Goal: Task Accomplishment & Management: Manage account settings

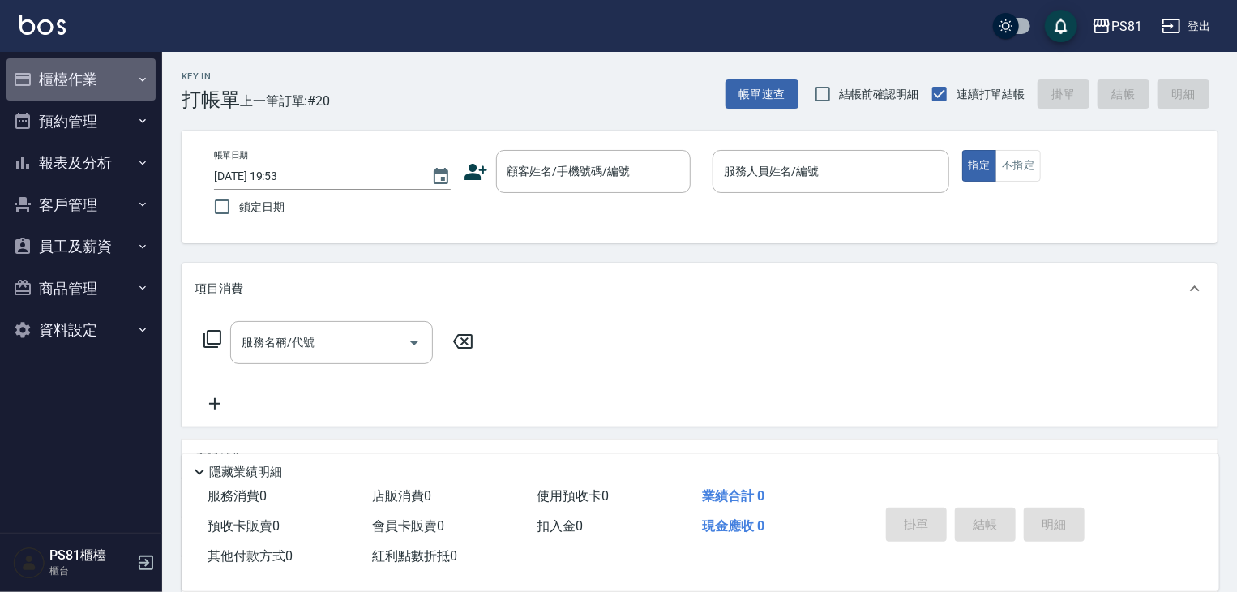
click at [71, 82] on button "櫃檯作業" at bounding box center [80, 79] width 149 height 42
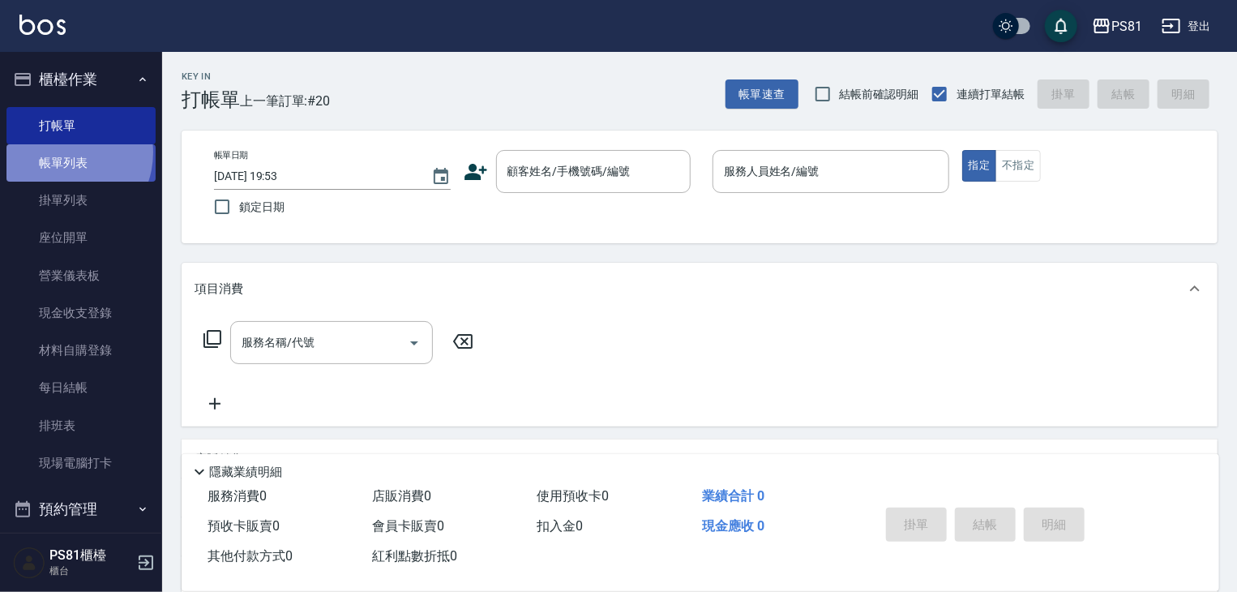
click at [60, 152] on link "帳單列表" at bounding box center [80, 162] width 149 height 37
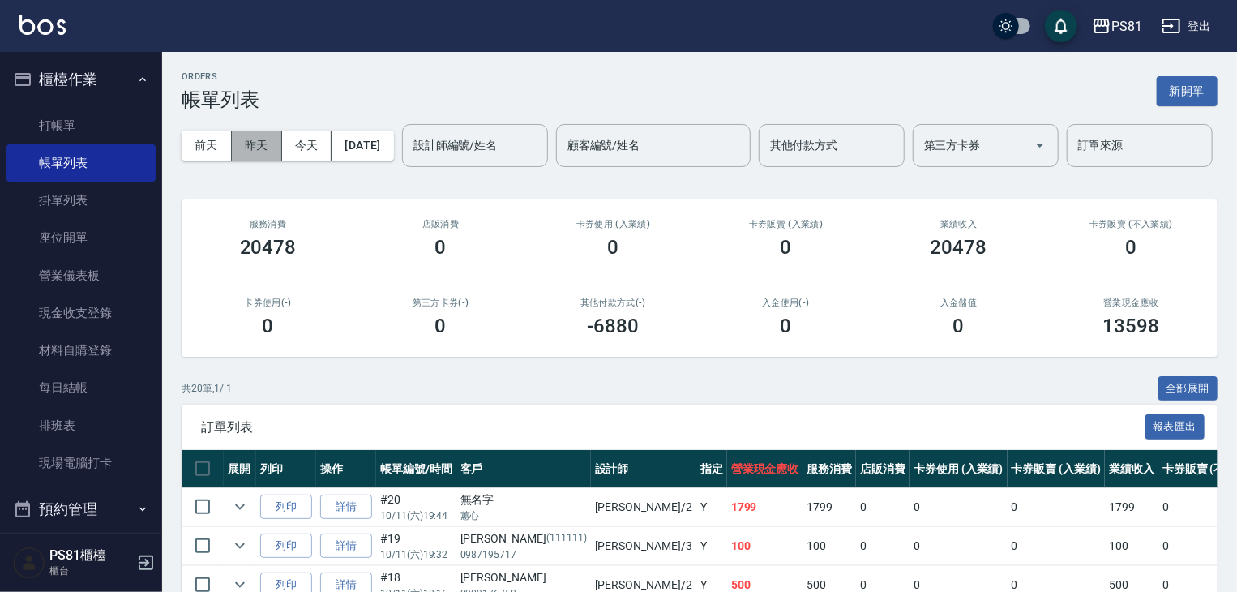
click at [239, 142] on button "昨天" at bounding box center [257, 146] width 50 height 30
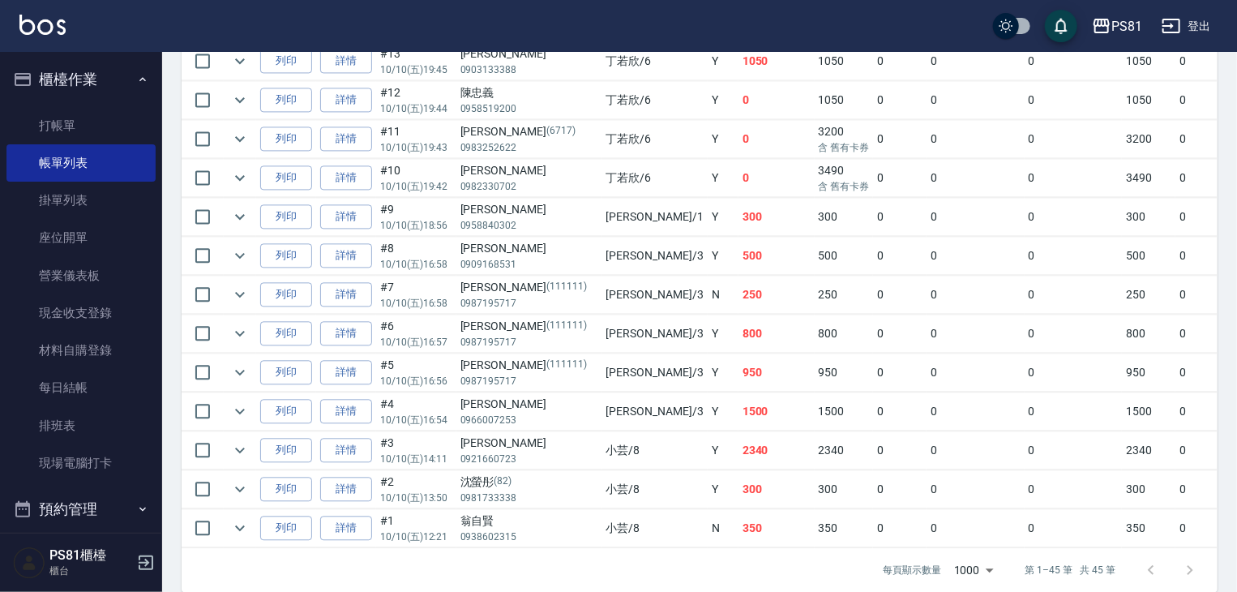
scroll to position [1759, 0]
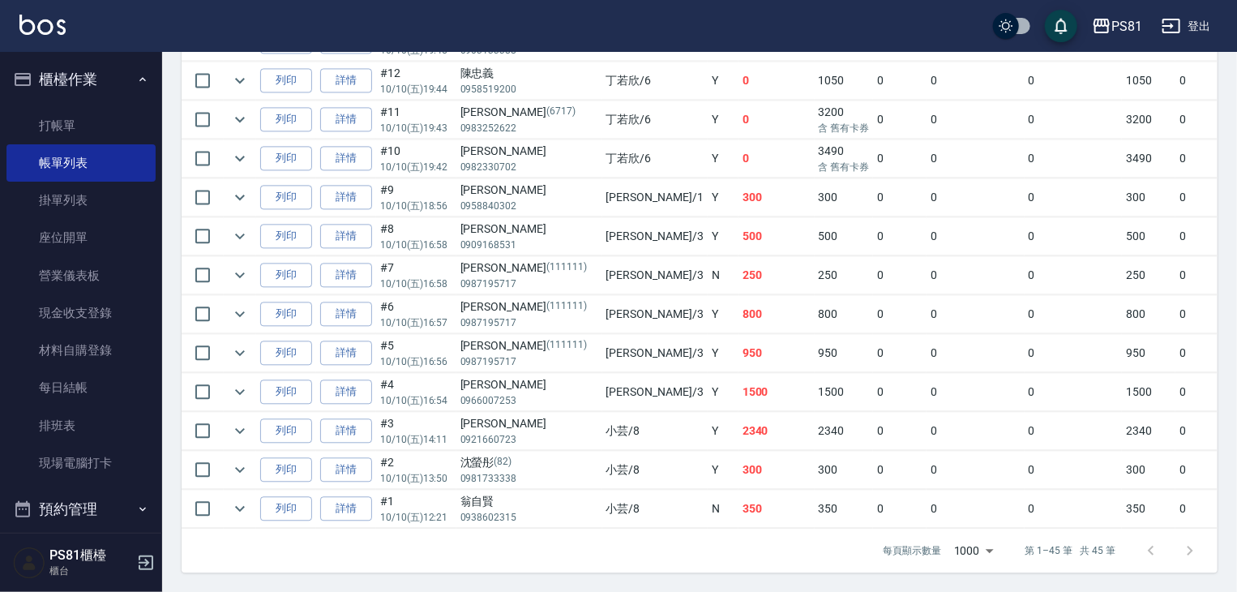
click at [550, 393] on p "0966007253" at bounding box center [529, 400] width 138 height 15
click at [533, 393] on p "0966007253" at bounding box center [529, 400] width 138 height 15
click at [526, 393] on p "0966007253" at bounding box center [529, 400] width 138 height 15
drag, startPoint x: 564, startPoint y: 374, endPoint x: 595, endPoint y: 384, distance: 32.6
click at [602, 384] on td "[PERSON_NAME] /3" at bounding box center [654, 392] width 105 height 38
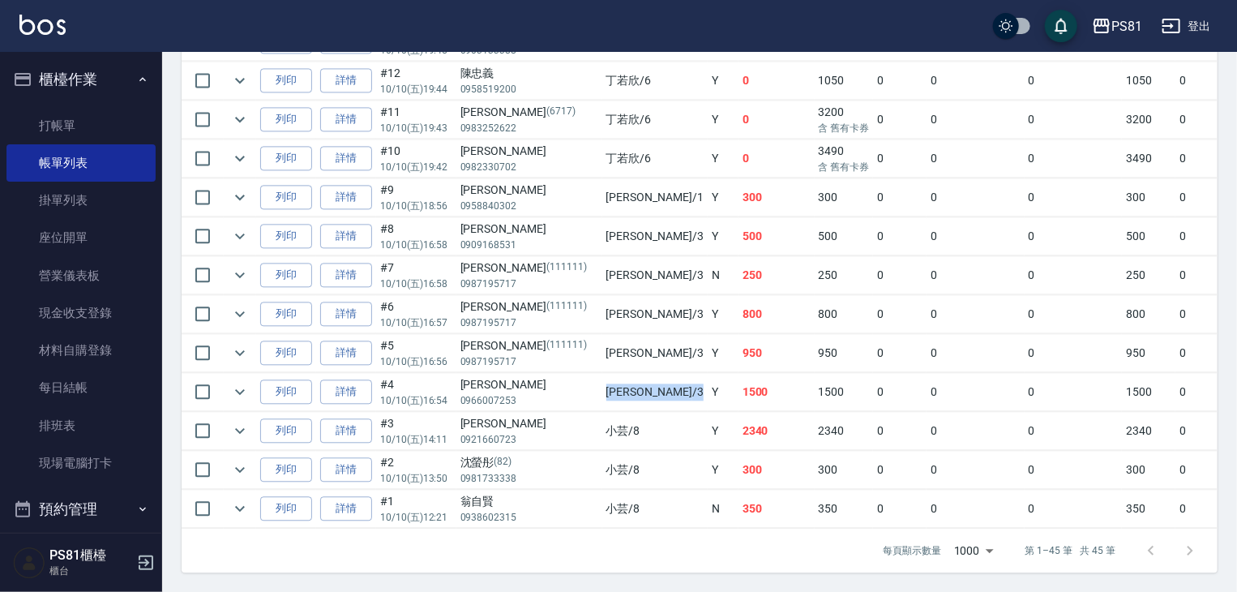
click at [602, 384] on td "[PERSON_NAME] /3" at bounding box center [654, 392] width 105 height 38
click at [238, 382] on icon "expand row" at bounding box center [239, 391] width 19 height 19
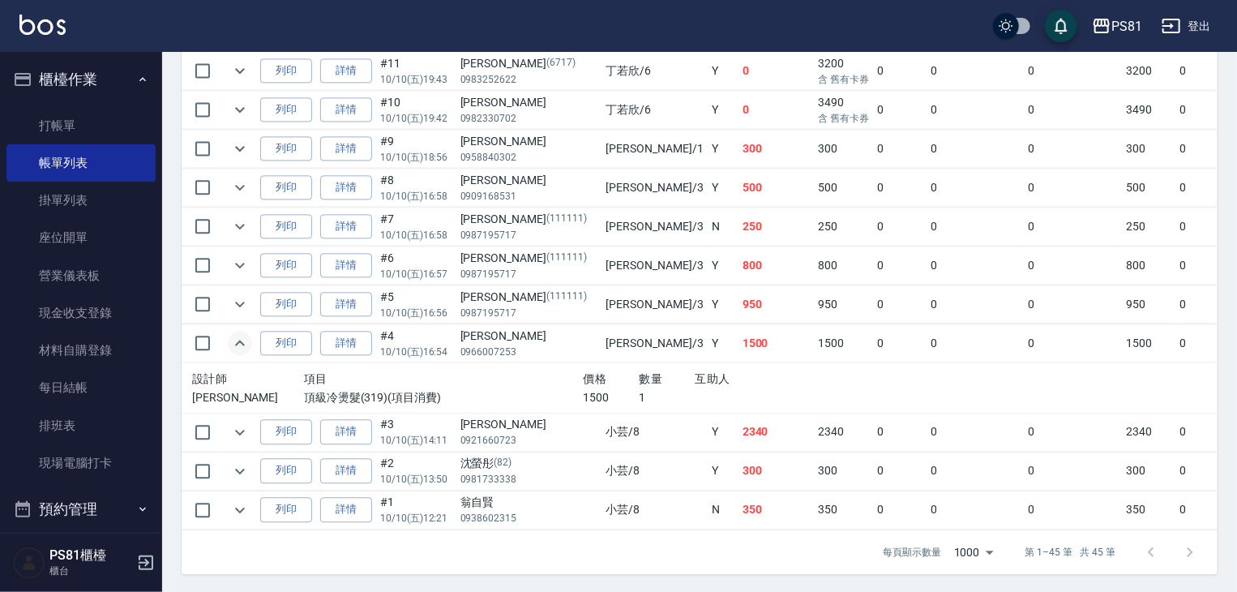
click at [238, 353] on icon "expand row" at bounding box center [239, 342] width 19 height 19
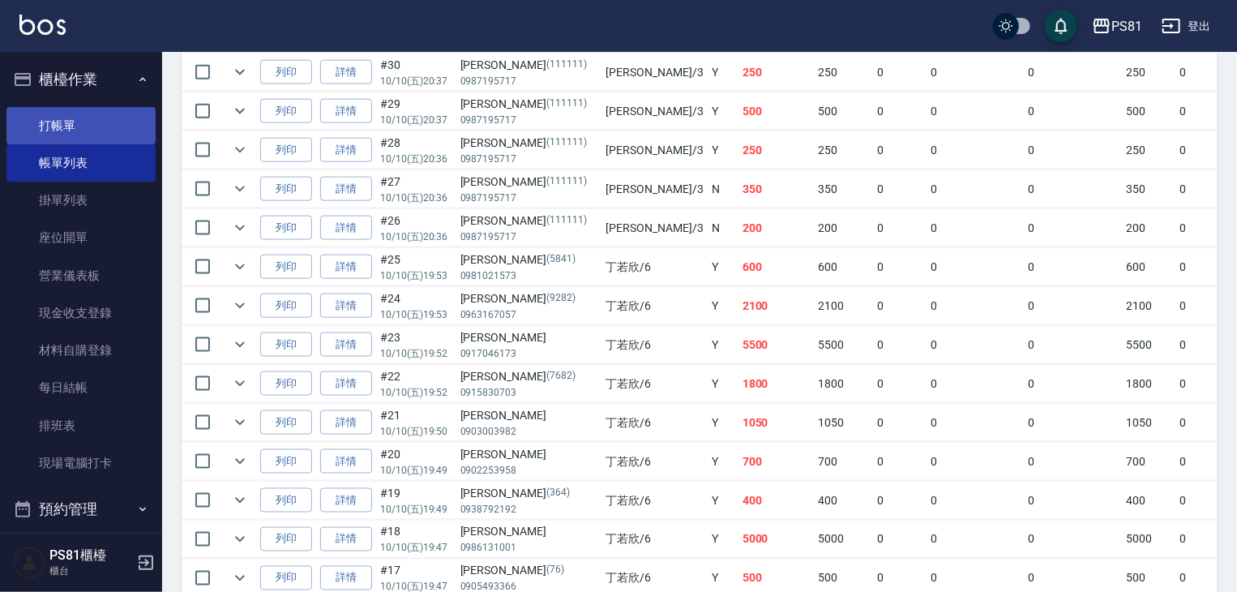
scroll to position [948, 0]
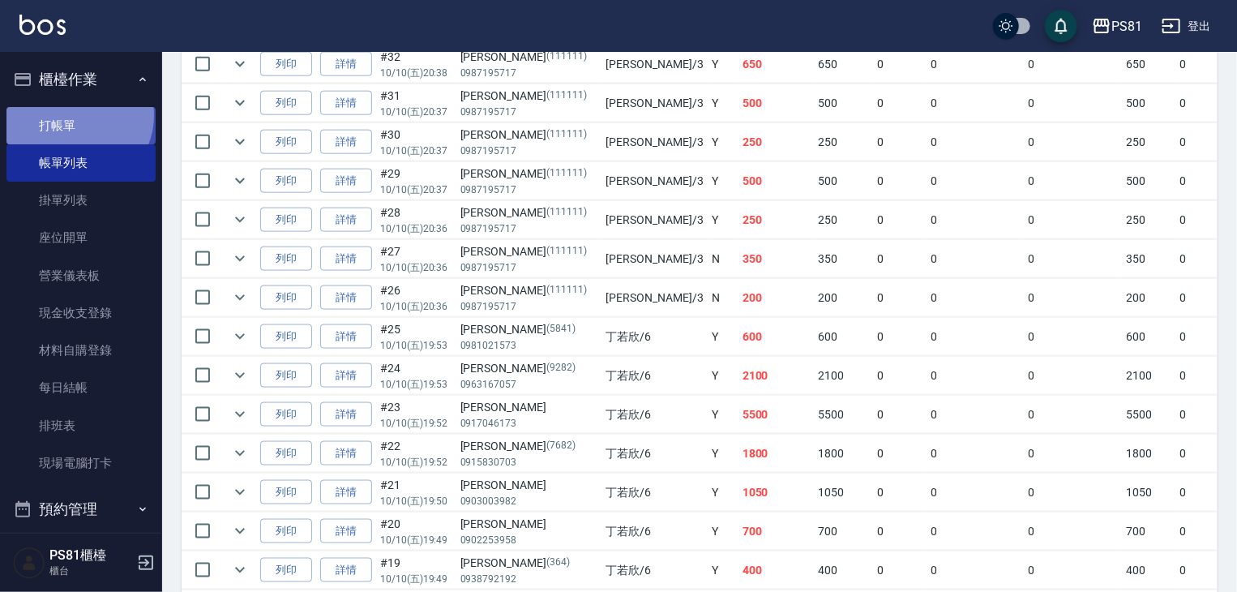
click at [77, 115] on link "打帳單" at bounding box center [80, 125] width 149 height 37
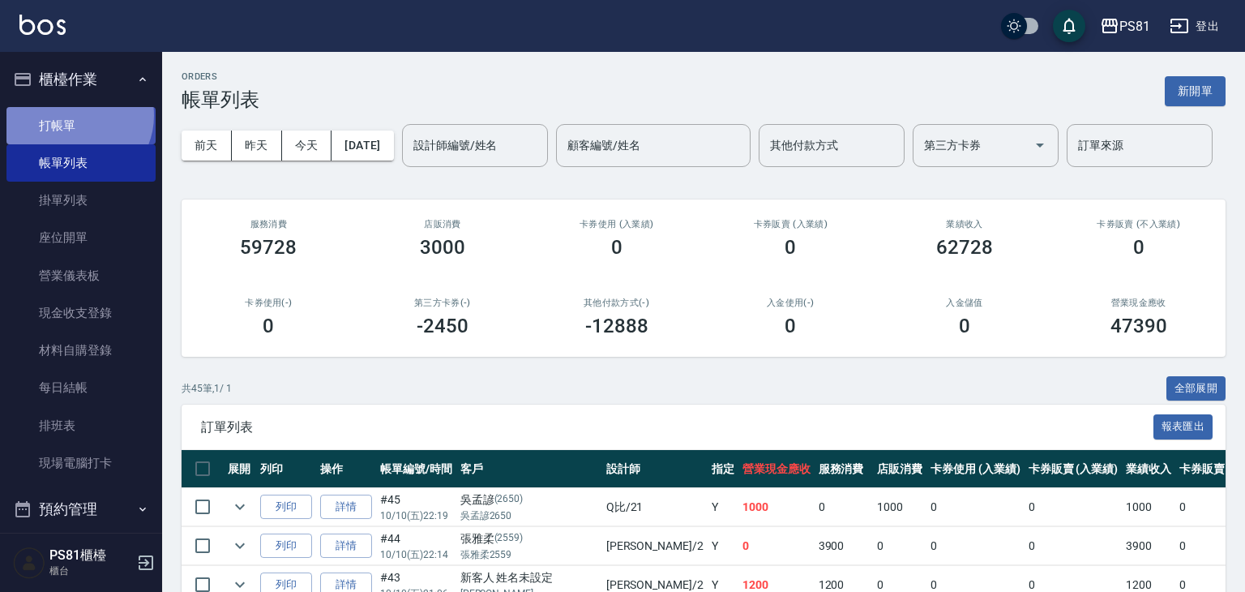
click at [77, 115] on link "打帳單" at bounding box center [80, 125] width 149 height 37
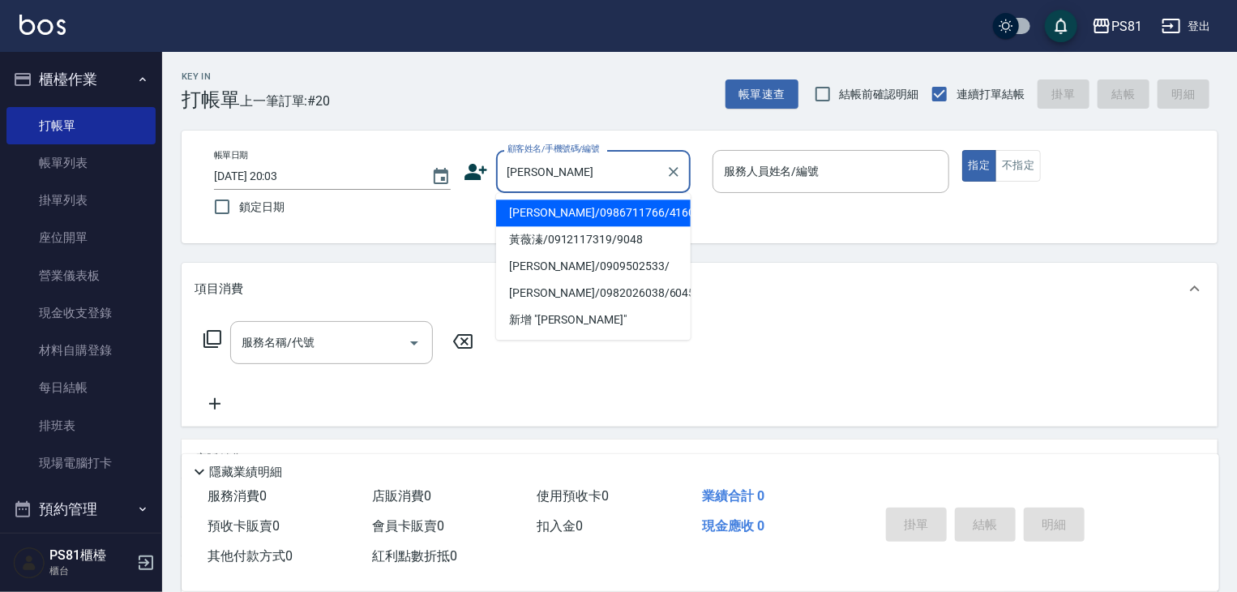
click at [561, 239] on li "黃薇溱/0912117319/9048" at bounding box center [593, 239] width 195 height 27
type input "黃薇溱/0912117319/9048"
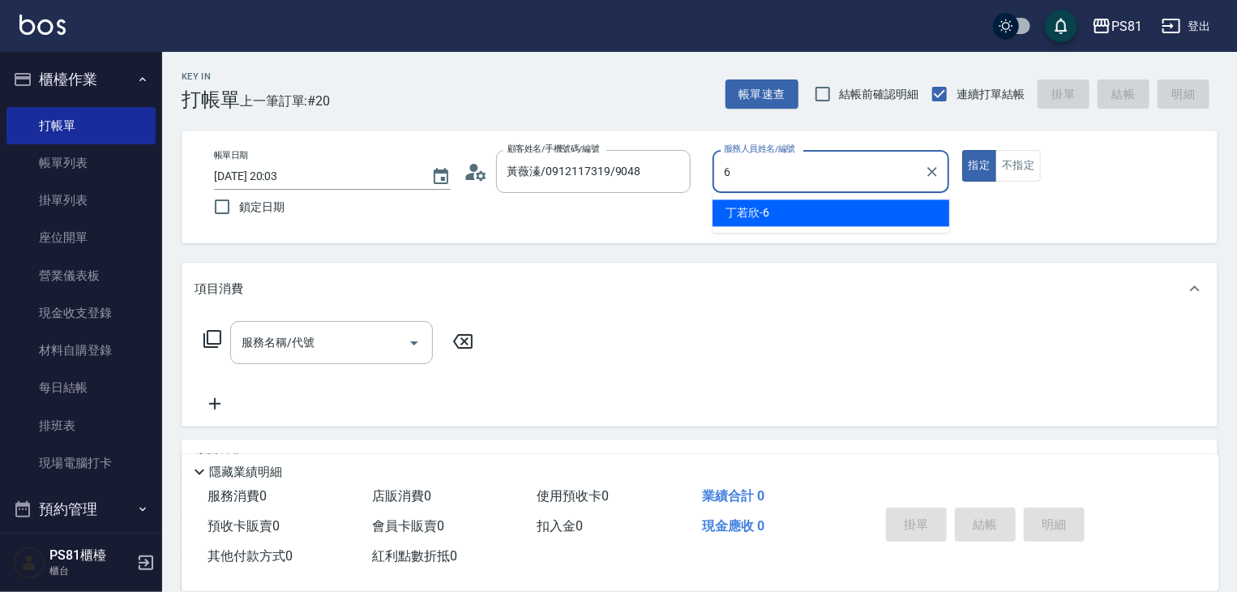
type input "[PERSON_NAME]-6"
type button "true"
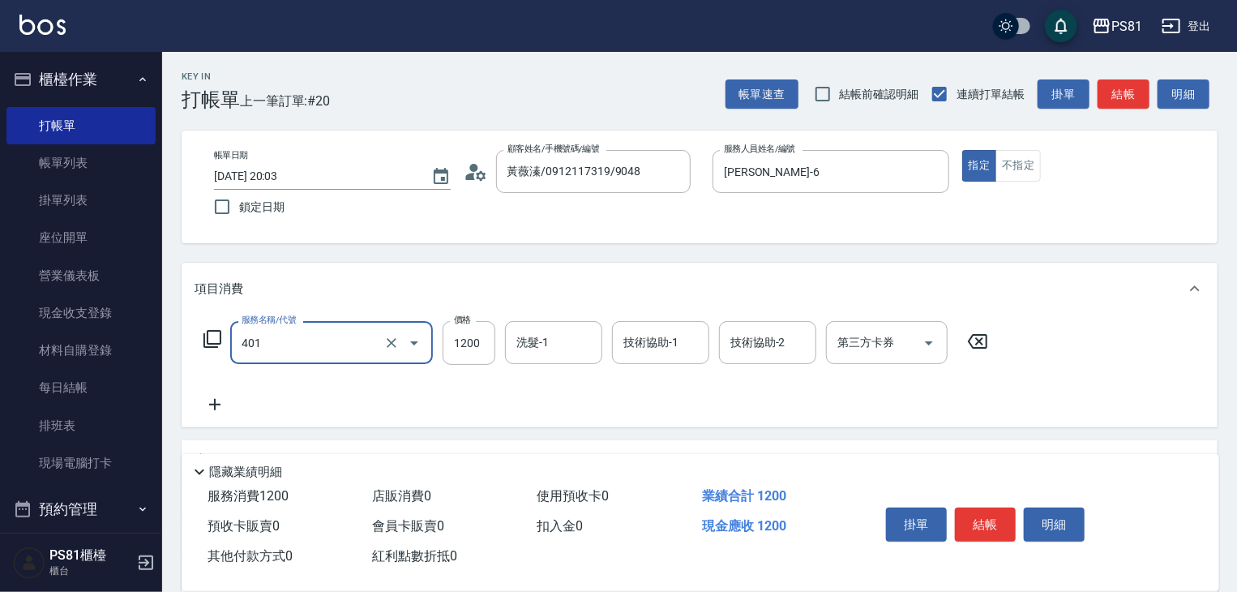
type input "基本染髮(401)"
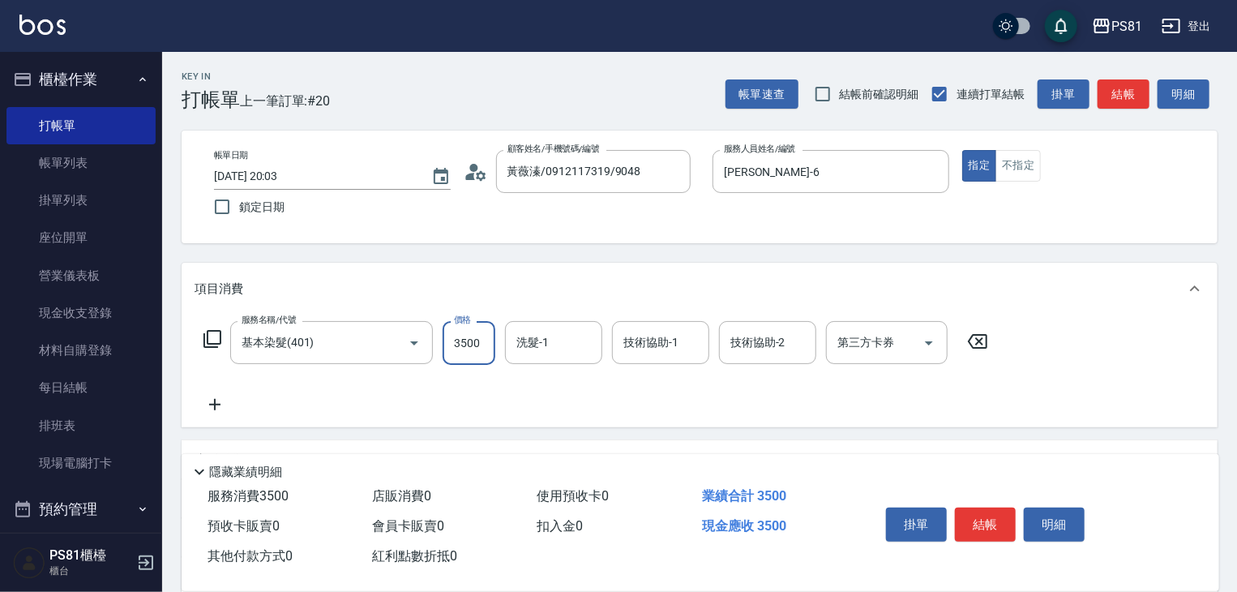
type input "3500"
type input "[PERSON_NAME]-20"
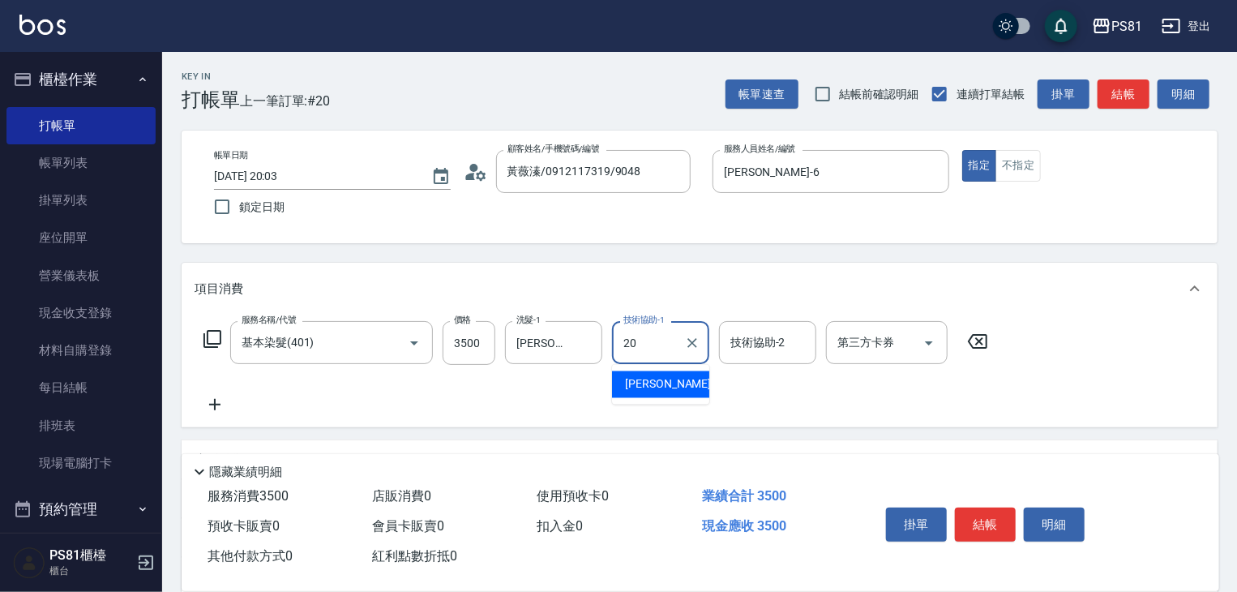
type input "[PERSON_NAME]-20"
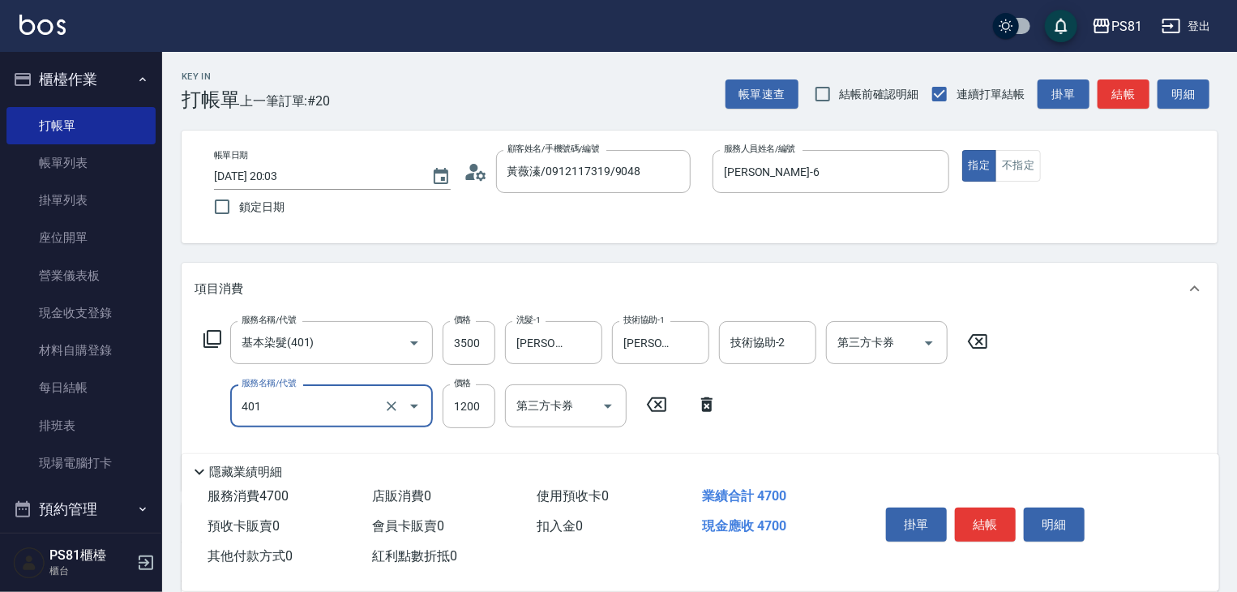
type input "基本染髮(401)"
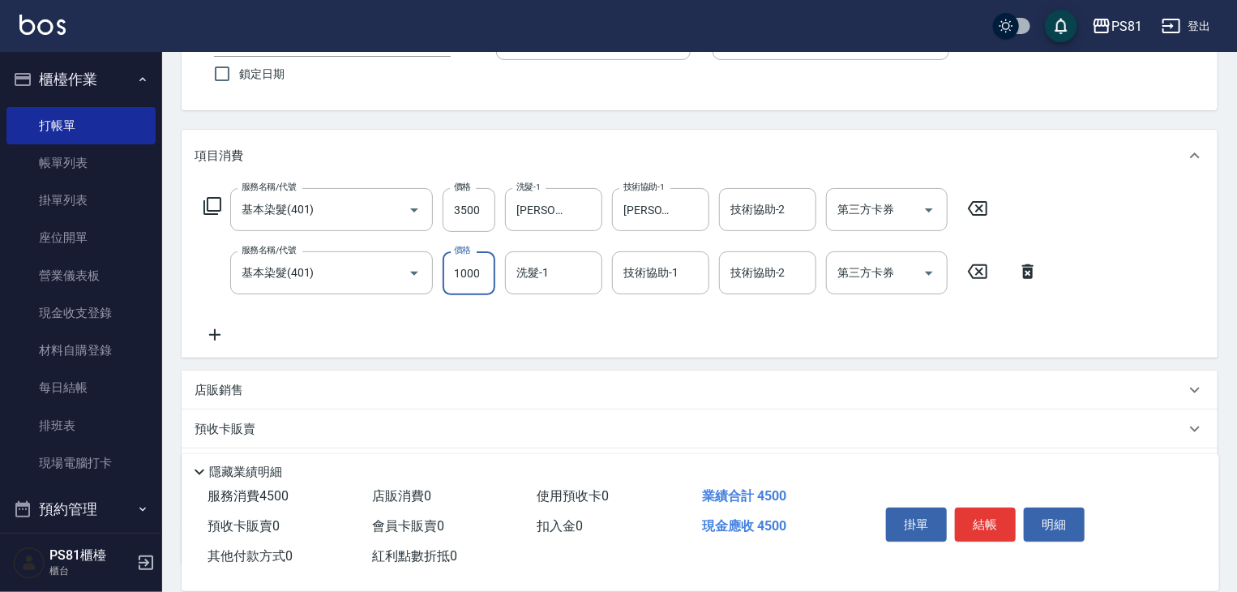
scroll to position [260, 0]
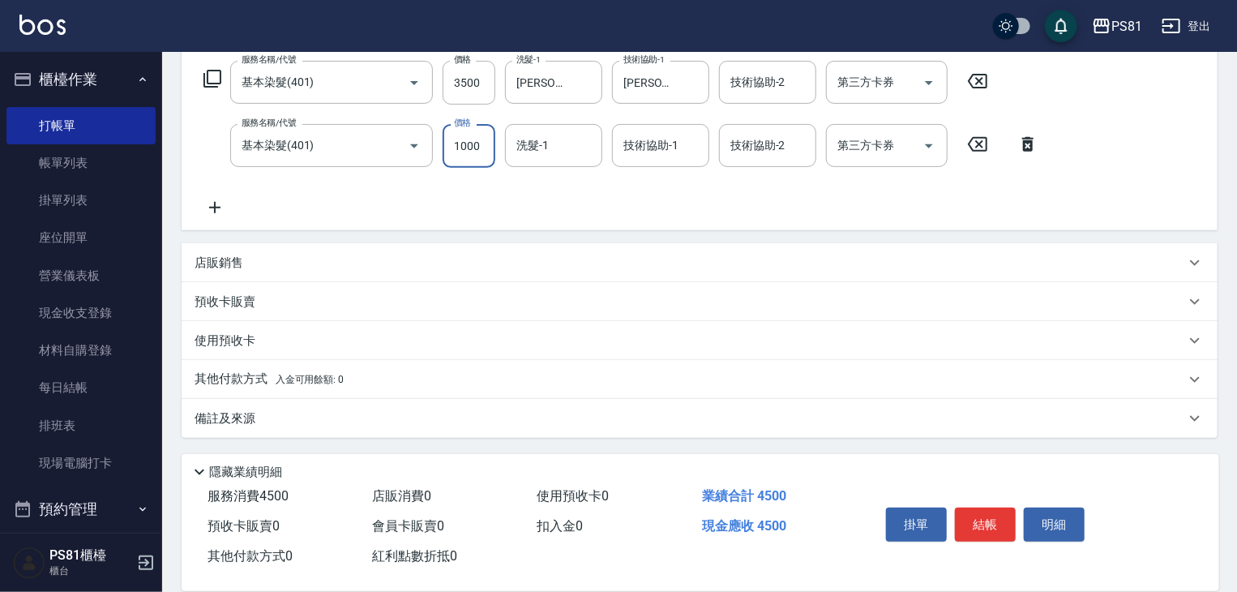
type input "1000"
click at [297, 360] on div "其他付款方式 入金可用餘額: 0" at bounding box center [700, 379] width 1036 height 39
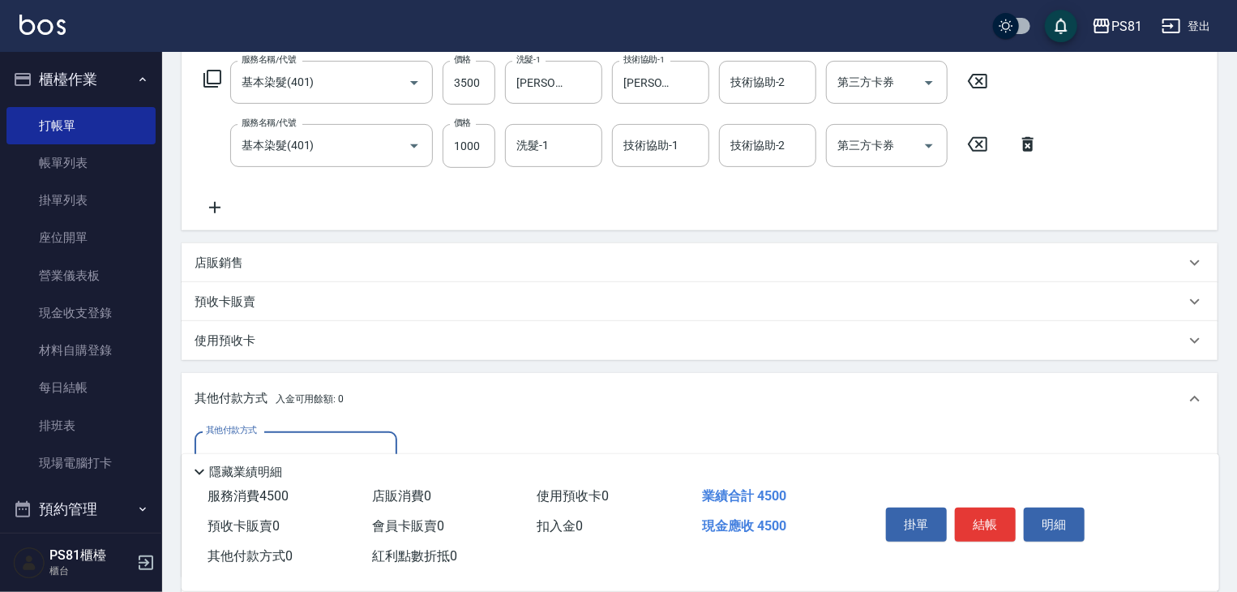
scroll to position [0, 0]
click at [291, 442] on input "其他付款方式" at bounding box center [296, 453] width 188 height 28
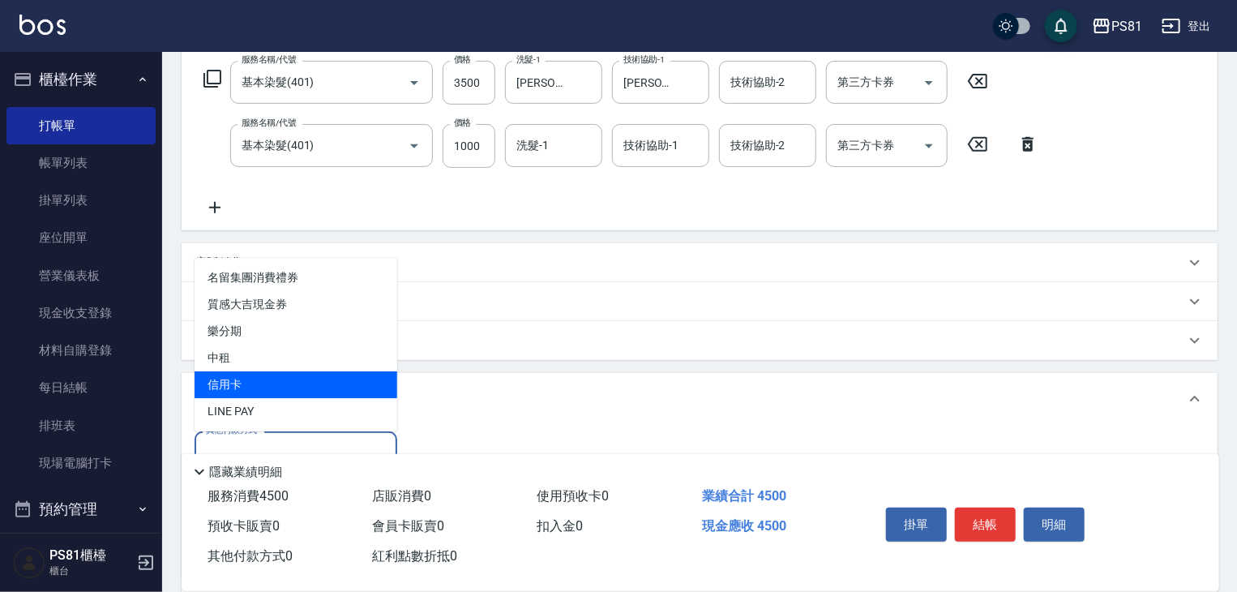
click at [278, 386] on span "信用卡" at bounding box center [296, 384] width 203 height 27
type input "信用卡"
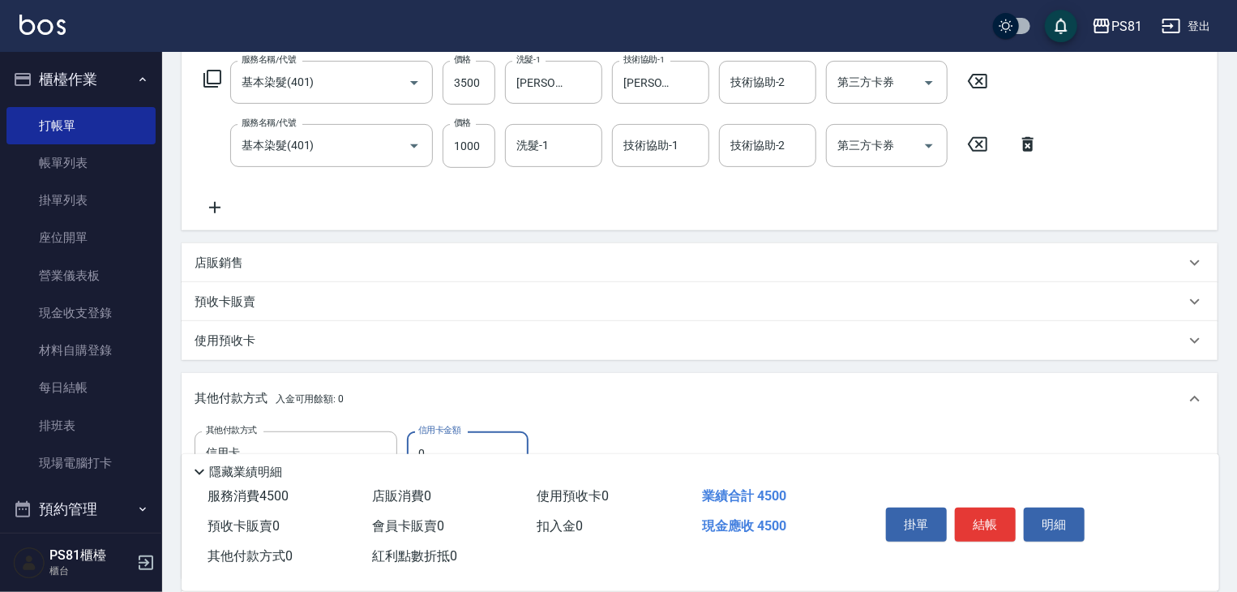
click at [431, 442] on input "0" at bounding box center [468, 453] width 122 height 44
click at [430, 442] on input "0" at bounding box center [468, 453] width 122 height 44
type input "4500"
click at [972, 532] on button "結帳" at bounding box center [985, 524] width 61 height 34
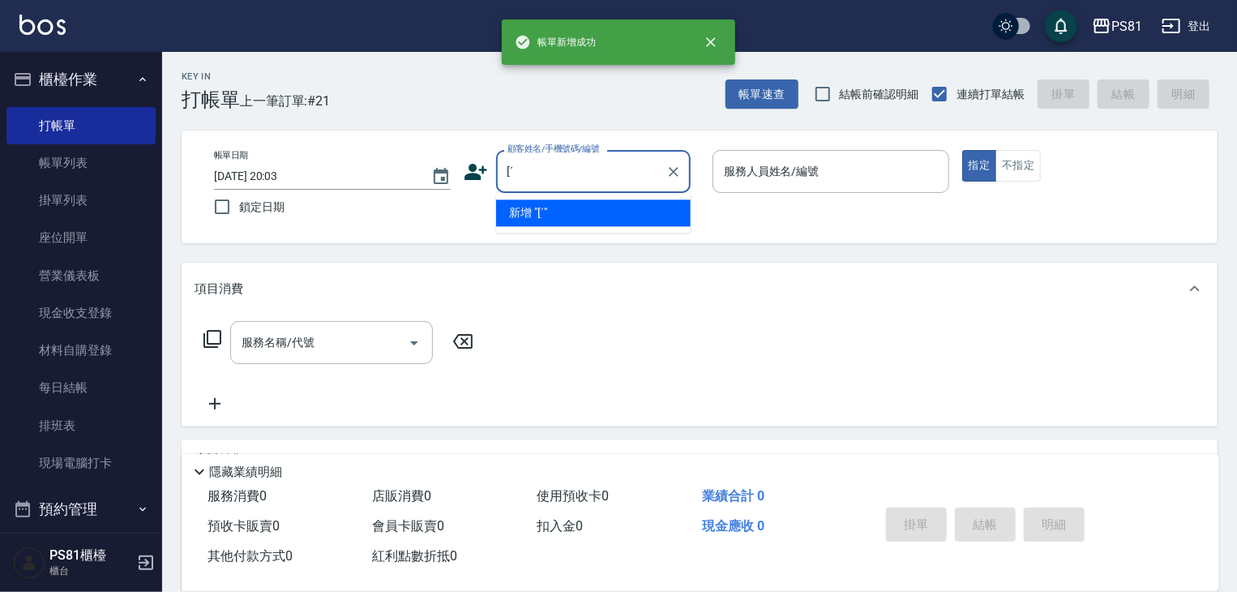
type input "["
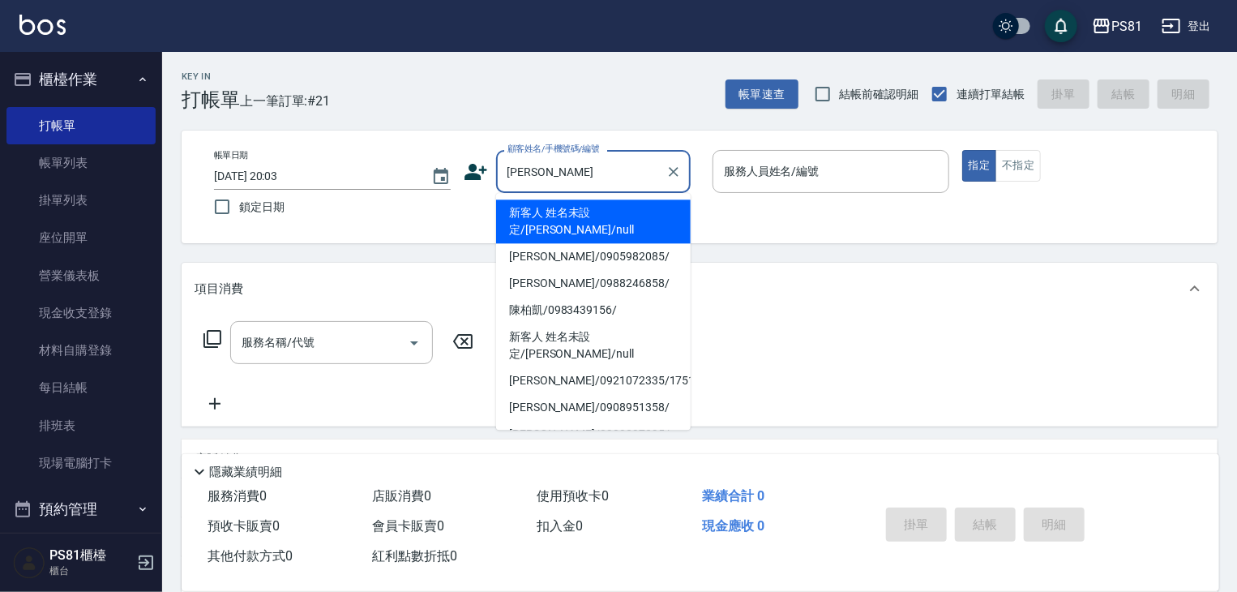
click at [573, 297] on li "陳柏凱/0983439156/" at bounding box center [593, 310] width 195 height 27
type input "陳柏凱/0983439156/"
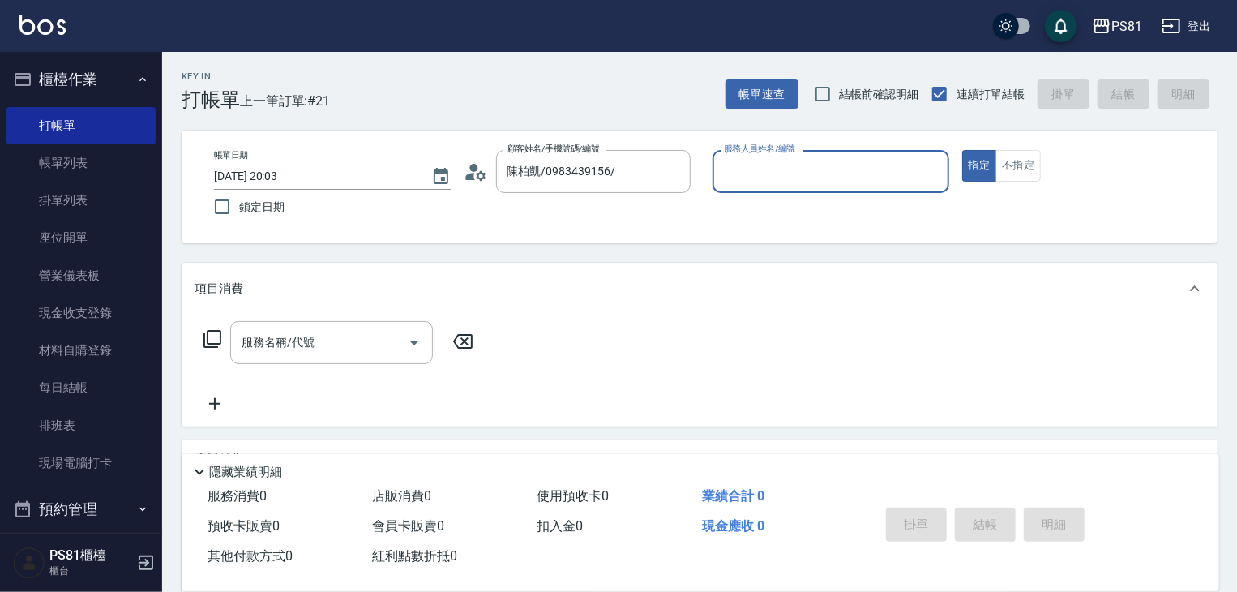
type input "[PERSON_NAME]-6"
click at [962, 150] on button "指定" at bounding box center [979, 166] width 35 height 32
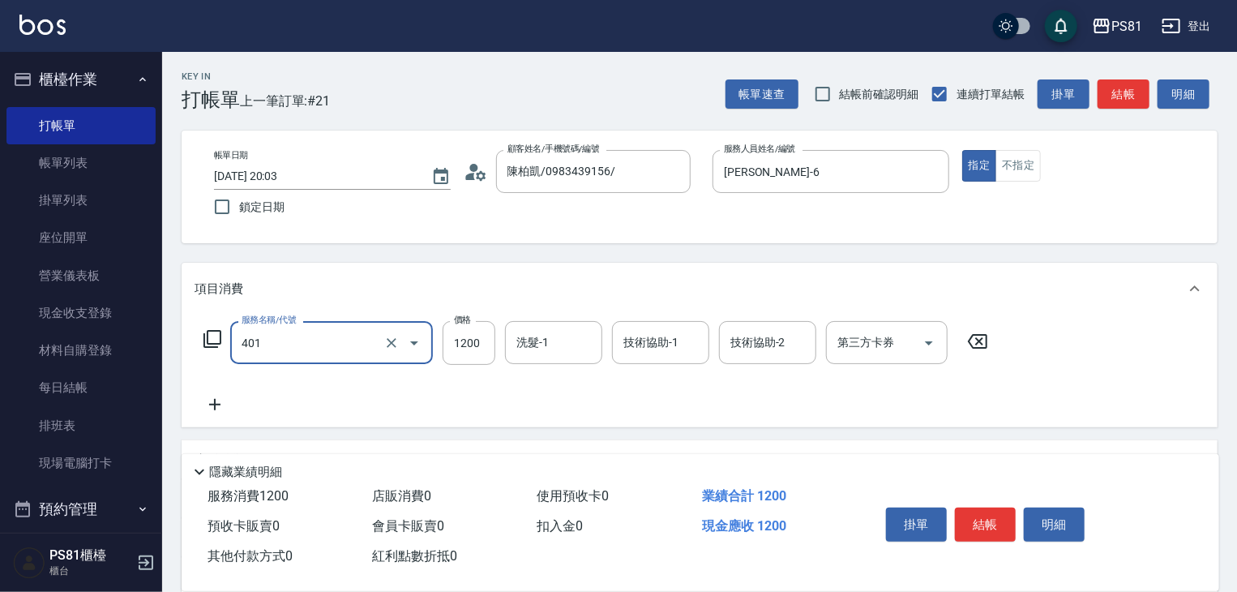
type input "基本染髮(401)"
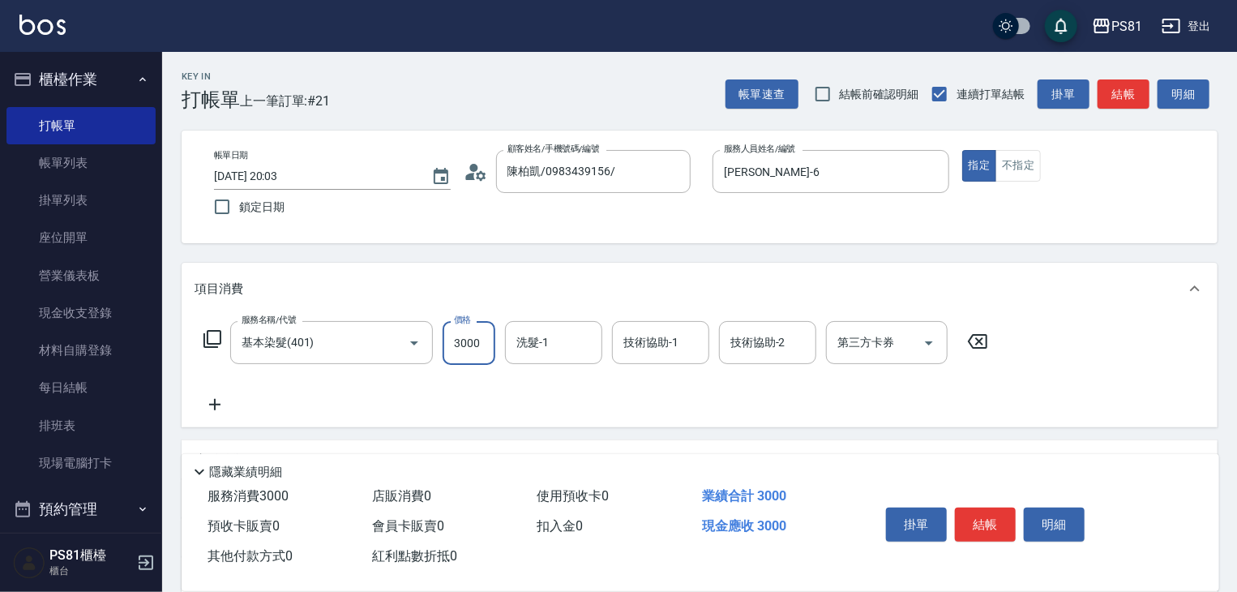
type input "3000"
type input "[PERSON_NAME]-20"
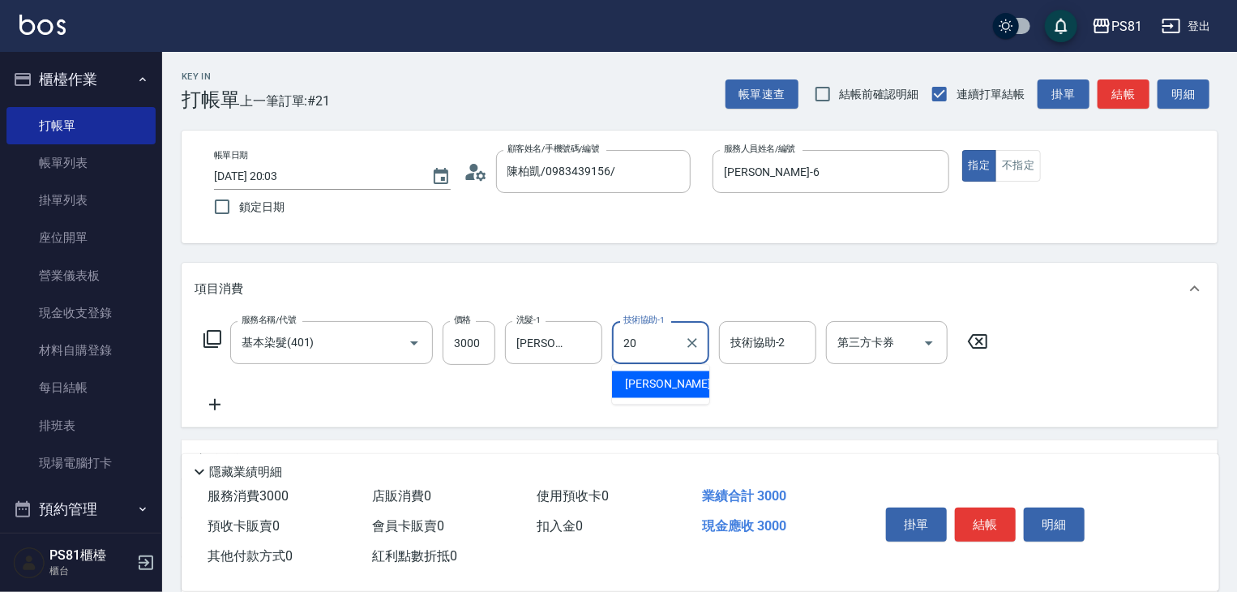
type input "[PERSON_NAME]-20"
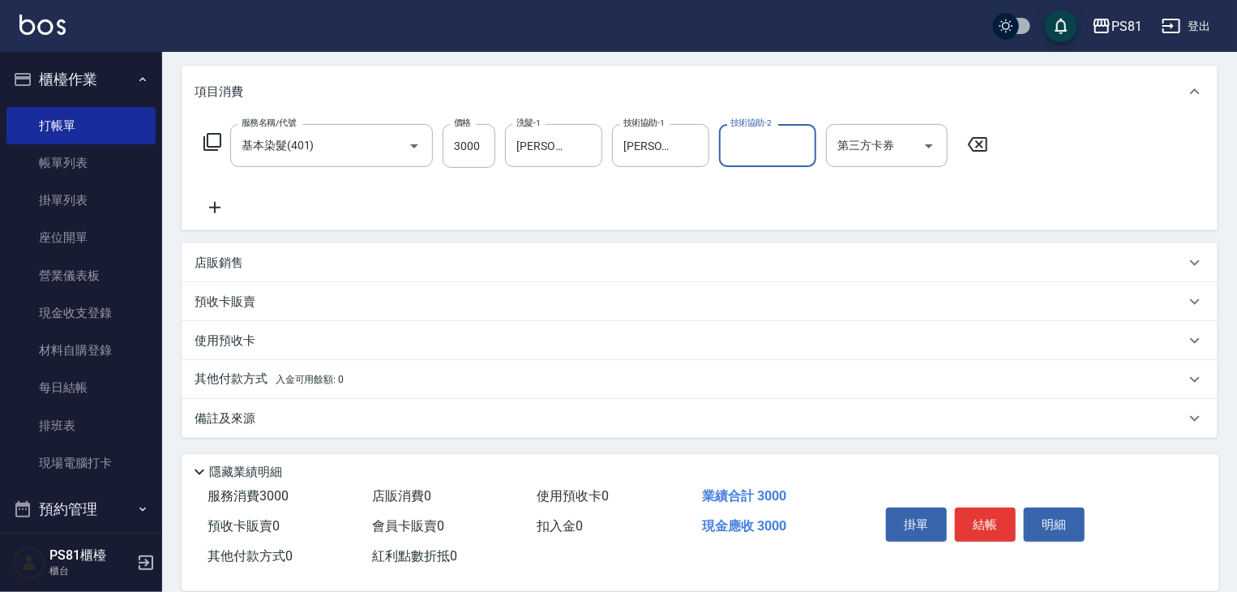
scroll to position [198, 0]
click at [212, 379] on p "其他付款方式 入金可用餘額: 0" at bounding box center [269, 379] width 149 height 18
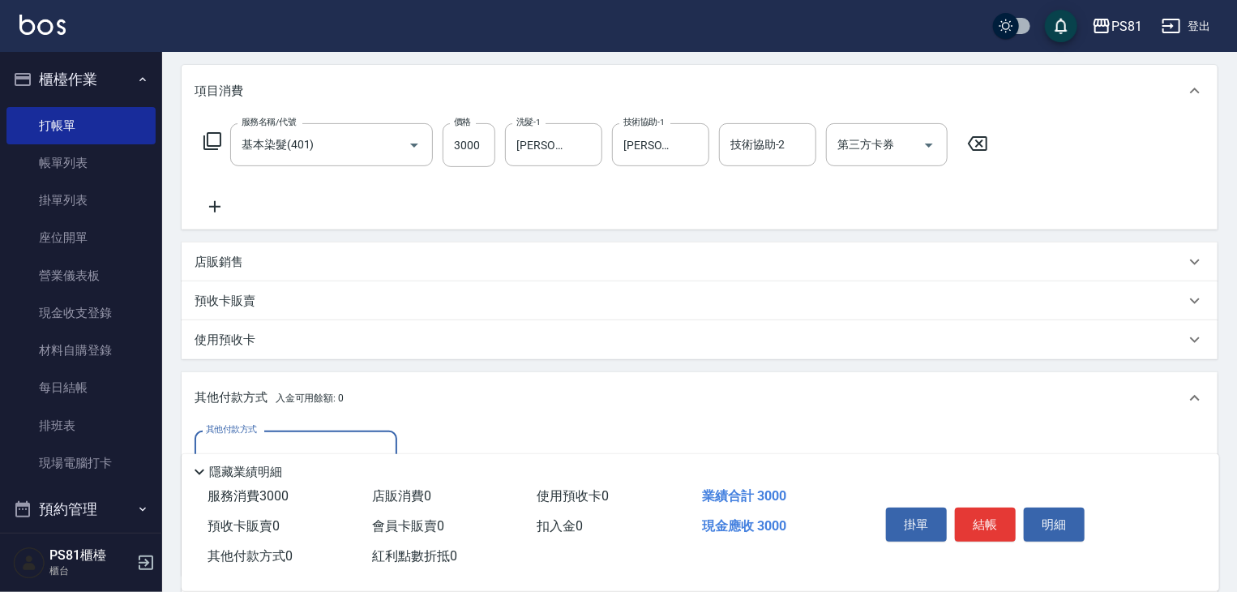
scroll to position [0, 0]
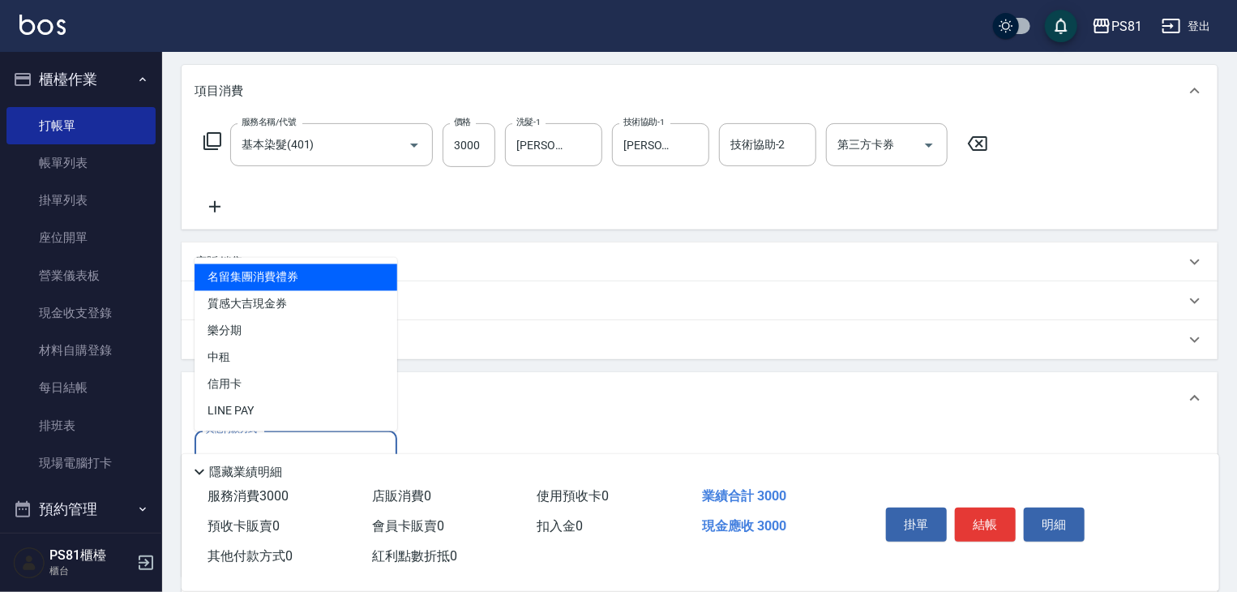
drag, startPoint x: 244, startPoint y: 439, endPoint x: 250, endPoint y: 400, distance: 40.1
click at [243, 439] on input "其他付款方式" at bounding box center [296, 452] width 188 height 28
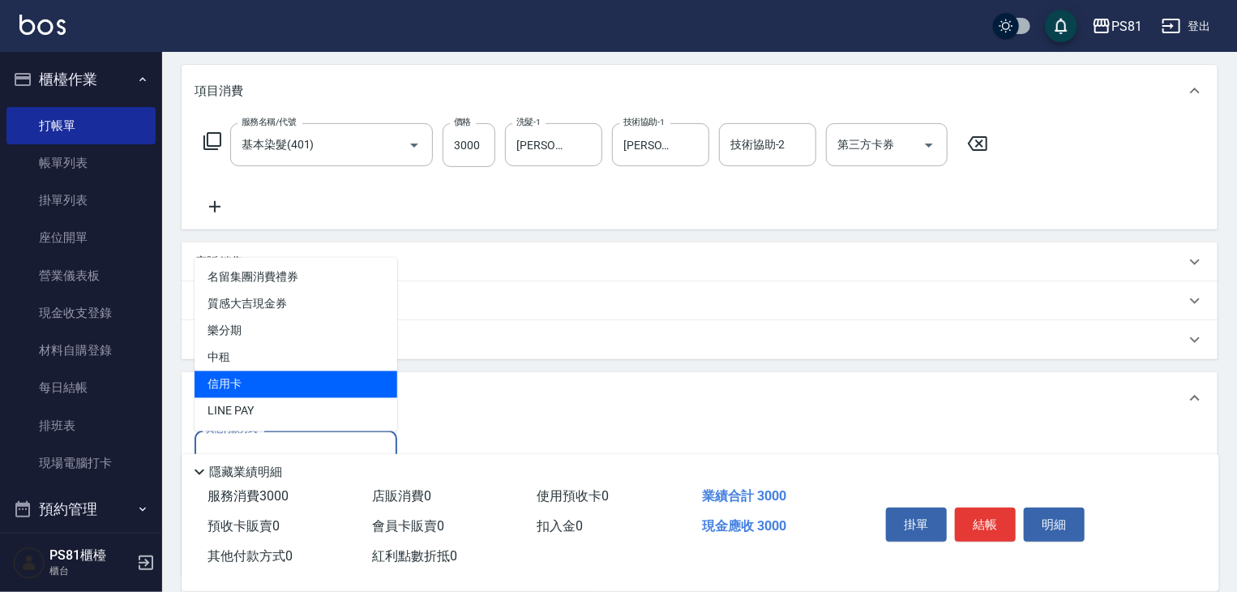
click at [250, 393] on span "信用卡" at bounding box center [296, 384] width 203 height 27
type input "信用卡"
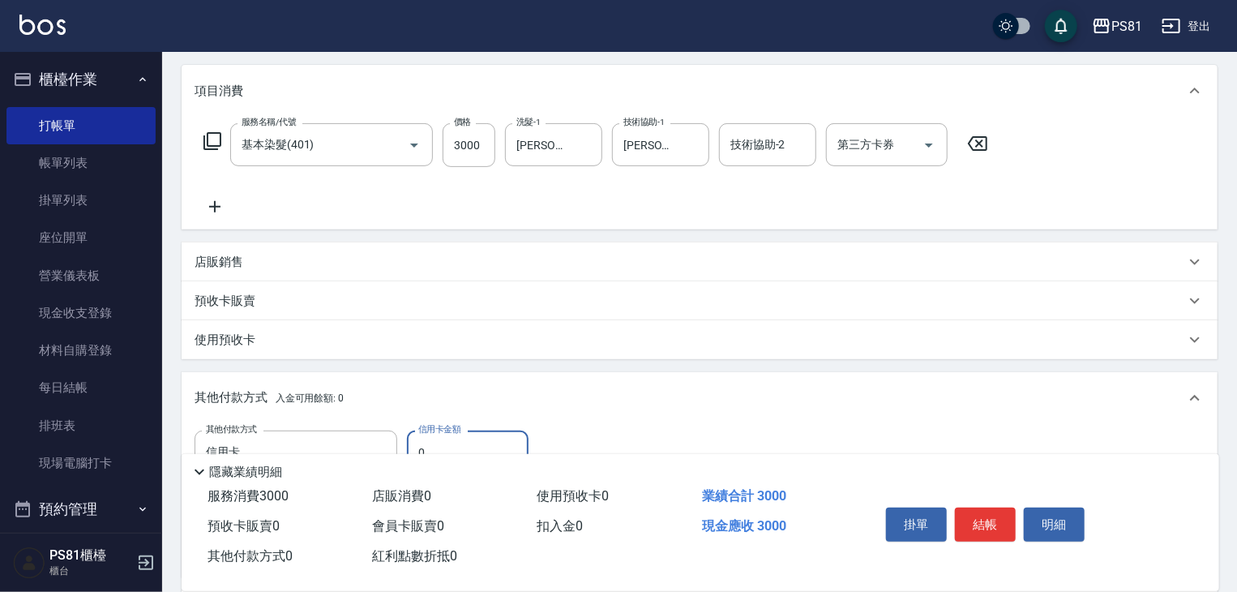
click at [447, 437] on input "0" at bounding box center [468, 452] width 122 height 44
type input "3000"
click at [993, 517] on button "結帳" at bounding box center [985, 524] width 61 height 34
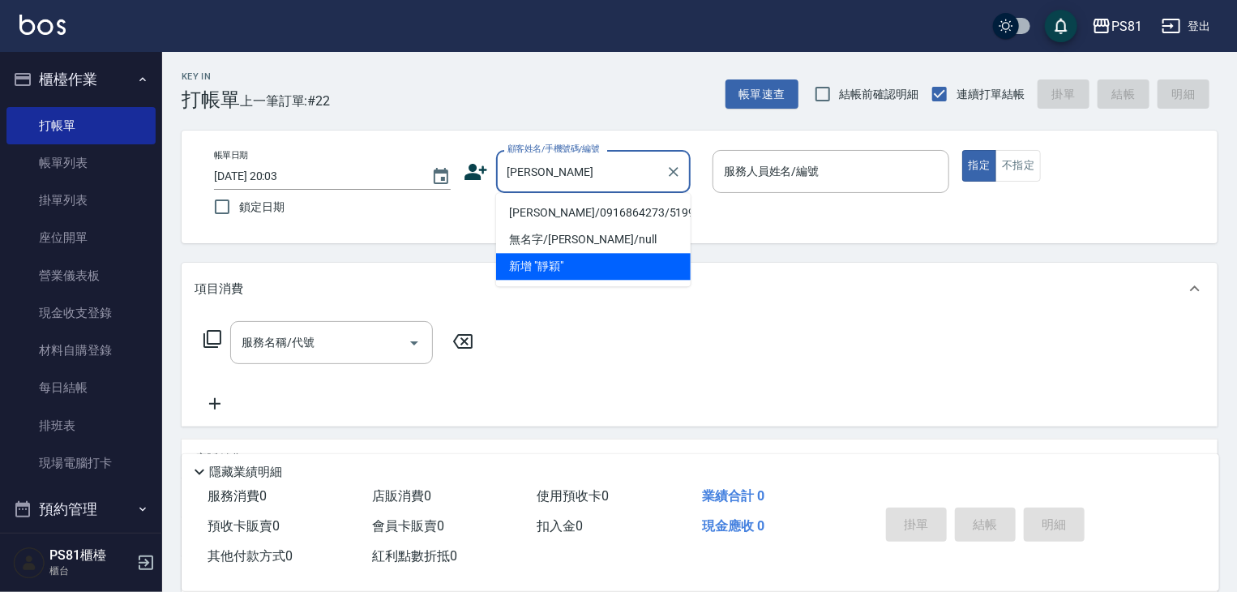
click at [572, 215] on li "[PERSON_NAME]/0916864273/5199" at bounding box center [593, 212] width 195 height 27
type input "[PERSON_NAME]/0916864273/5199"
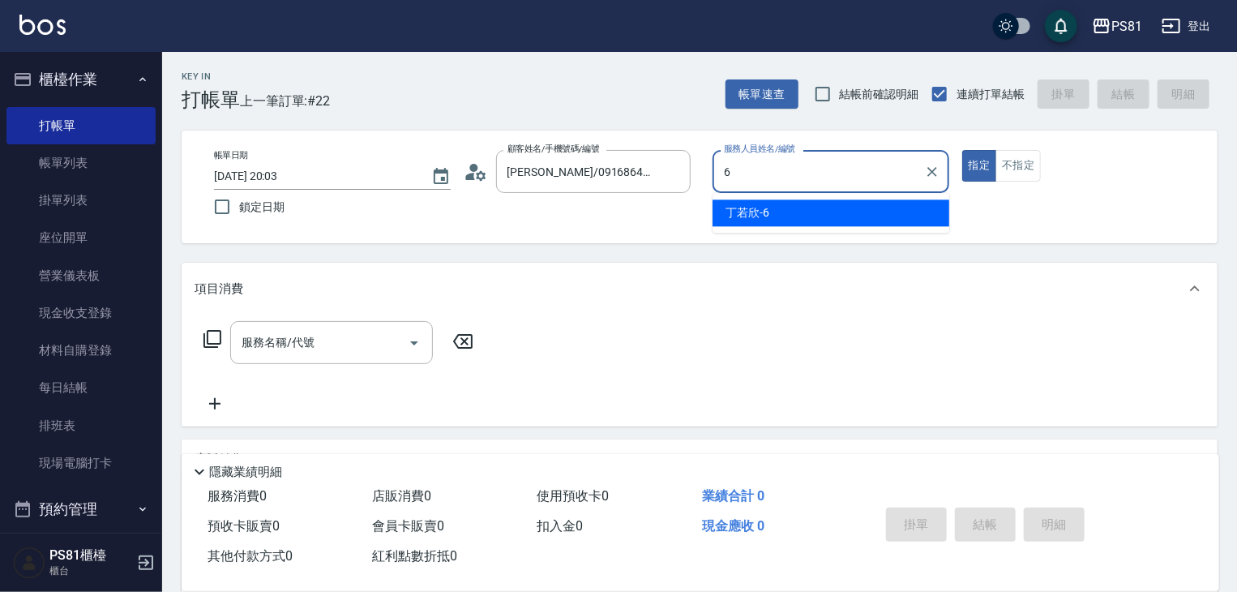
type input "[PERSON_NAME]-6"
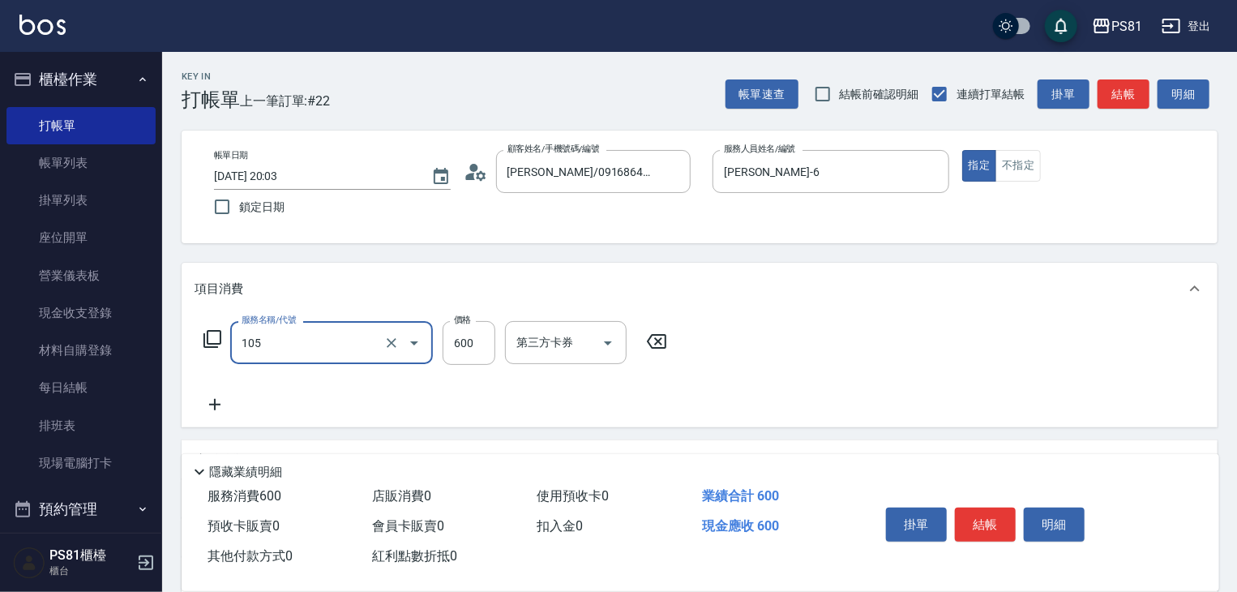
type input "A級洗剪600(105)"
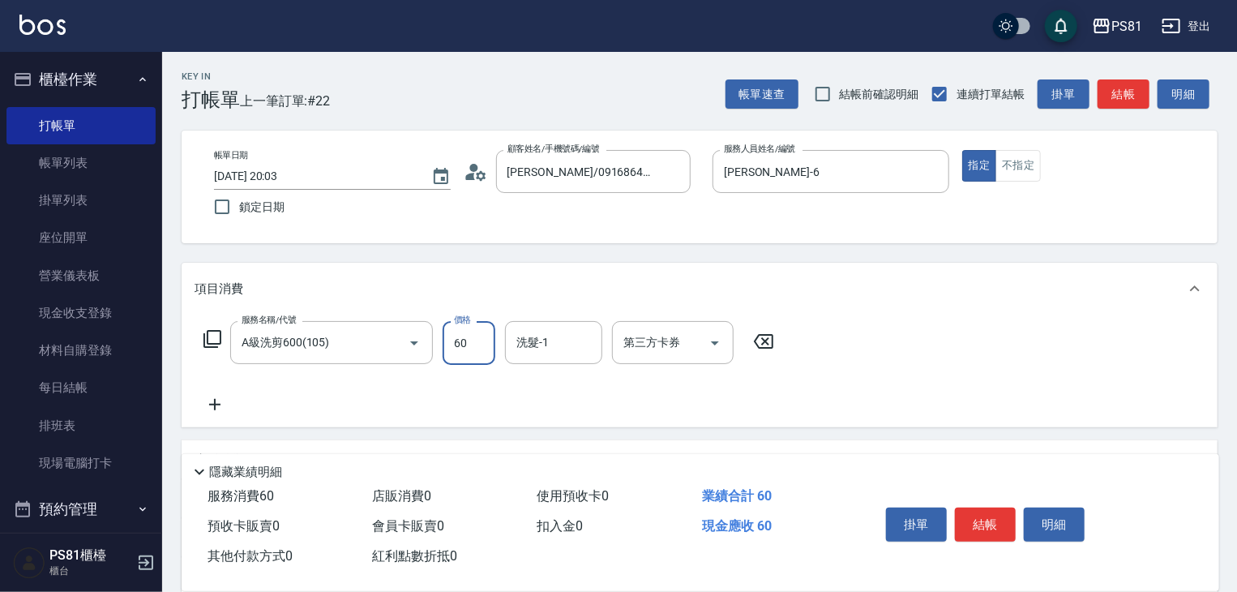
type input "600"
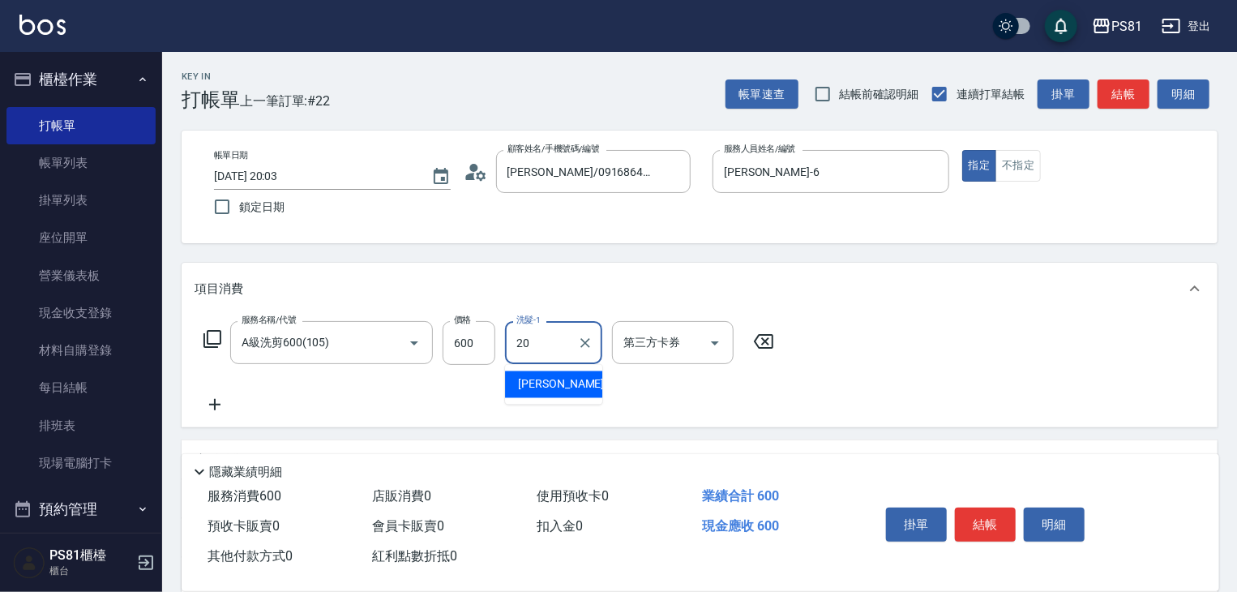
type input "[PERSON_NAME]-20"
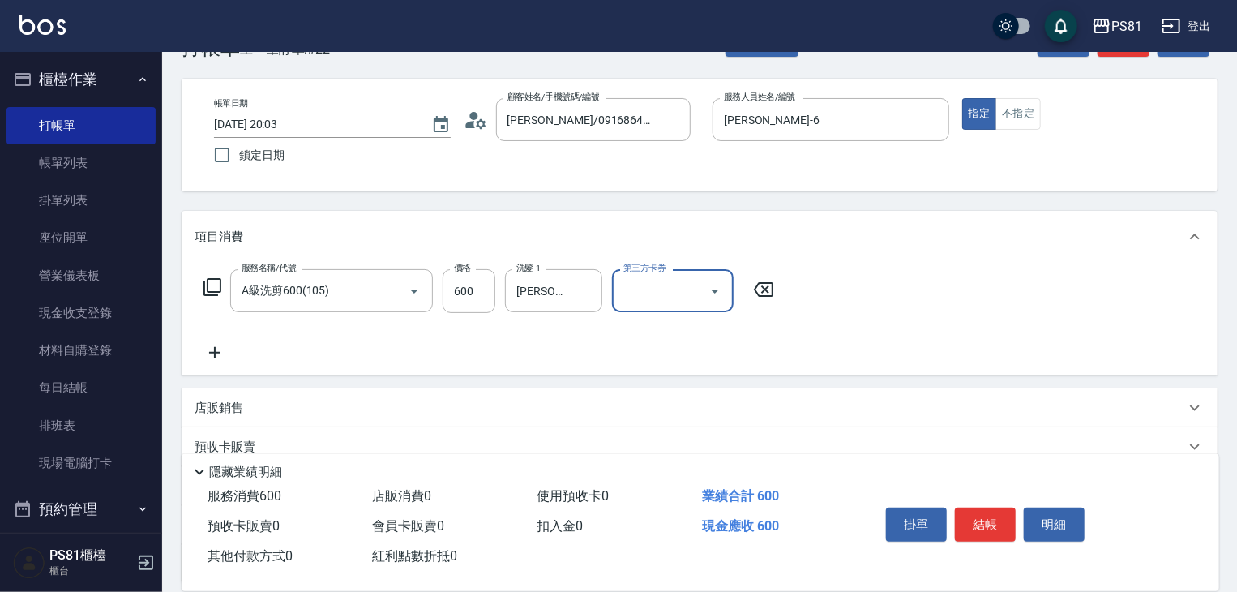
scroll to position [81, 0]
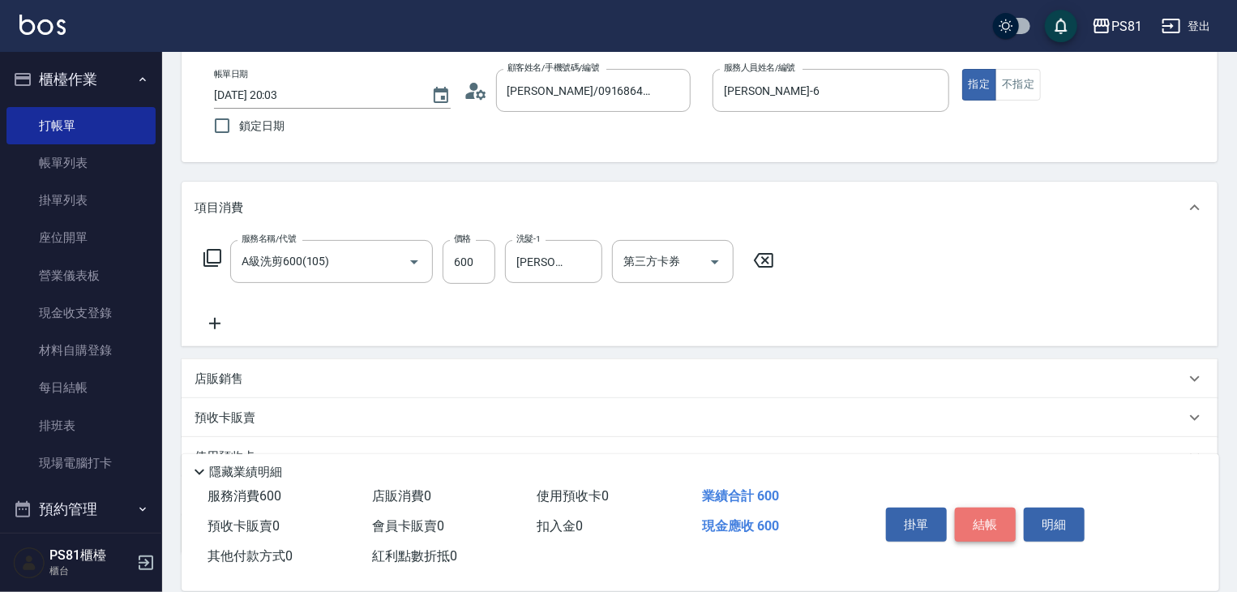
click at [1004, 526] on button "結帳" at bounding box center [985, 524] width 61 height 34
type input "[DATE] 20:04"
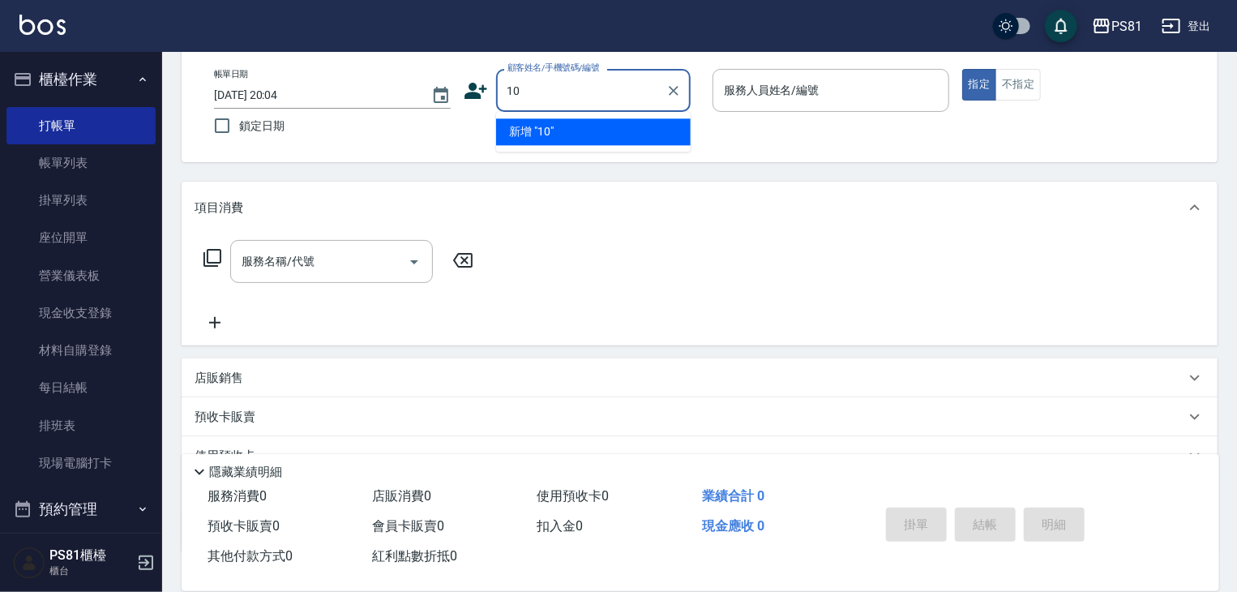
type input "1"
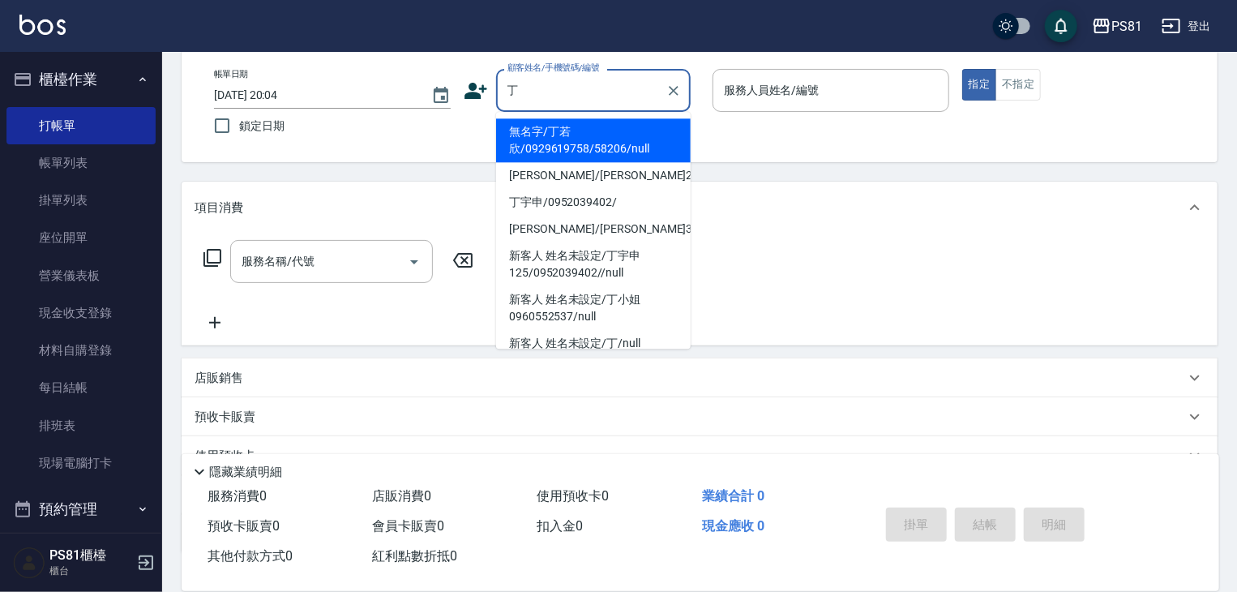
drag, startPoint x: 580, startPoint y: 160, endPoint x: 564, endPoint y: 143, distance: 22.4
click at [564, 143] on li "無名字/丁若欣/0929619758/58206/null" at bounding box center [593, 140] width 195 height 44
type input "無名字/丁若欣/0929619758/58206/null"
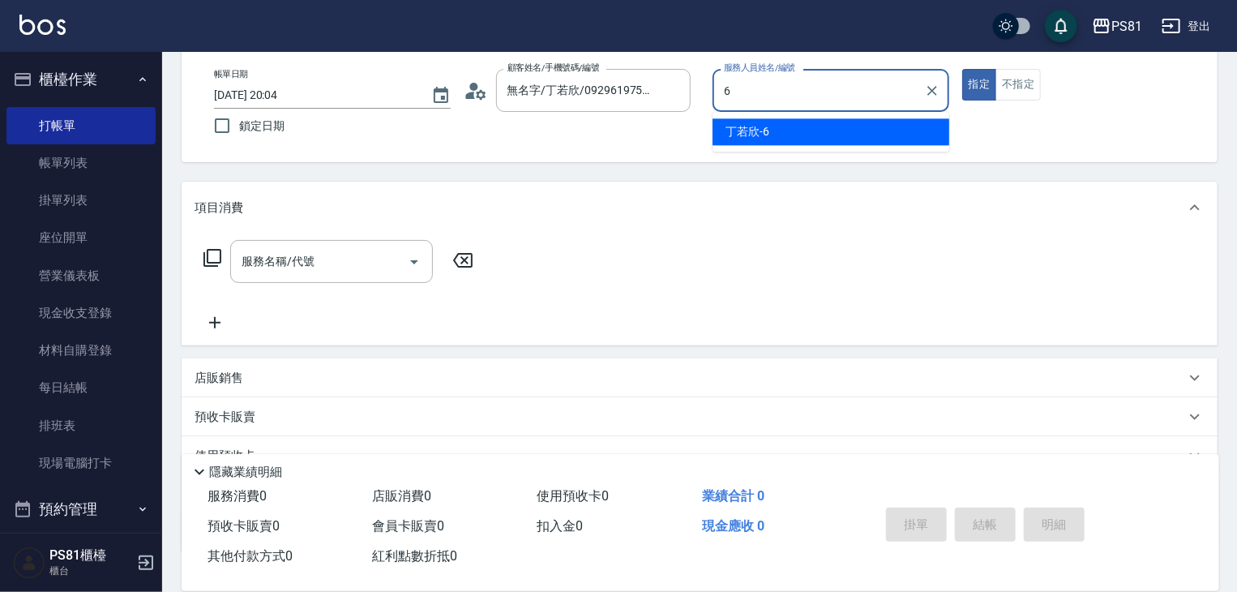
type input "[PERSON_NAME]-6"
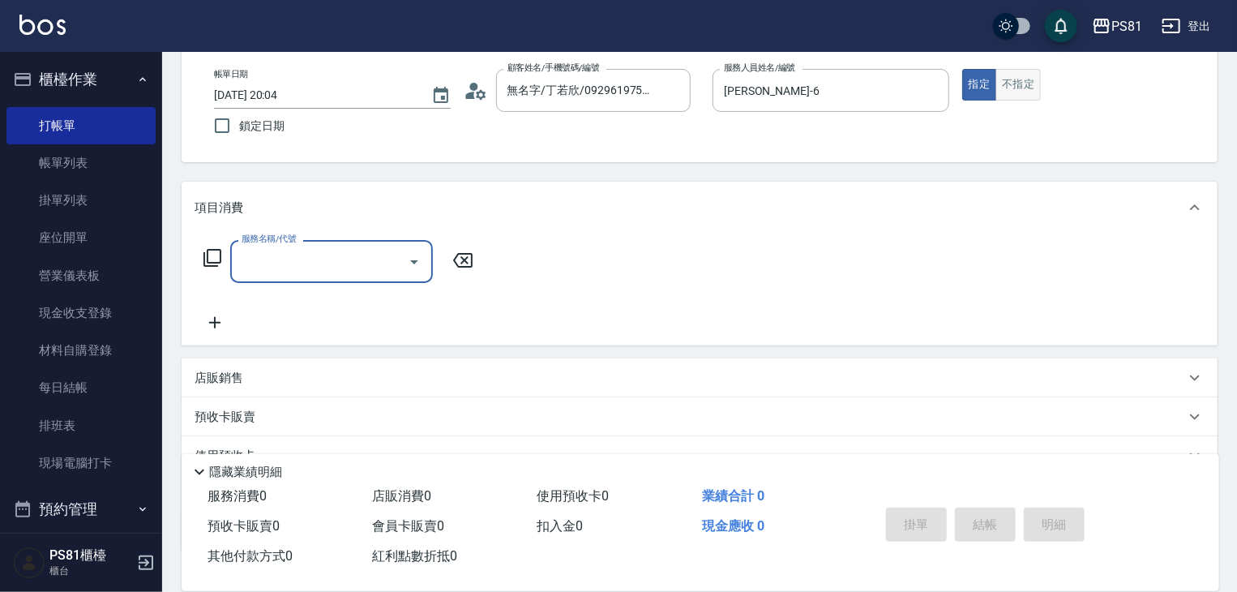
drag, startPoint x: 1027, startPoint y: 92, endPoint x: 974, endPoint y: 87, distance: 53.7
click at [1020, 88] on button "不指定" at bounding box center [1017, 85] width 45 height 32
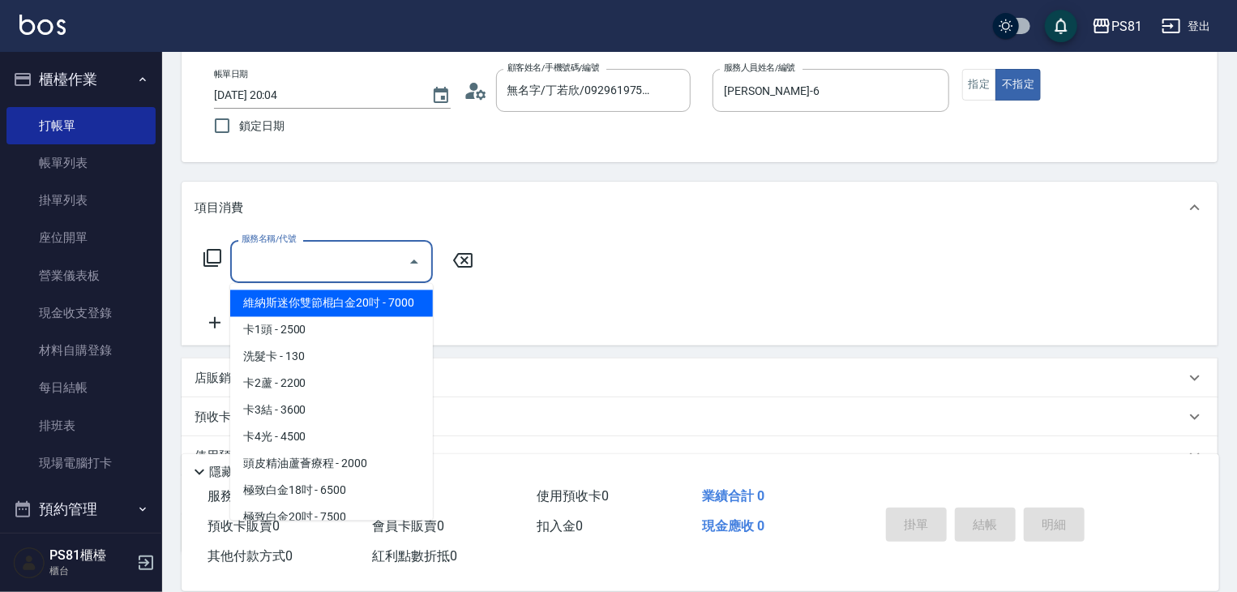
click at [326, 267] on input "服務名稱/代號" at bounding box center [320, 261] width 164 height 28
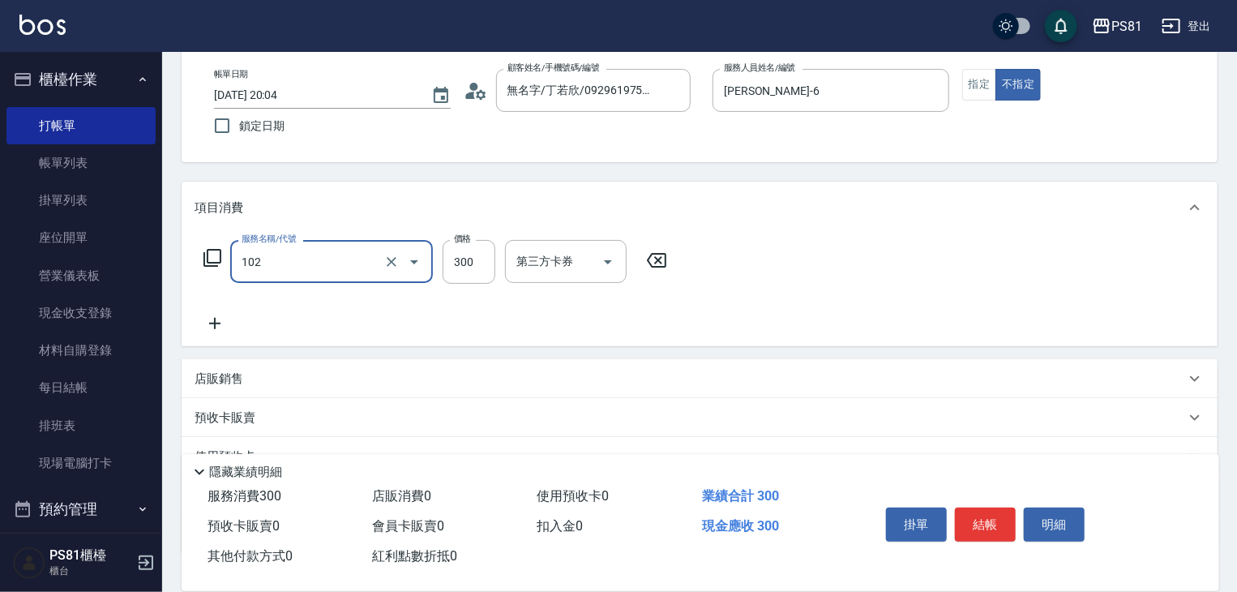
type input "保濕洗(102)"
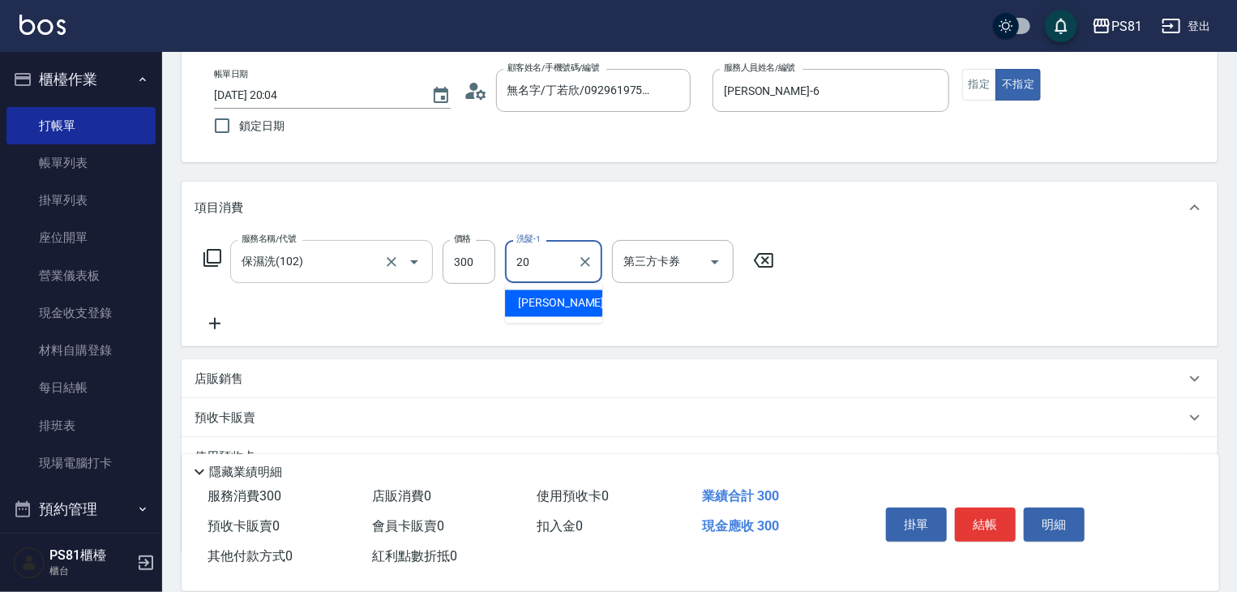
type input "[PERSON_NAME]-20"
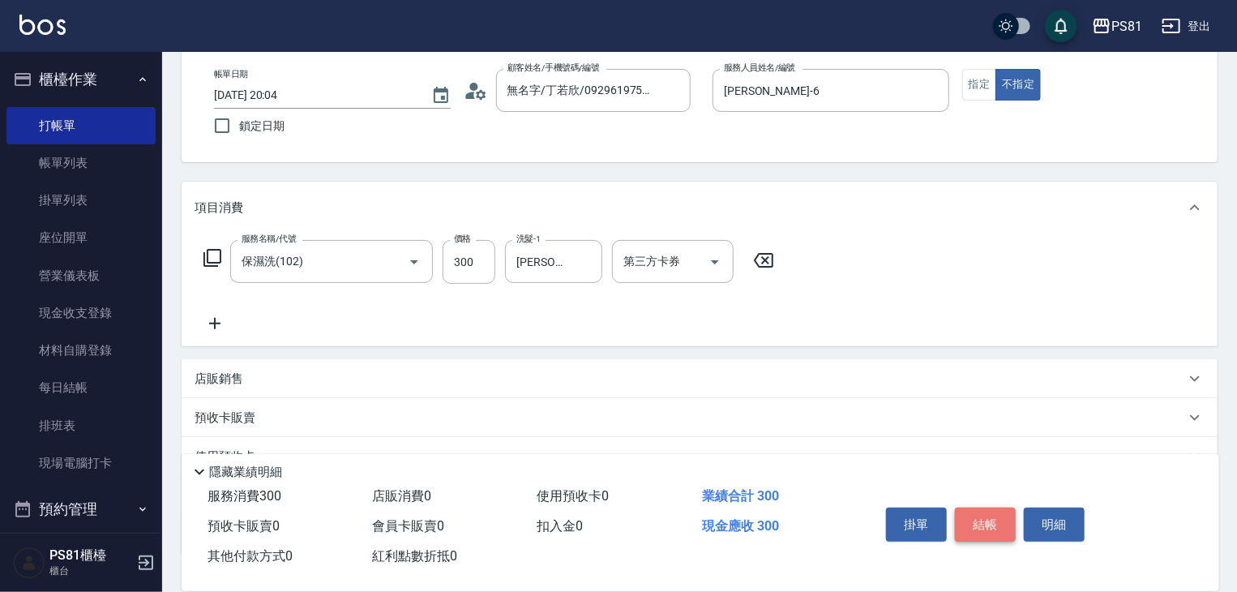
click at [990, 517] on button "結帳" at bounding box center [985, 524] width 61 height 34
type input "[DATE] 20:05"
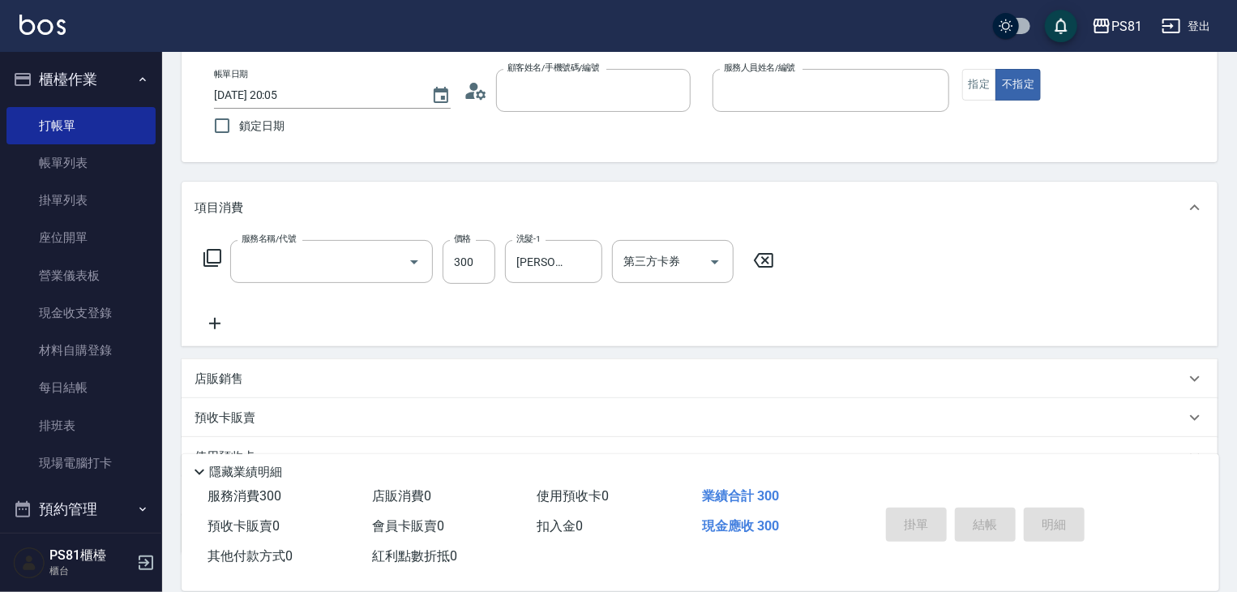
scroll to position [0, 0]
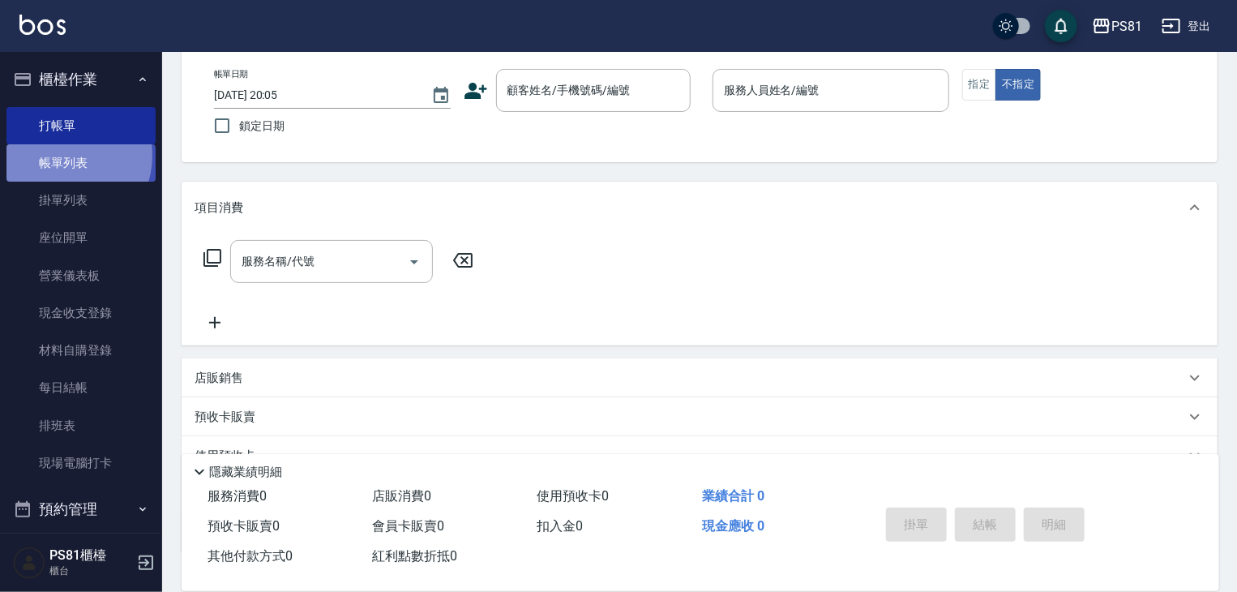
click at [63, 156] on link "帳單列表" at bounding box center [80, 162] width 149 height 37
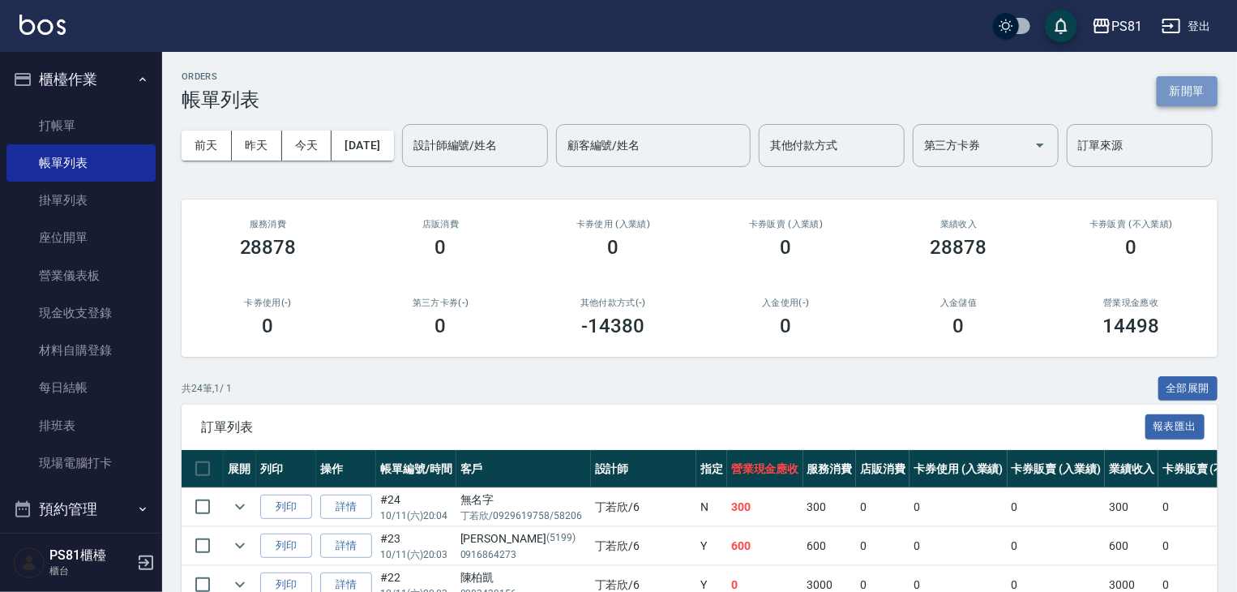
click at [1183, 92] on button "新開單" at bounding box center [1187, 91] width 61 height 30
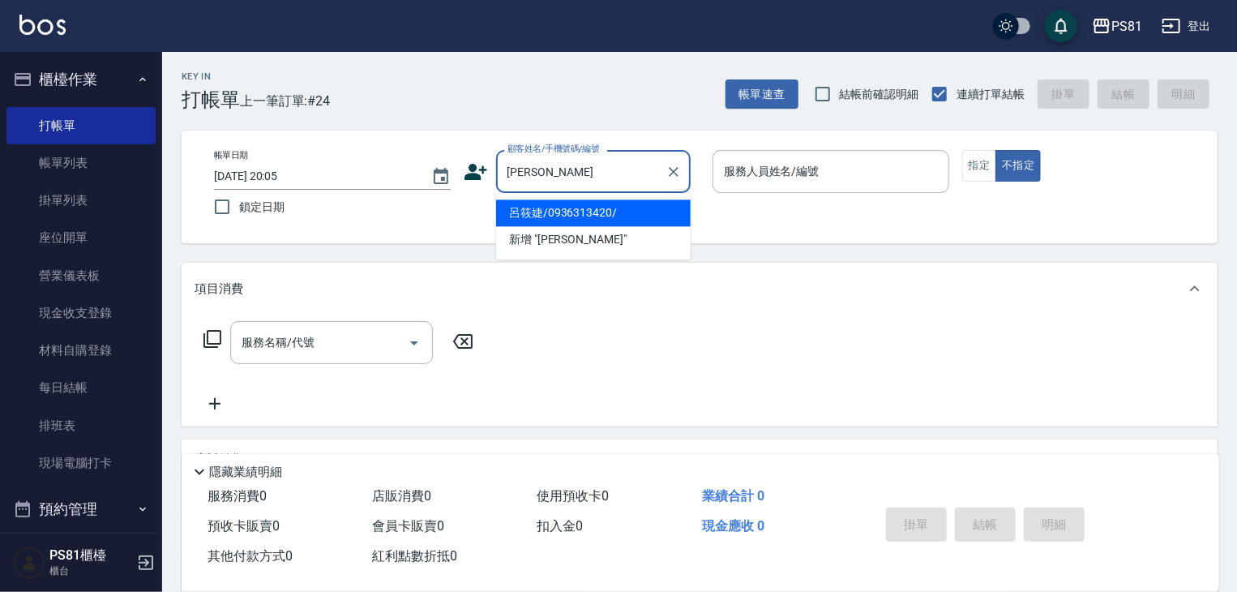
drag, startPoint x: 587, startPoint y: 221, endPoint x: 595, endPoint y: 214, distance: 10.9
click at [587, 220] on li "呂筱婕/0936313420/" at bounding box center [593, 212] width 195 height 27
type input "呂筱婕/0936313420/"
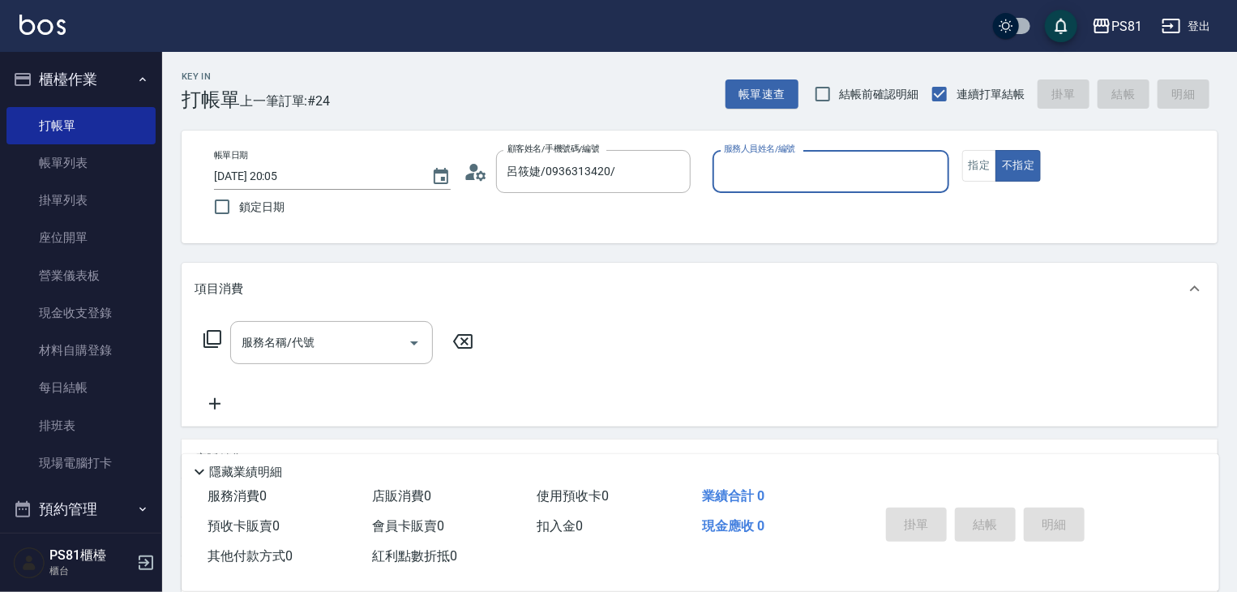
type input "[PERSON_NAME]-6"
click at [995, 150] on button "不指定" at bounding box center [1017, 166] width 45 height 32
type button "false"
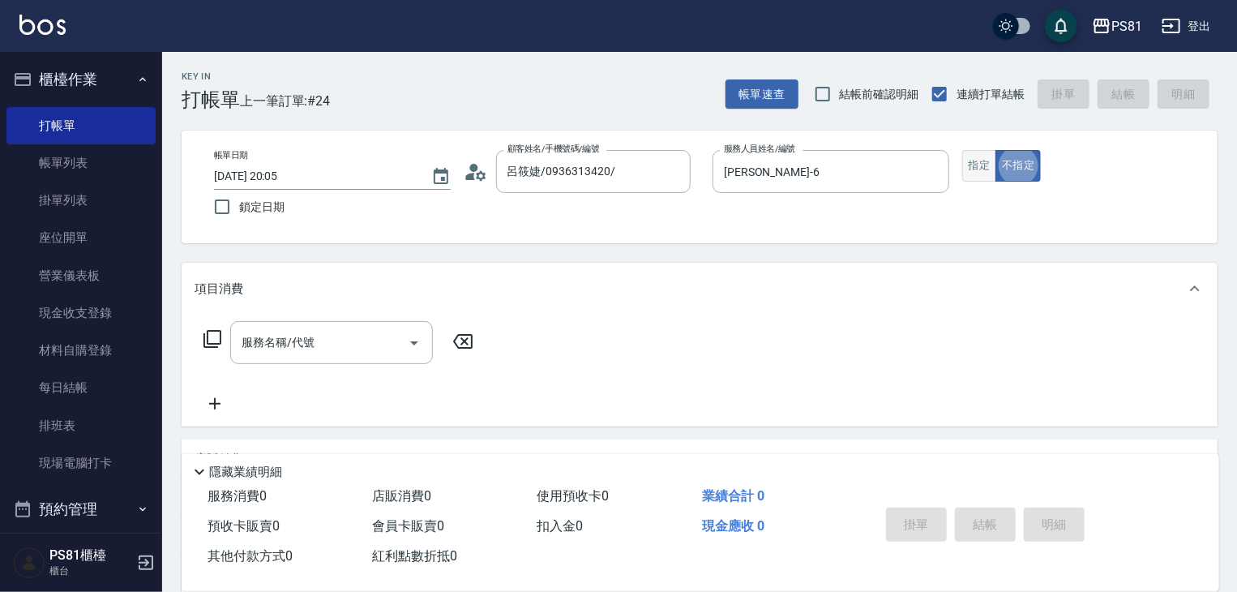
click at [963, 161] on button "指定" at bounding box center [979, 166] width 35 height 32
click at [974, 162] on button "指定" at bounding box center [979, 166] width 35 height 32
click at [258, 334] on input "服務名稱/代號" at bounding box center [320, 342] width 164 height 28
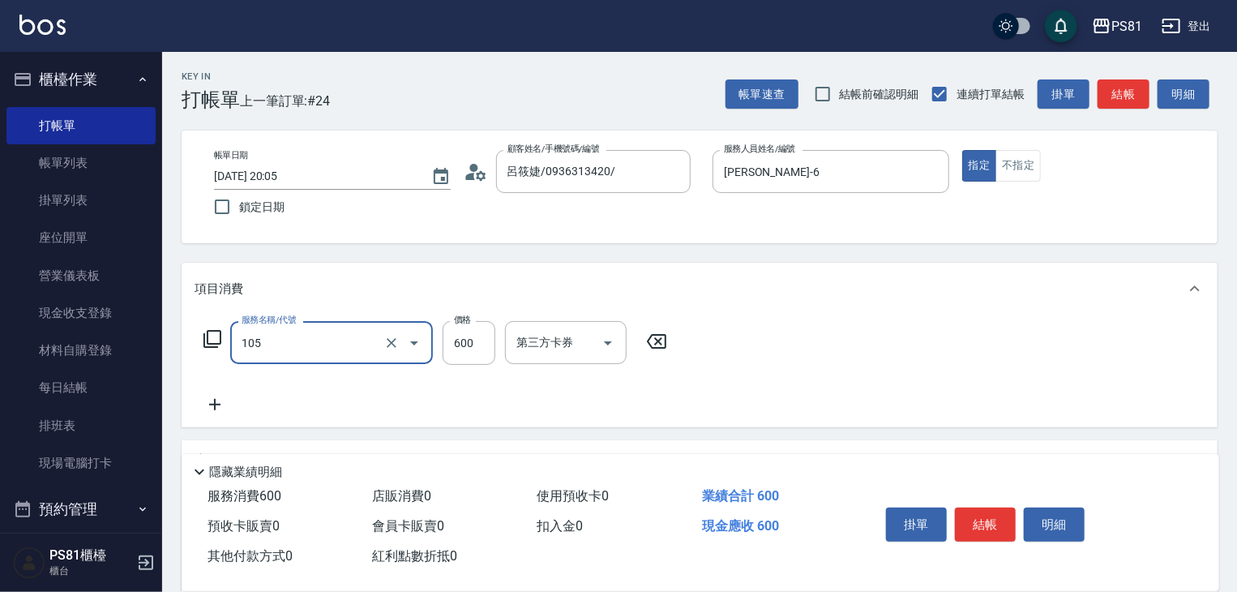
type input "A級洗剪600(105)"
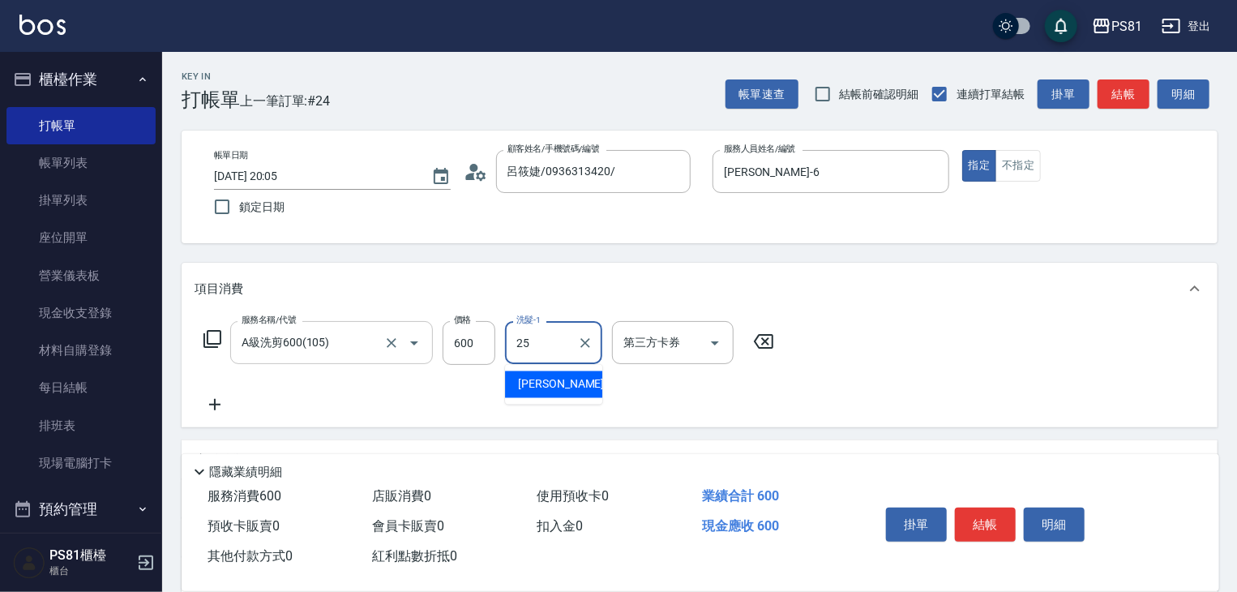
type input "妮可-25"
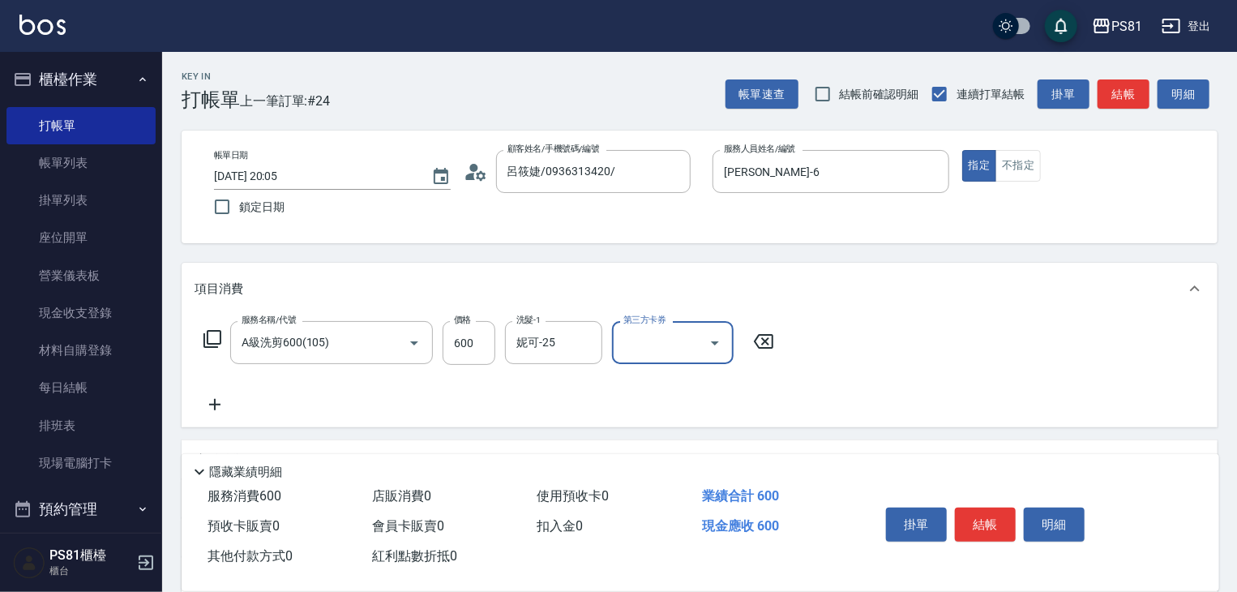
drag, startPoint x: 987, startPoint y: 519, endPoint x: 970, endPoint y: 512, distance: 18.2
click at [987, 517] on button "結帳" at bounding box center [985, 524] width 61 height 34
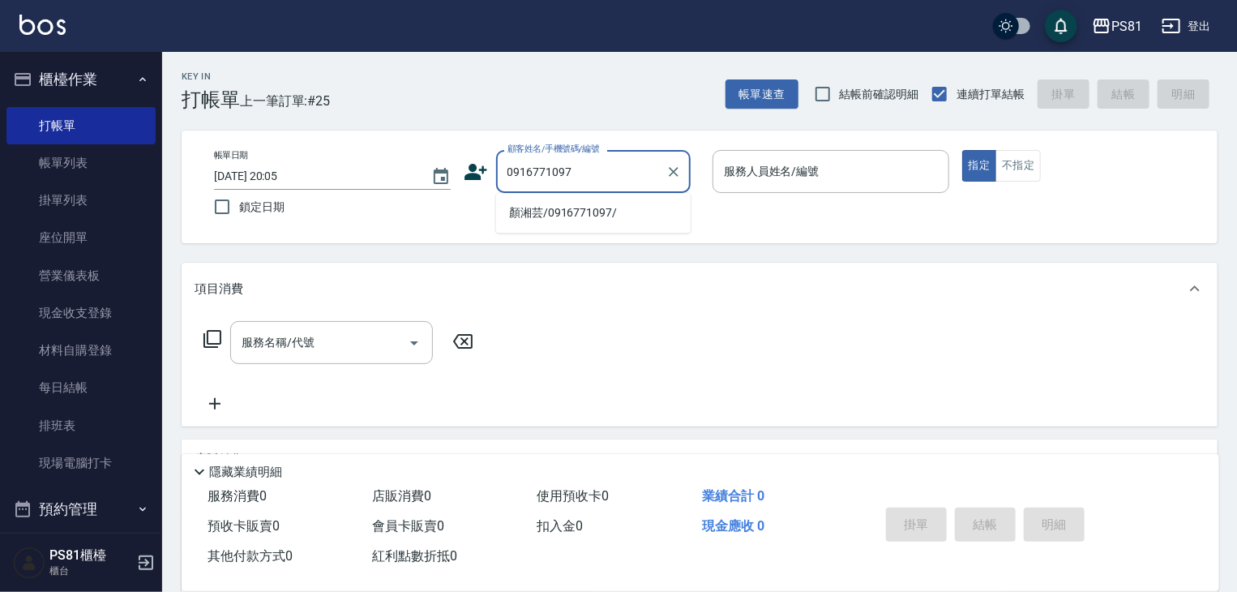
click at [558, 208] on li "顏湘芸/0916771097/" at bounding box center [593, 212] width 195 height 27
type input "顏湘芸/0916771097/"
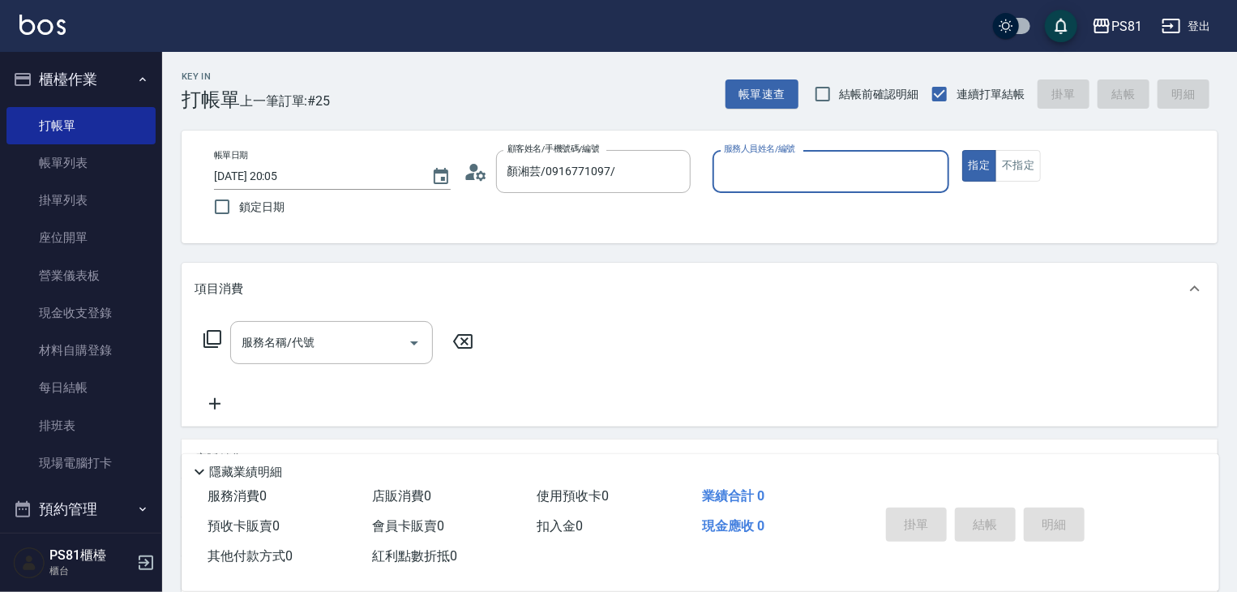
type input "[PERSON_NAME]-6"
click at [962, 150] on button "指定" at bounding box center [979, 166] width 35 height 32
type button "true"
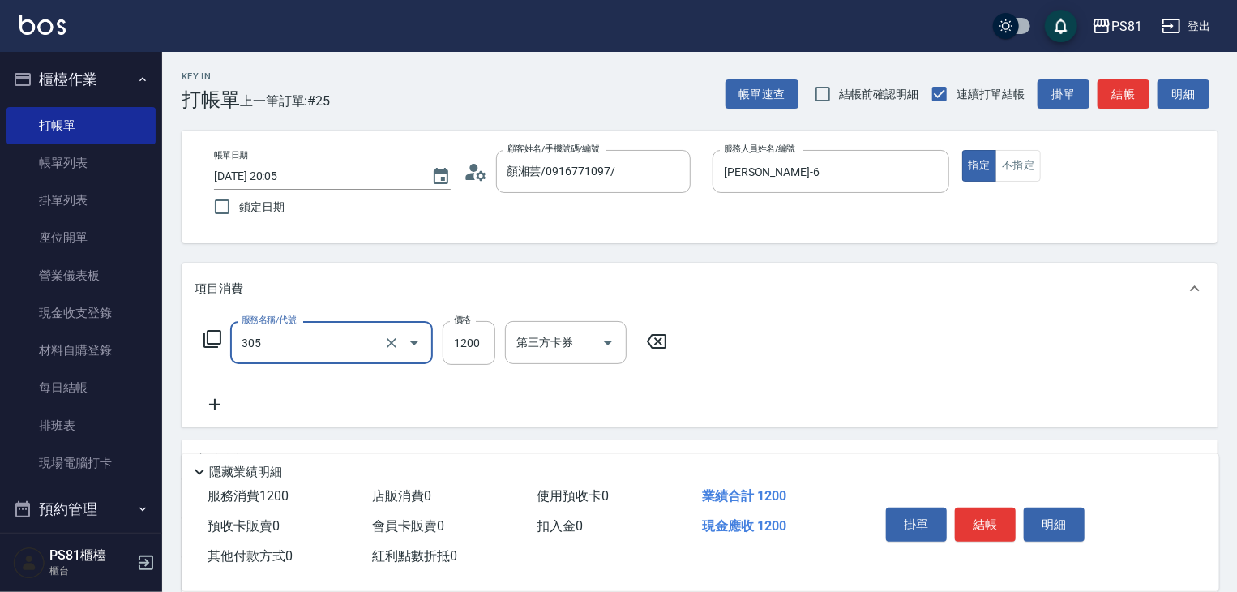
type input "基本離子燙(305)"
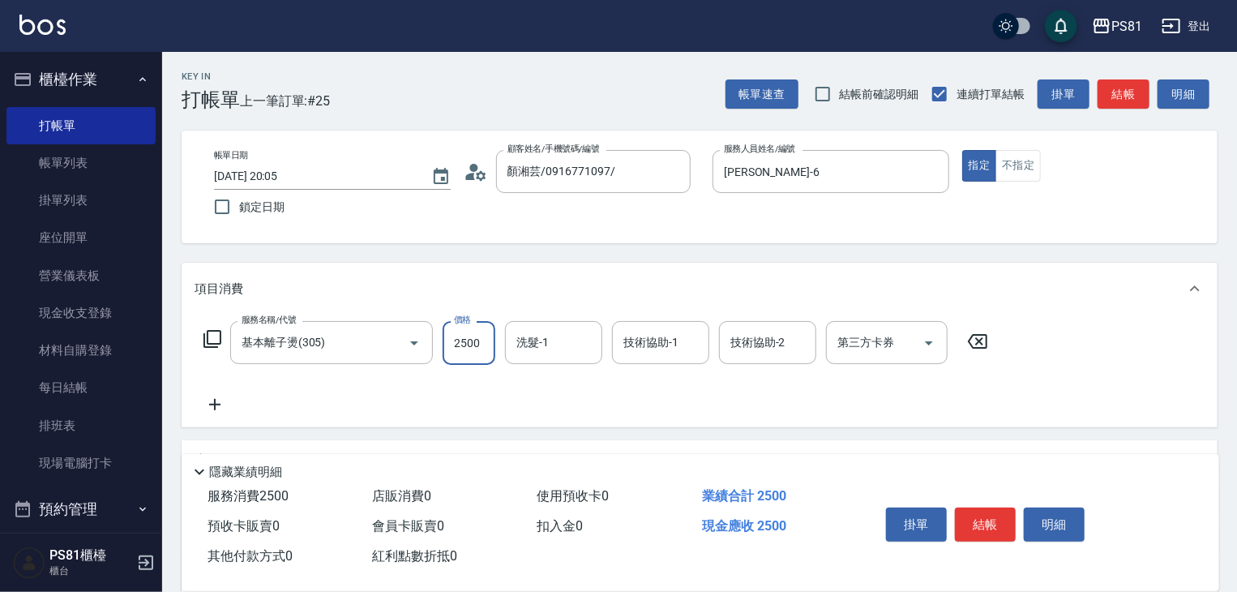
type input "2500"
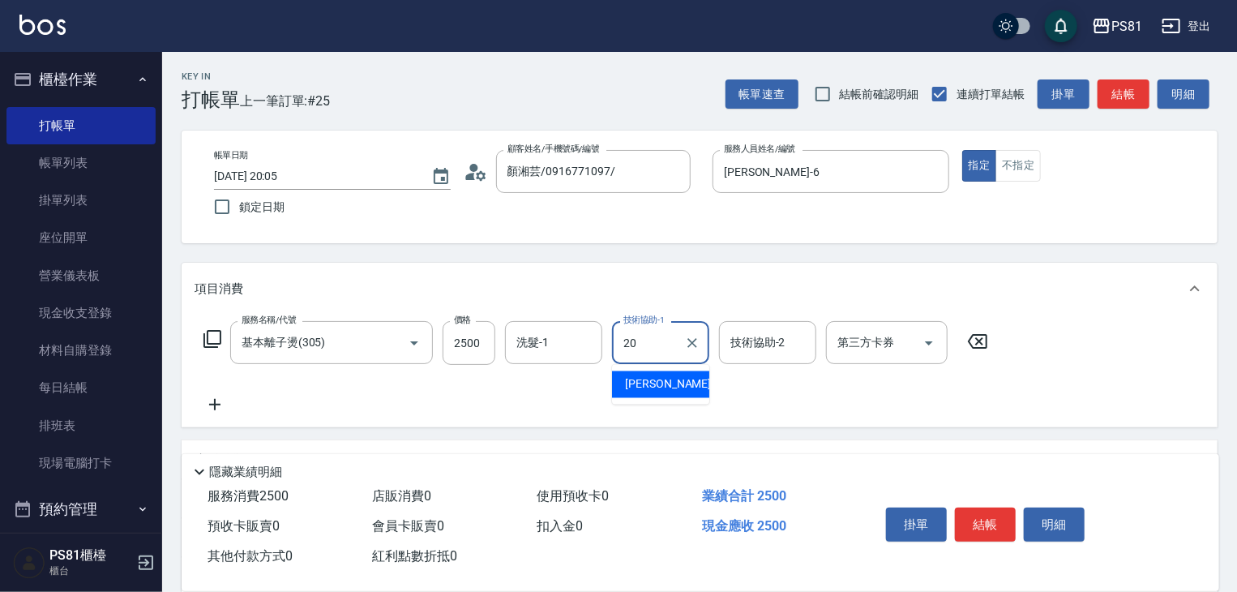
type input "[PERSON_NAME]-20"
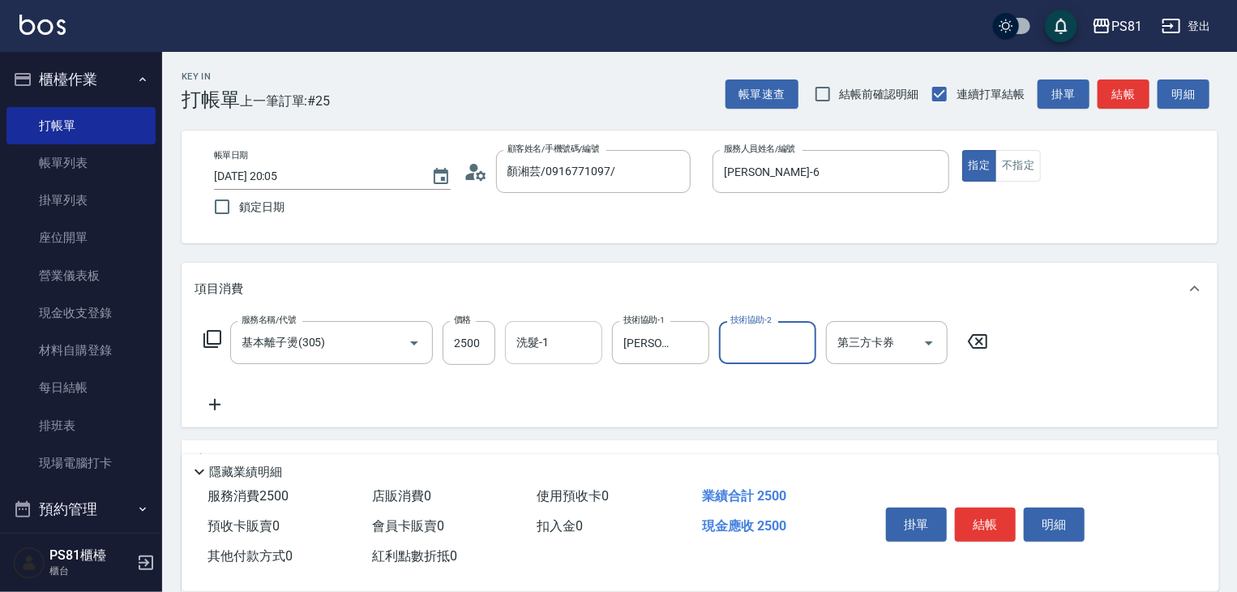
click at [520, 357] on div "洗髮-1" at bounding box center [553, 342] width 97 height 43
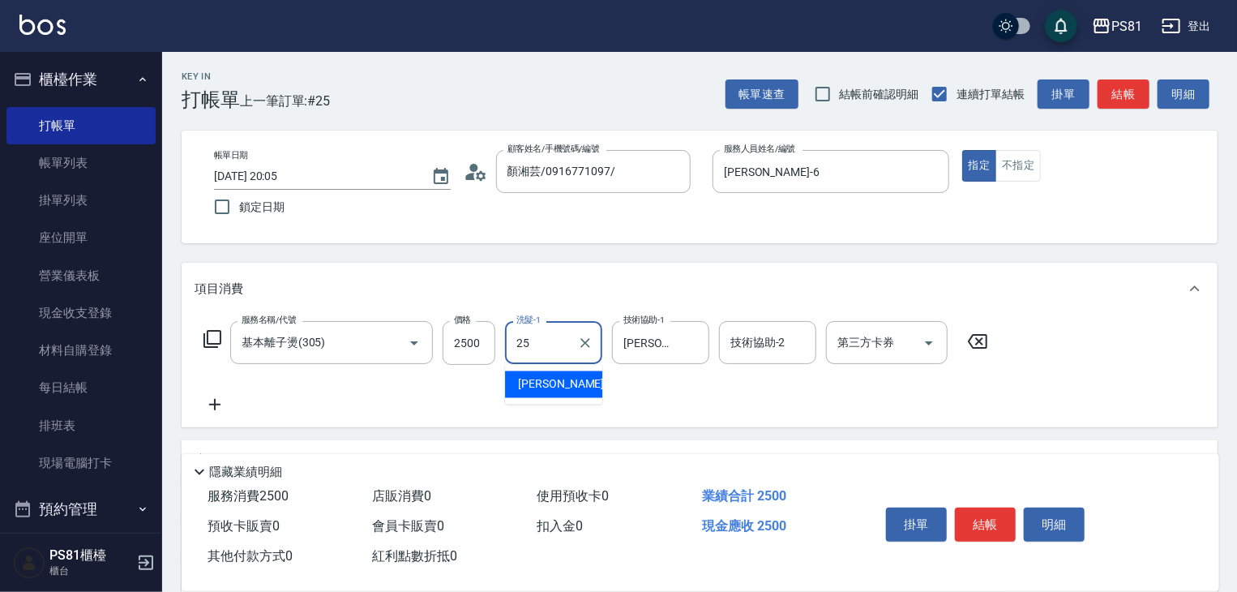
type input "妮可-25"
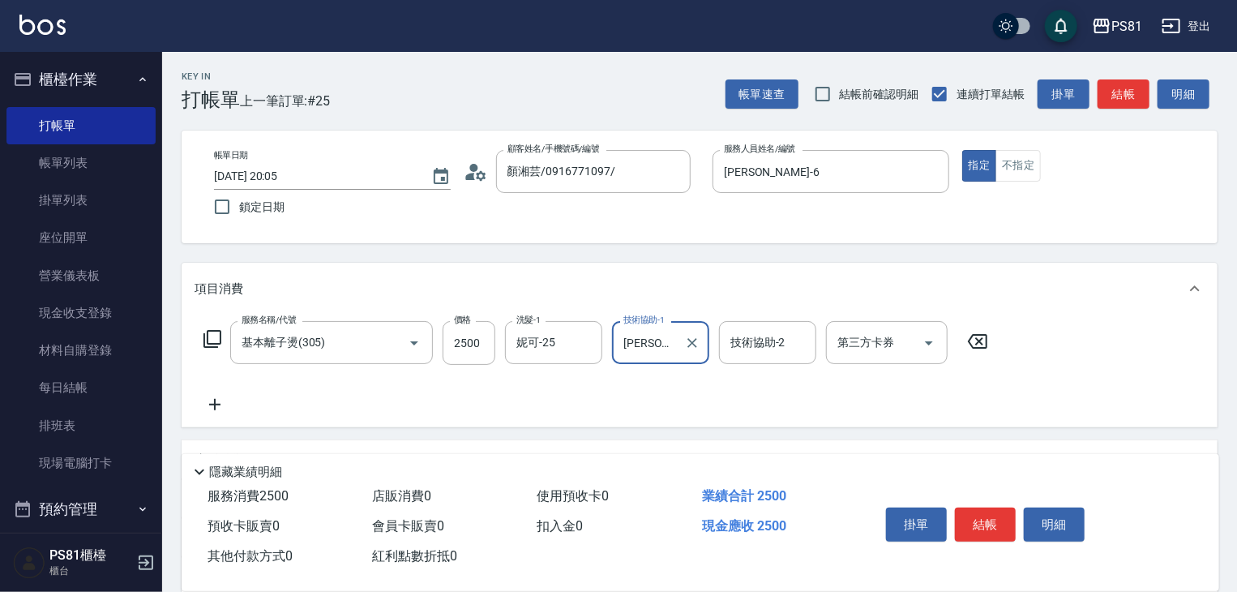
click at [995, 521] on button "結帳" at bounding box center [985, 524] width 61 height 34
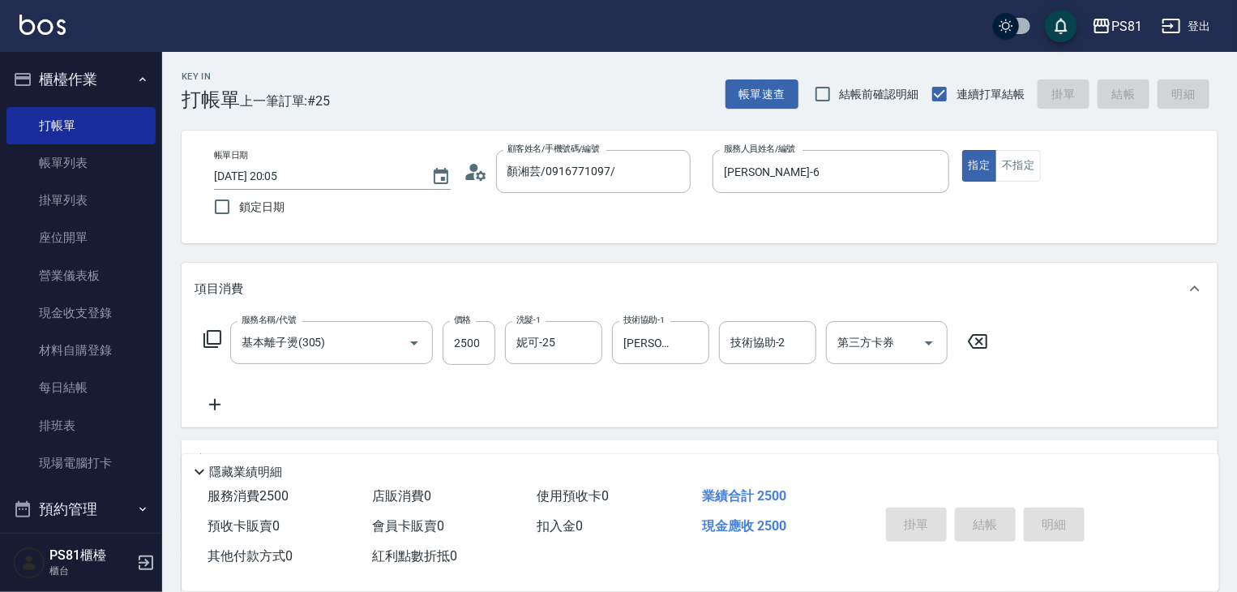
type input "[DATE] 20:06"
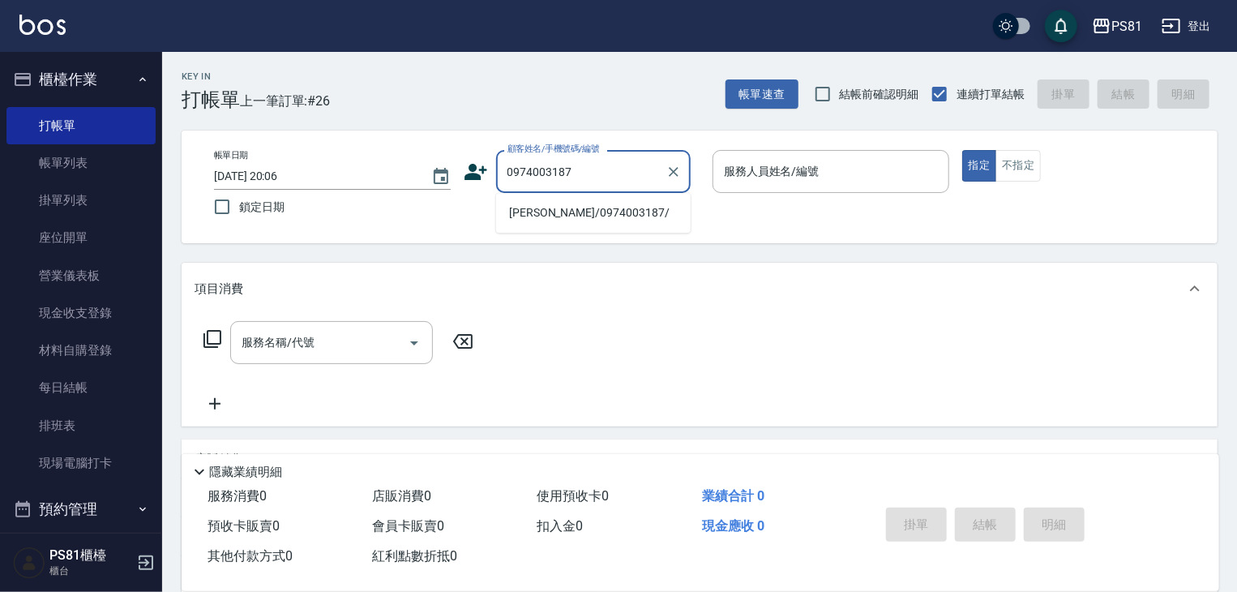
click at [567, 219] on li "[PERSON_NAME]/0974003187/" at bounding box center [593, 212] width 195 height 27
type input "[PERSON_NAME]/0974003187/"
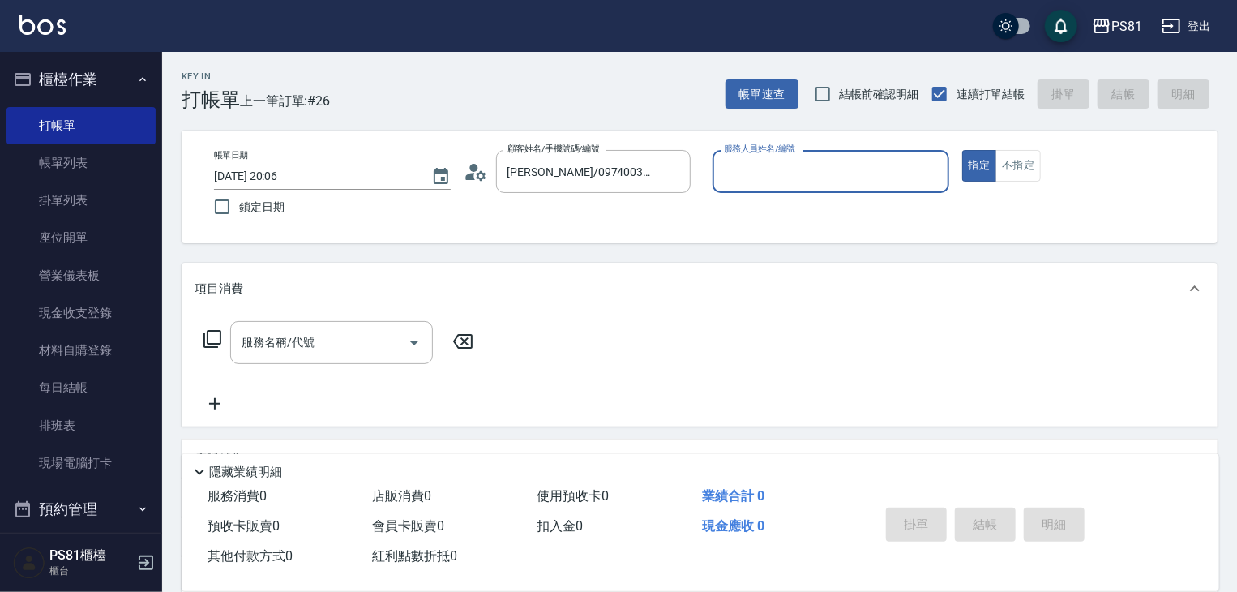
type input "[PERSON_NAME]-6"
click at [962, 150] on button "指定" at bounding box center [979, 166] width 35 height 32
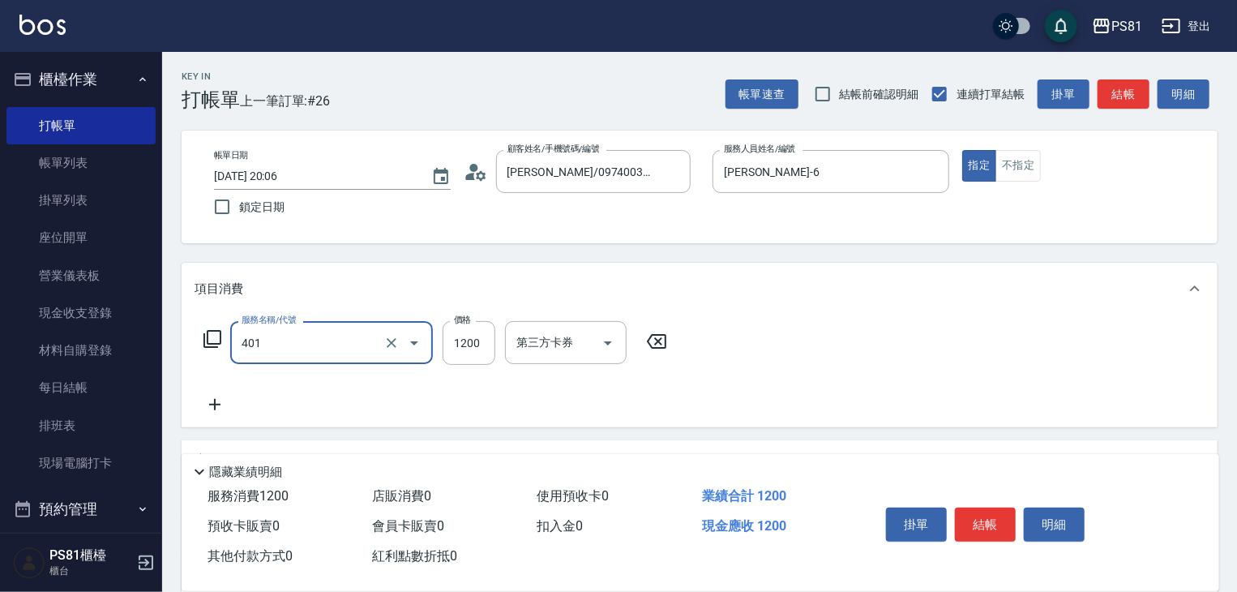
type input "基本染髮(401)"
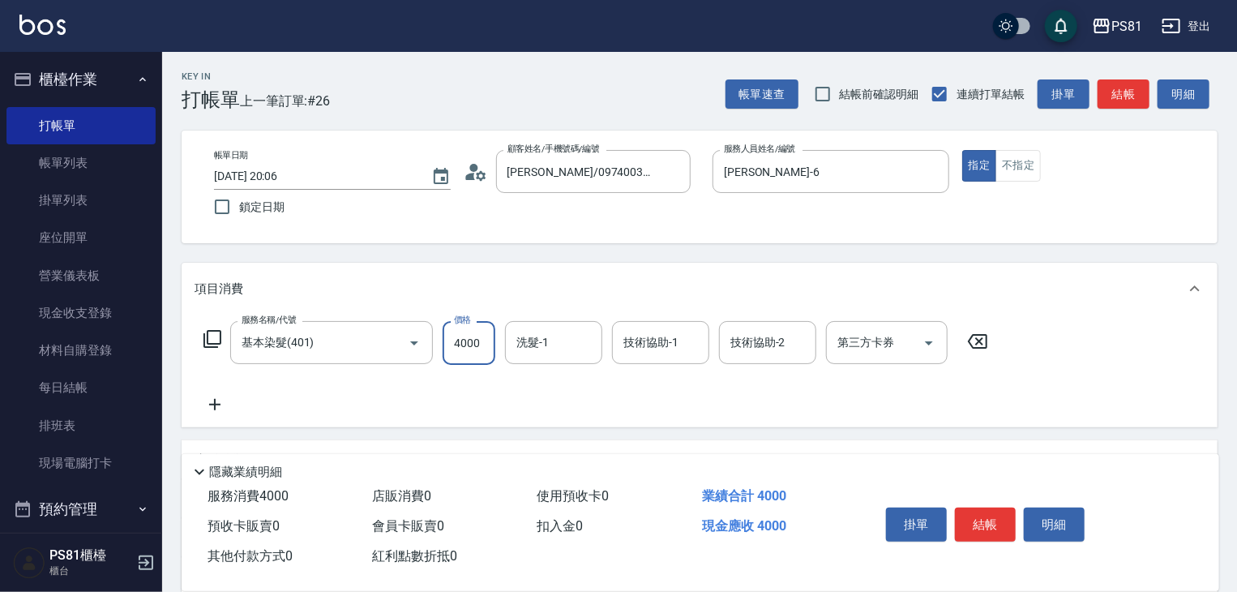
type input "4000"
type input "妮可-25"
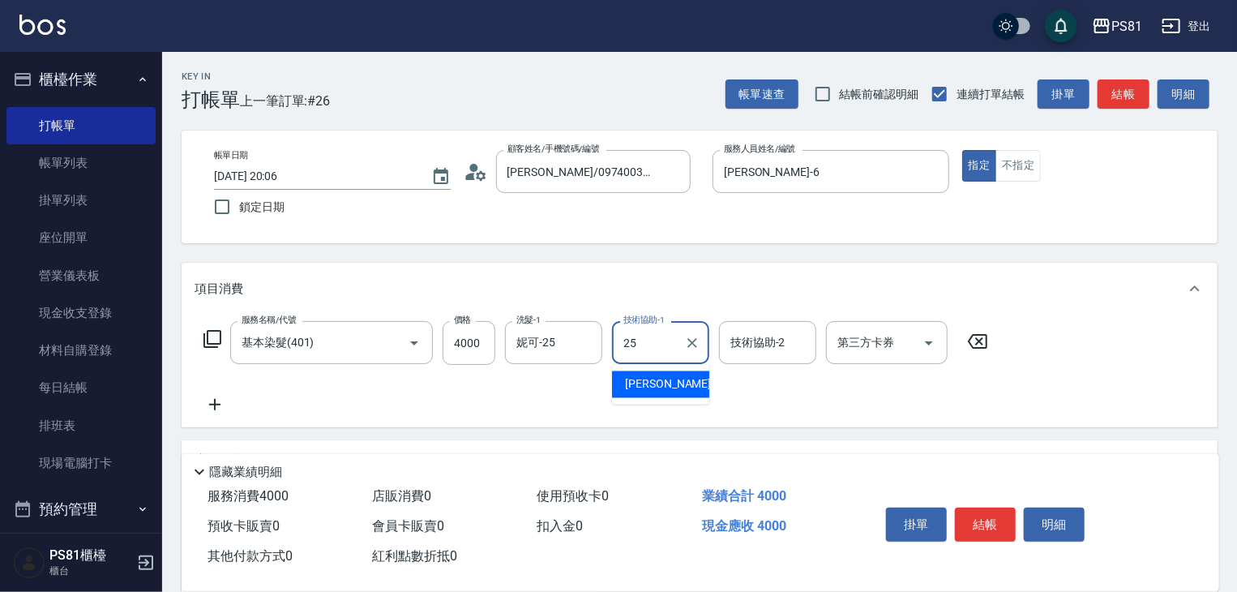
type input "妮可-25"
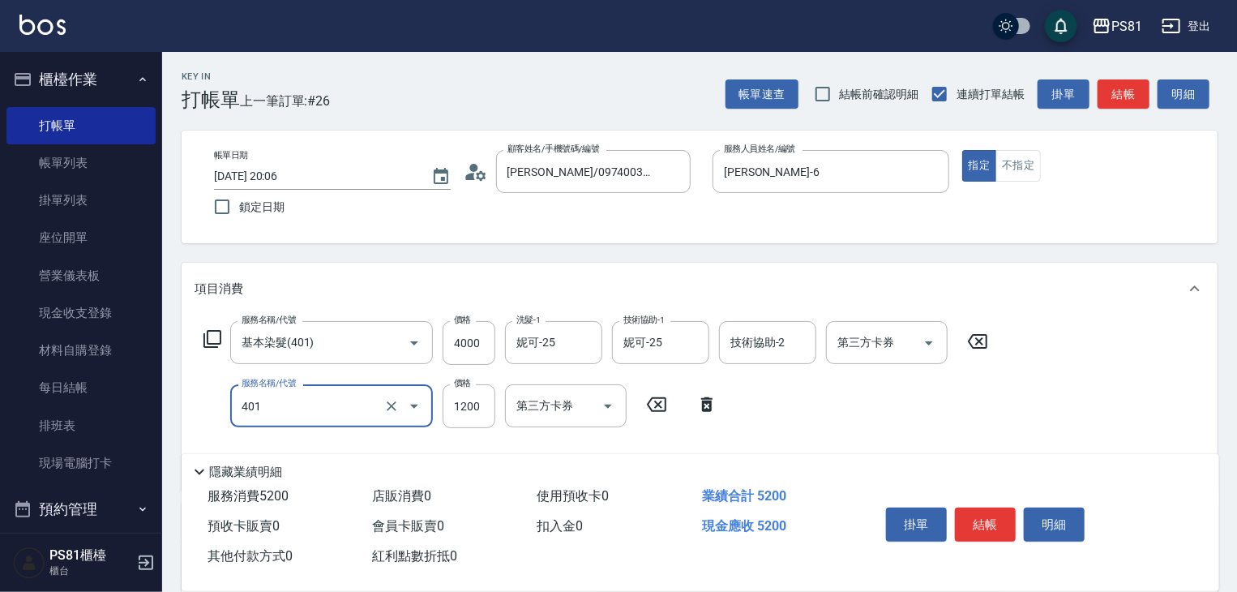
type input "基本染髮(401)"
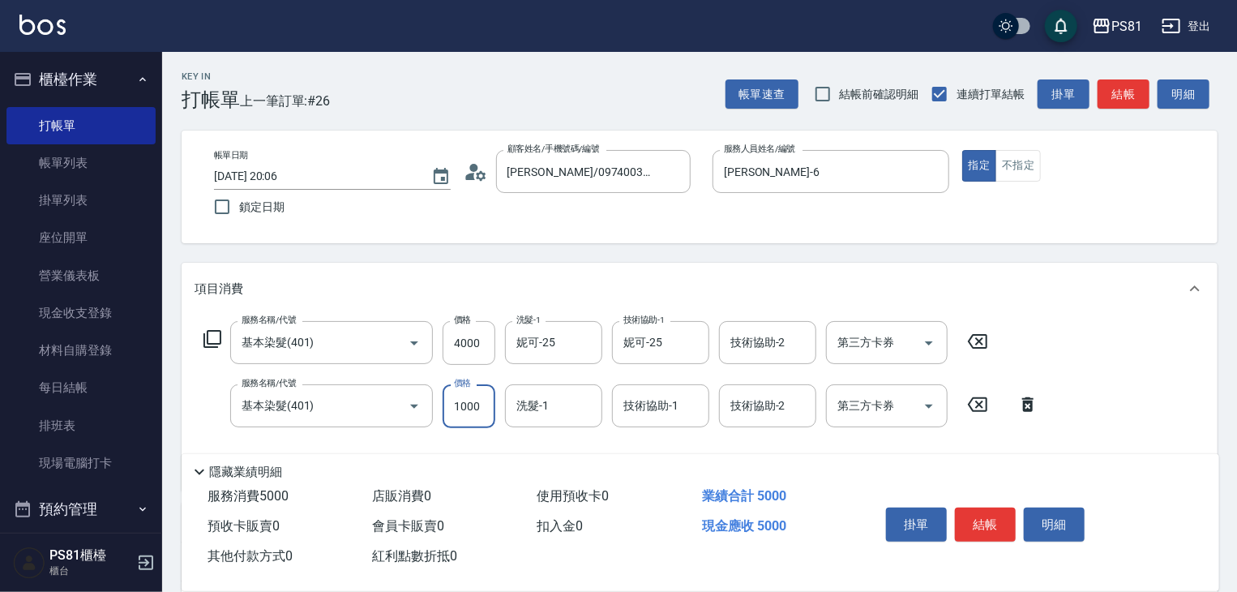
type input "1000"
click at [1003, 519] on button "結帳" at bounding box center [985, 524] width 61 height 34
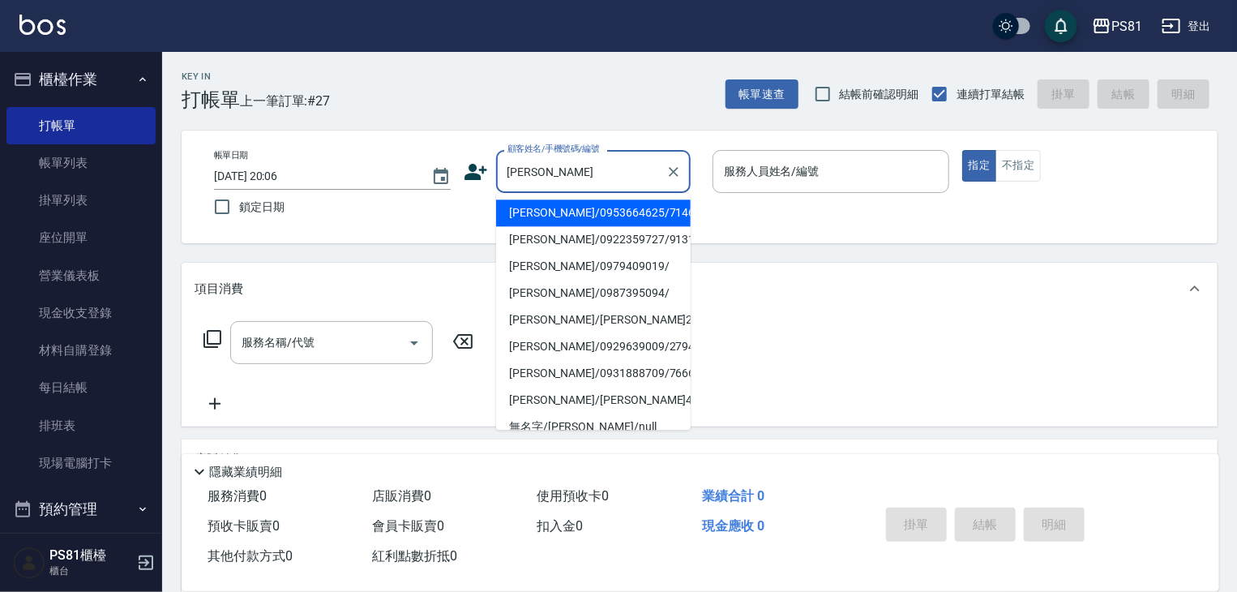
click at [569, 209] on li "[PERSON_NAME]/0953664625/7146" at bounding box center [593, 212] width 195 height 27
type input "[PERSON_NAME]/0953664625/7146"
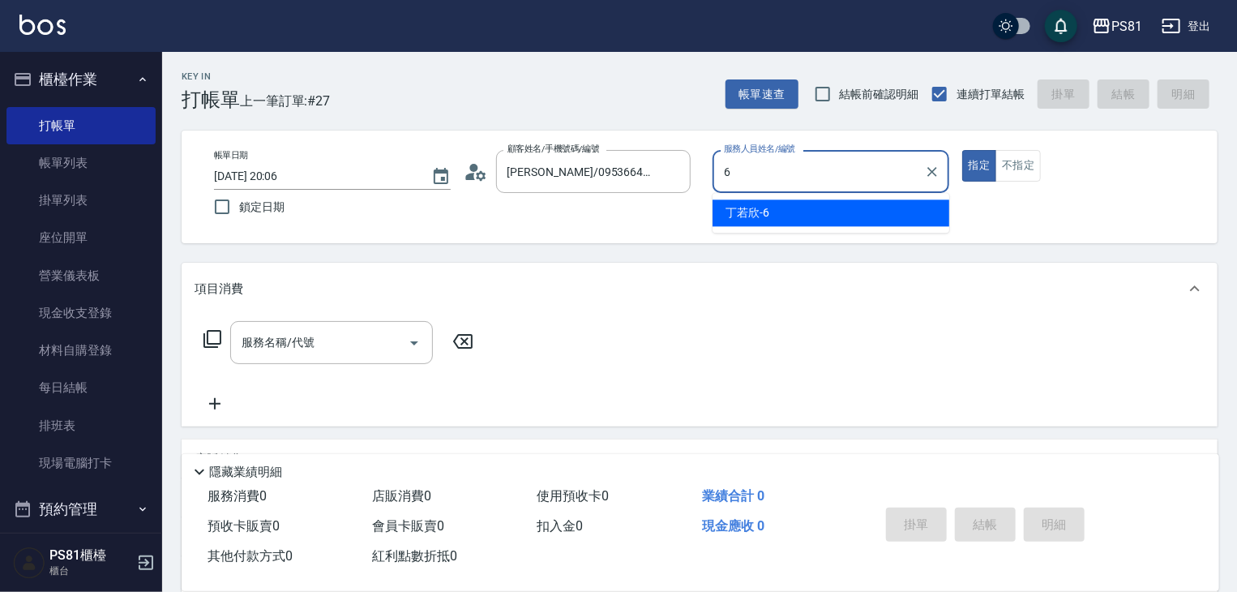
type input "[PERSON_NAME]-6"
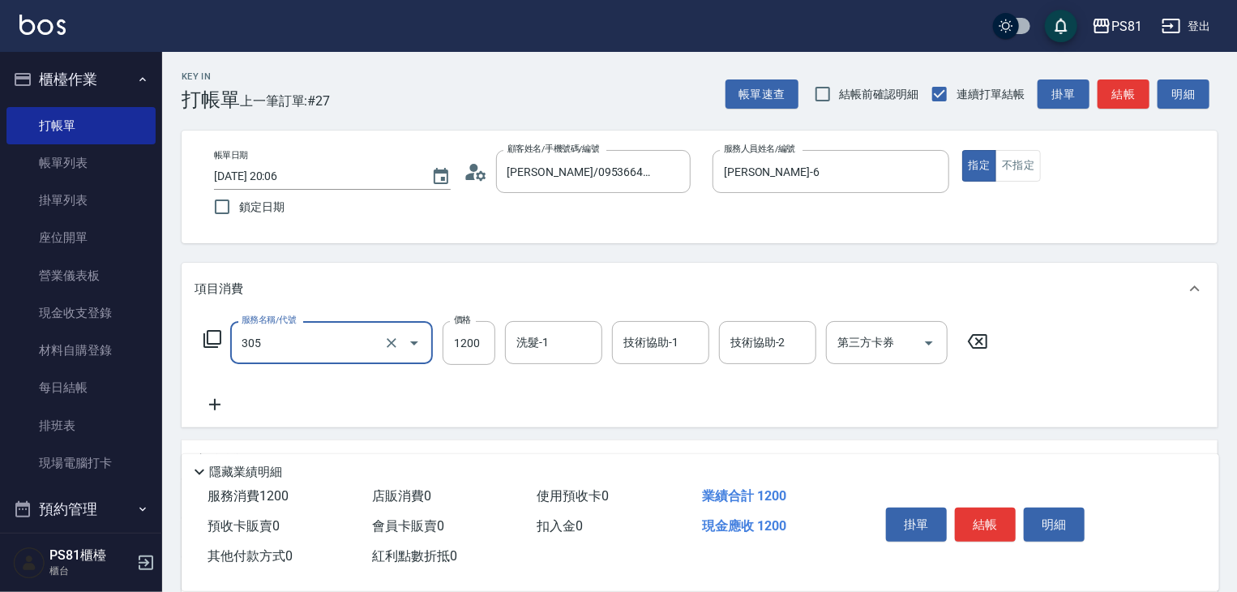
type input "基本離子燙(305)"
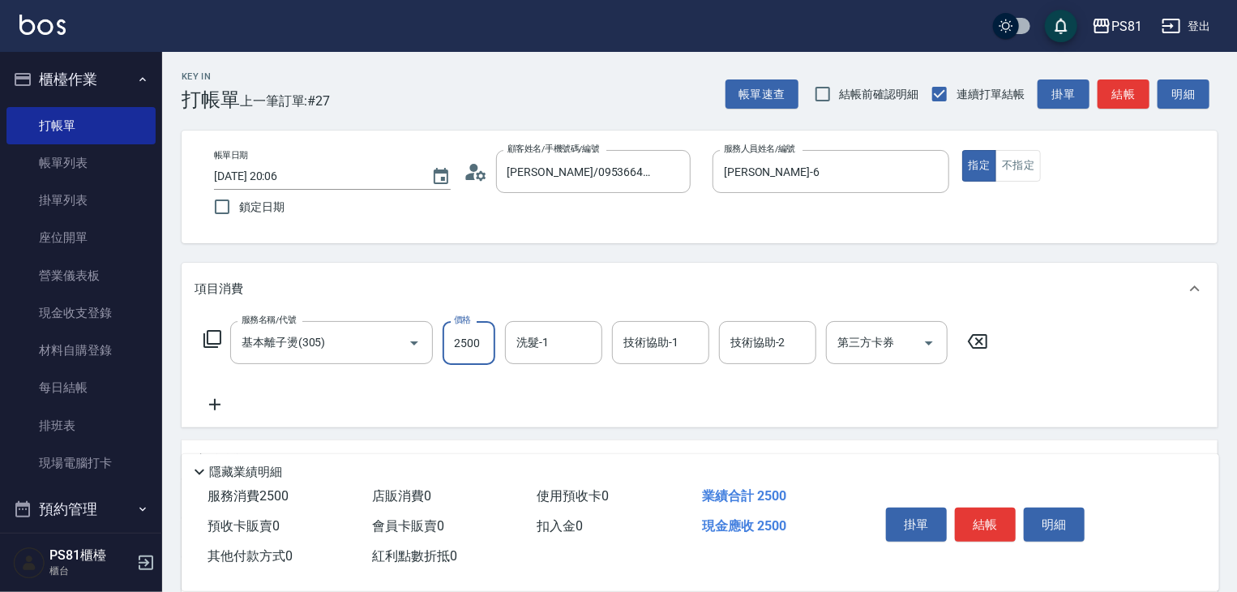
type input "2500"
type input "[PERSON_NAME]-20"
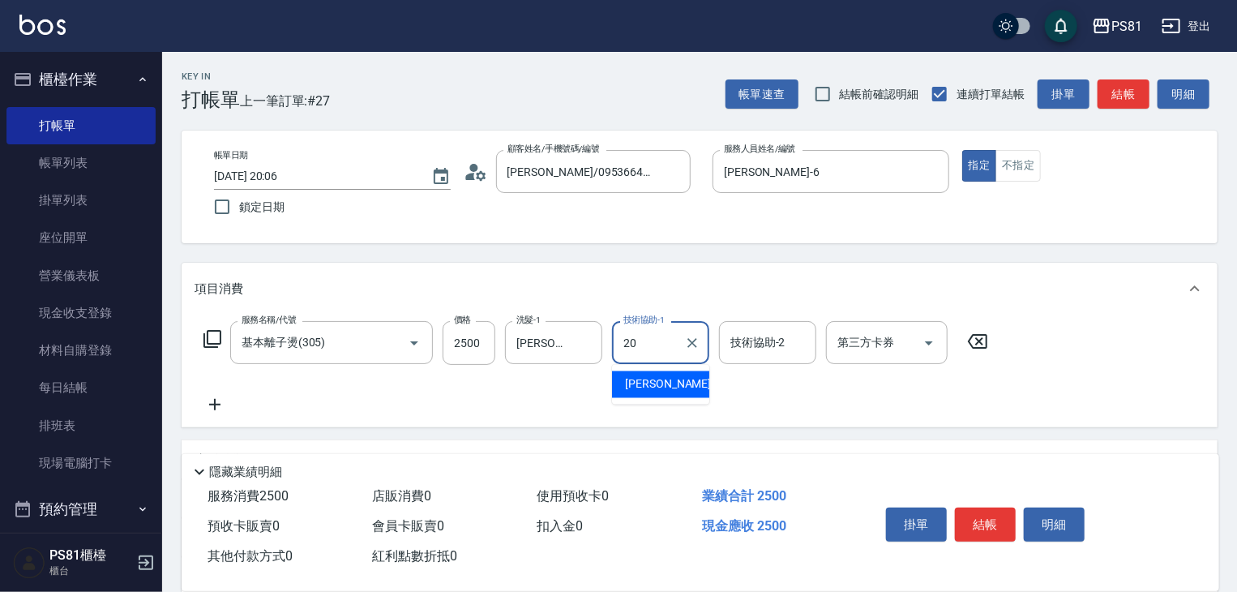
type input "[PERSON_NAME]-20"
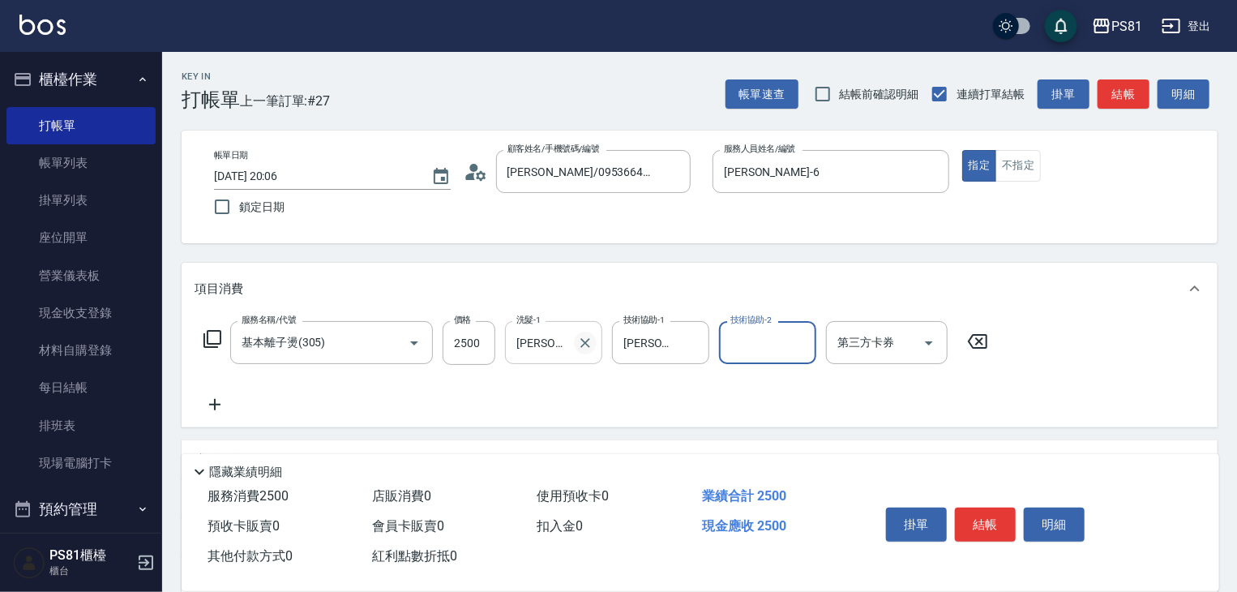
click at [580, 350] on icon "Clear" at bounding box center [585, 343] width 16 height 16
click at [978, 519] on button "結帳" at bounding box center [985, 524] width 61 height 34
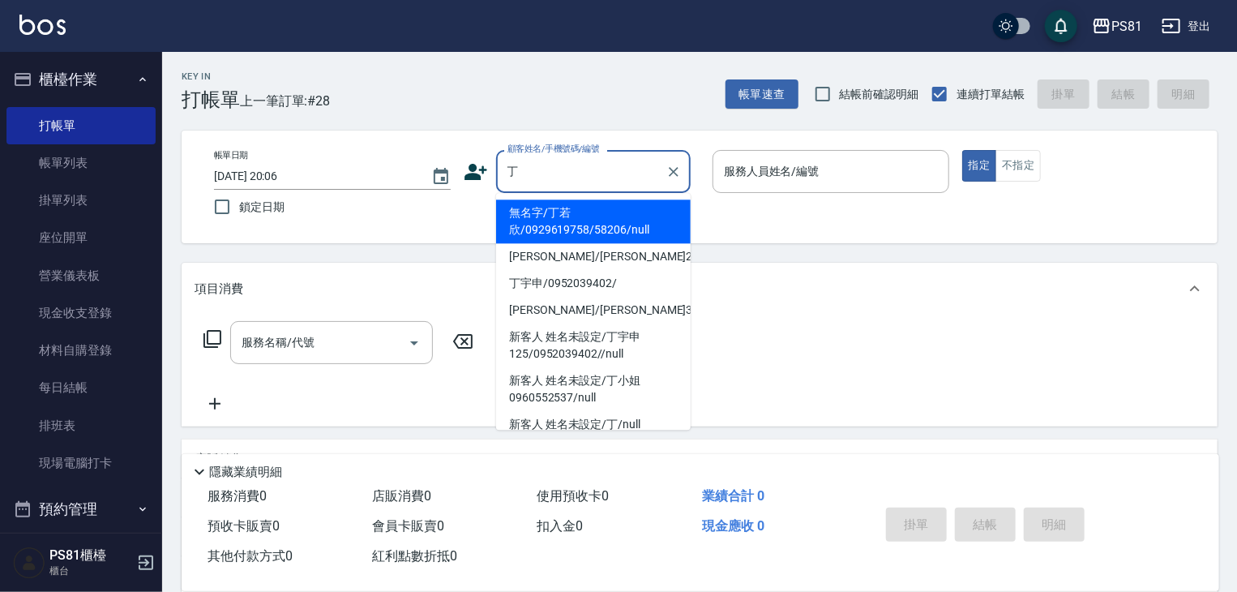
click at [595, 229] on li "無名字/丁若欣/0929619758/58206/null" at bounding box center [593, 221] width 195 height 44
type input "無名字/丁若欣/0929619758/58206/null"
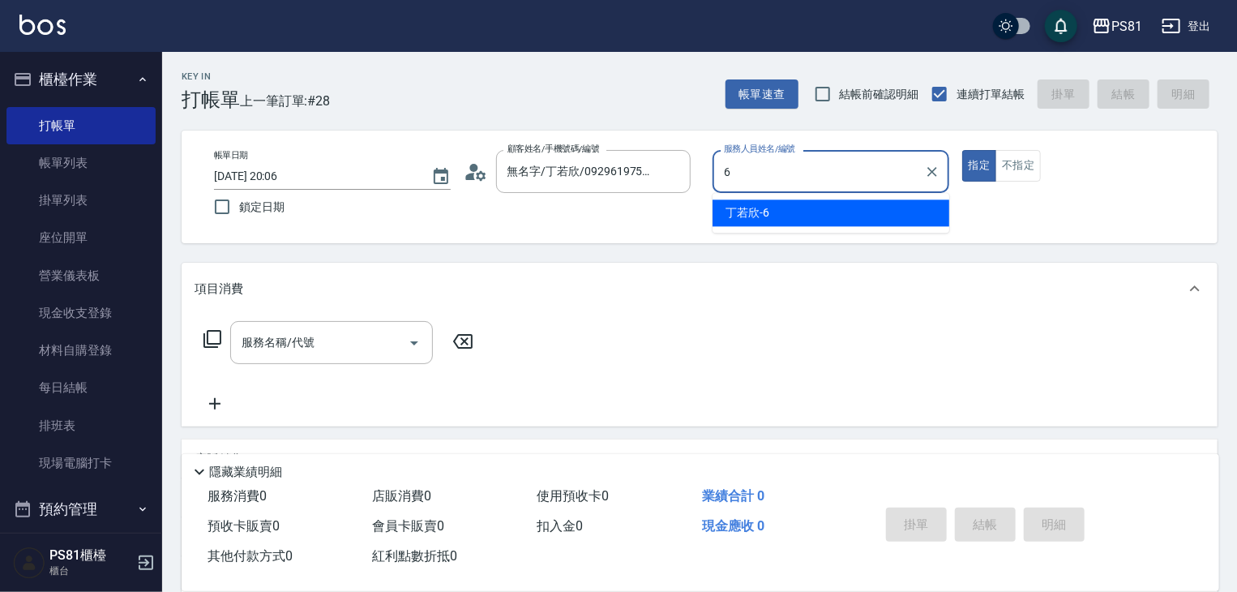
type input "[PERSON_NAME]-6"
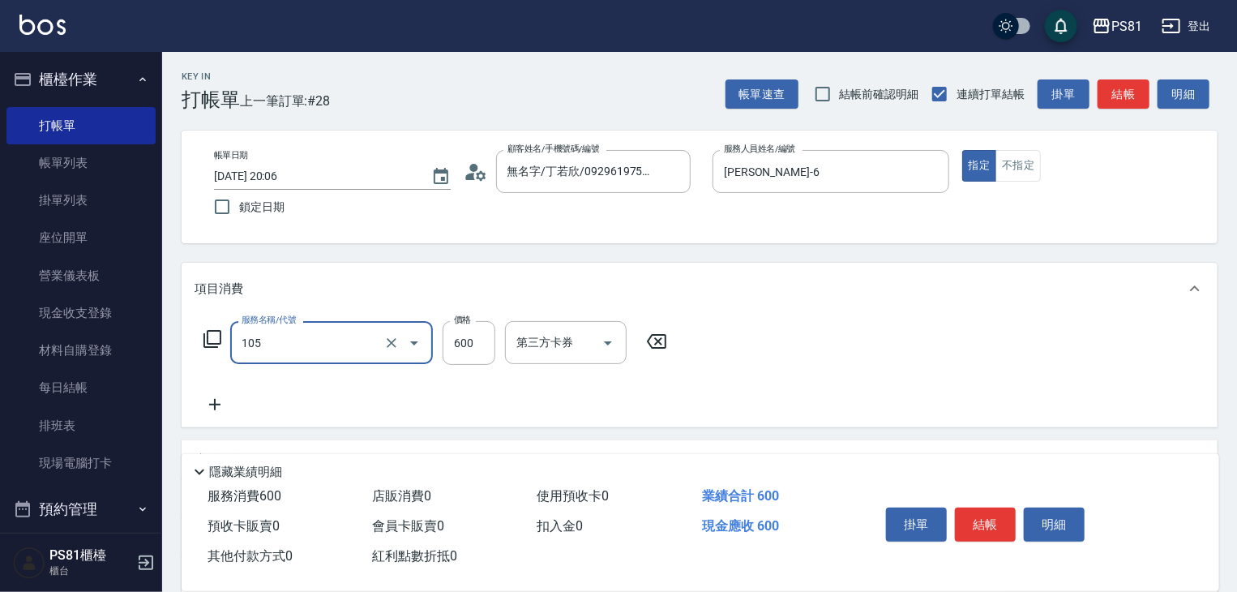
type input "A級洗剪600(105)"
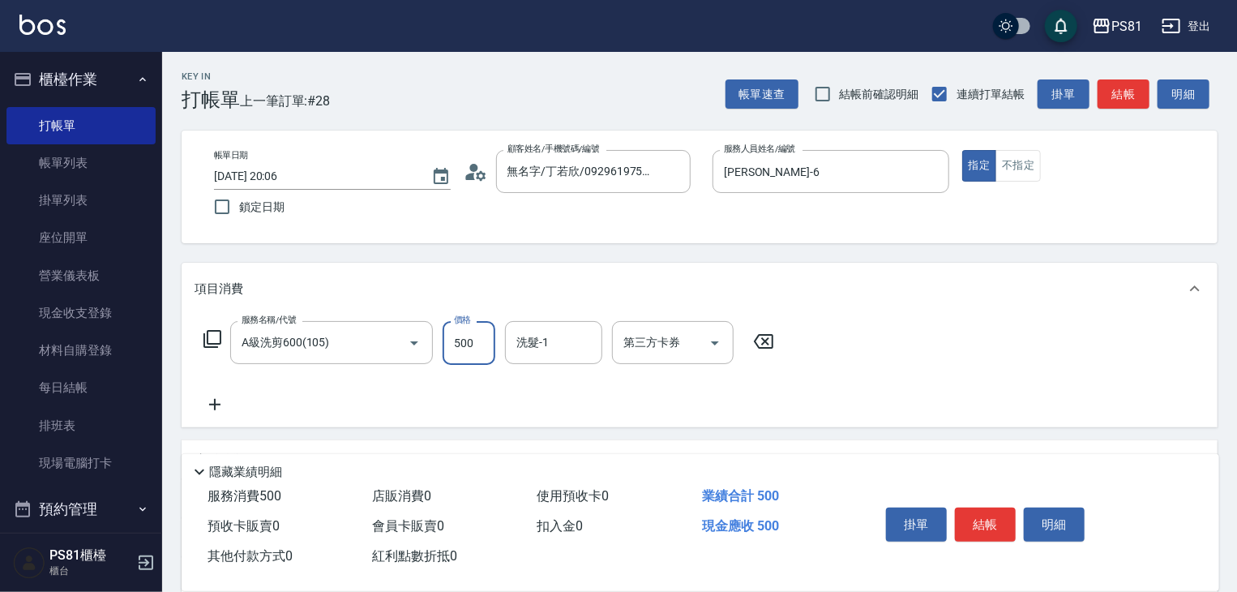
type input "500"
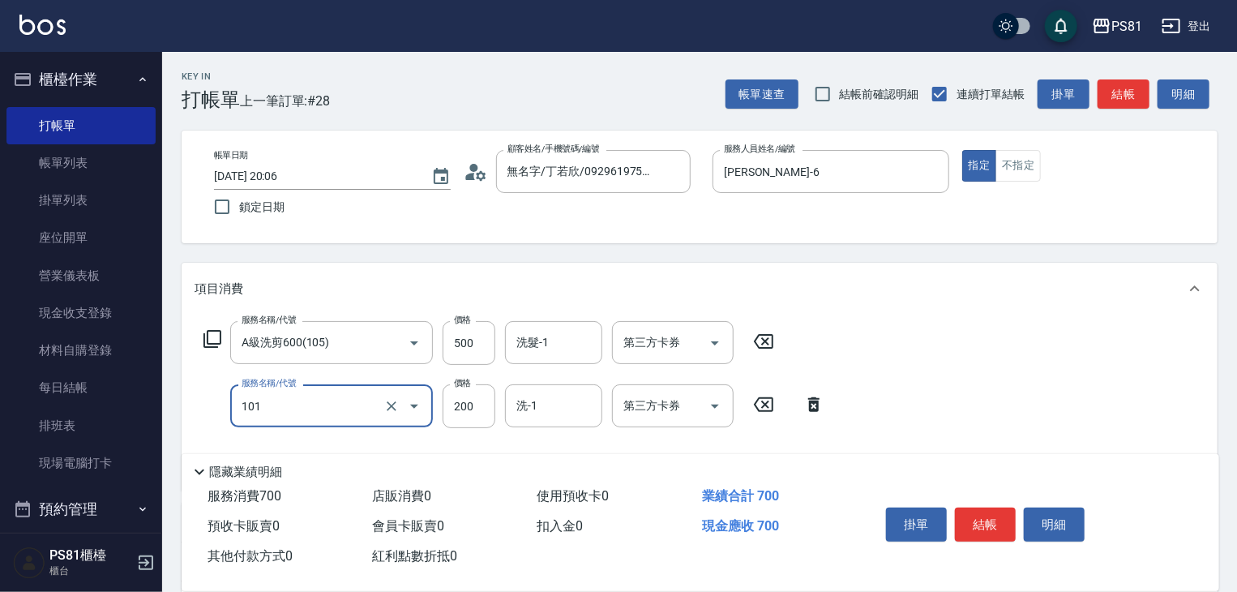
type input "一般洗髮(101)"
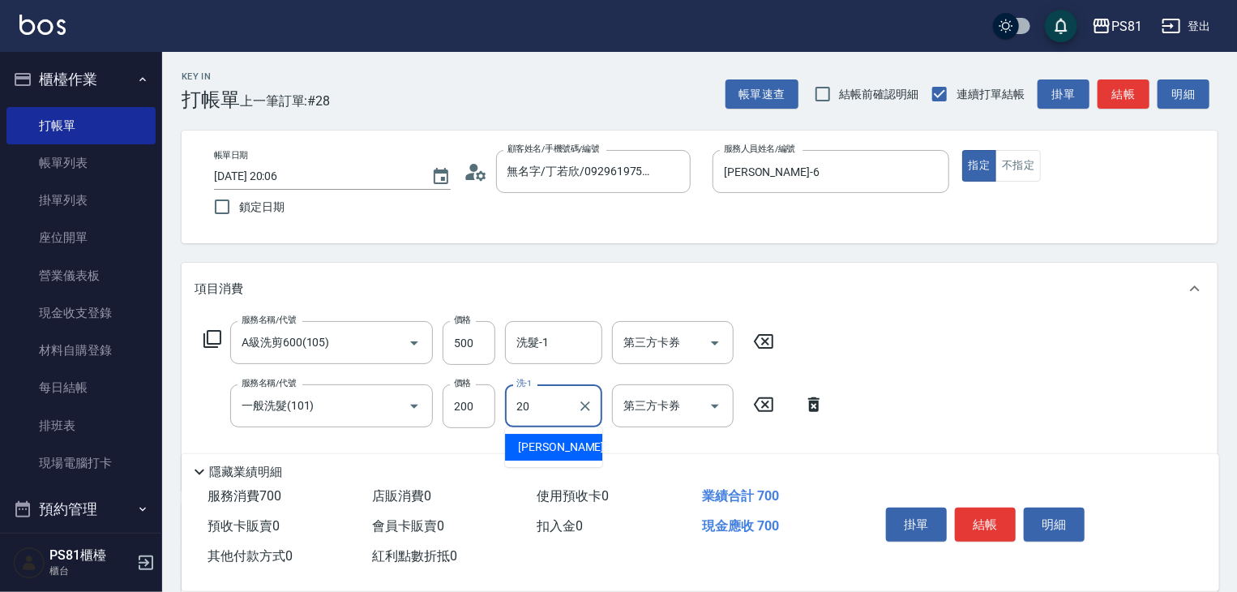
type input "[PERSON_NAME]-20"
drag, startPoint x: 977, startPoint y: 501, endPoint x: 989, endPoint y: 525, distance: 27.2
click at [982, 513] on div "掛單 結帳 明細" at bounding box center [986, 526] width 212 height 51
drag, startPoint x: 989, startPoint y: 525, endPoint x: 959, endPoint y: 526, distance: 30.0
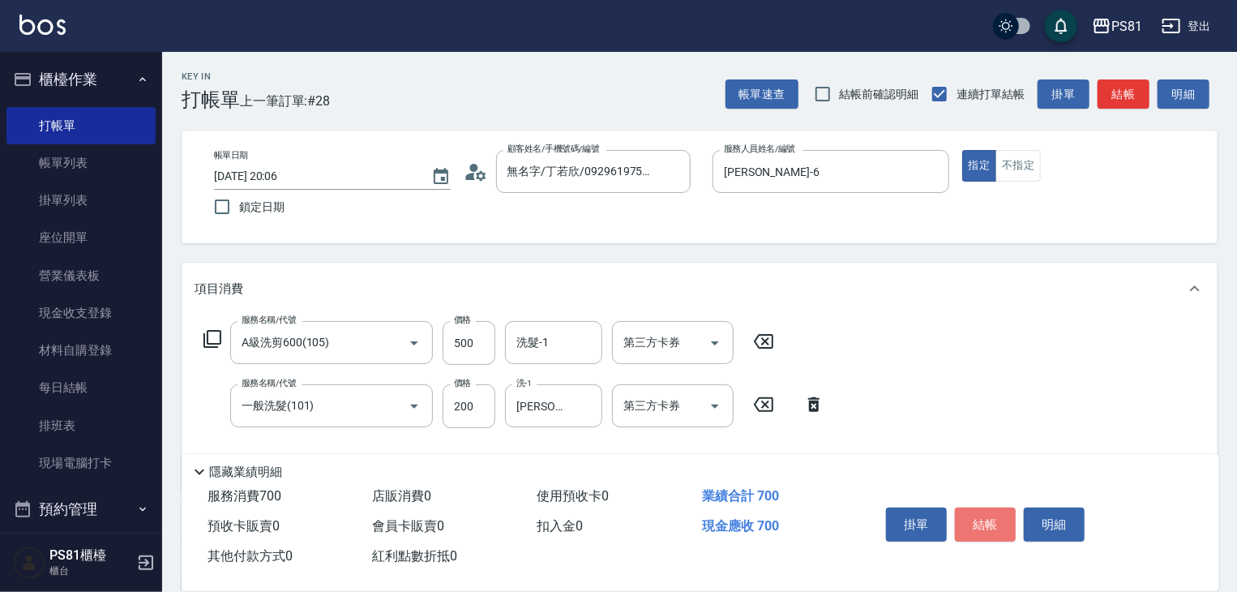
click at [984, 522] on button "結帳" at bounding box center [985, 524] width 61 height 34
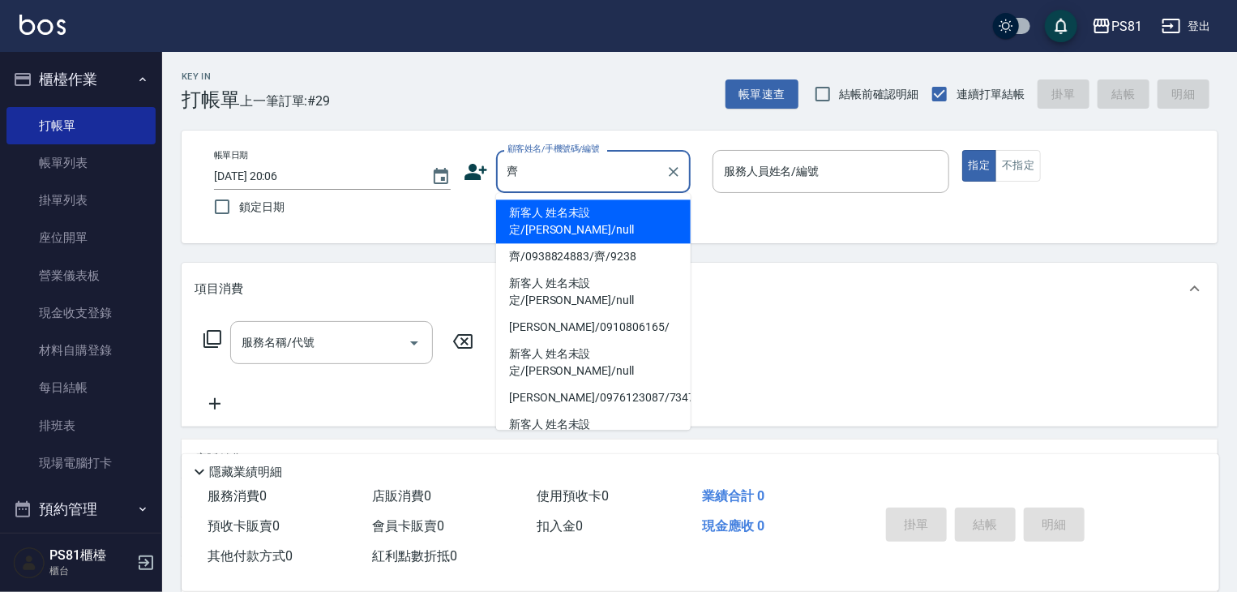
click at [578, 243] on li "齊/0938824883/齊/9238" at bounding box center [593, 256] width 195 height 27
type input "齊/0938824883/齊/9238"
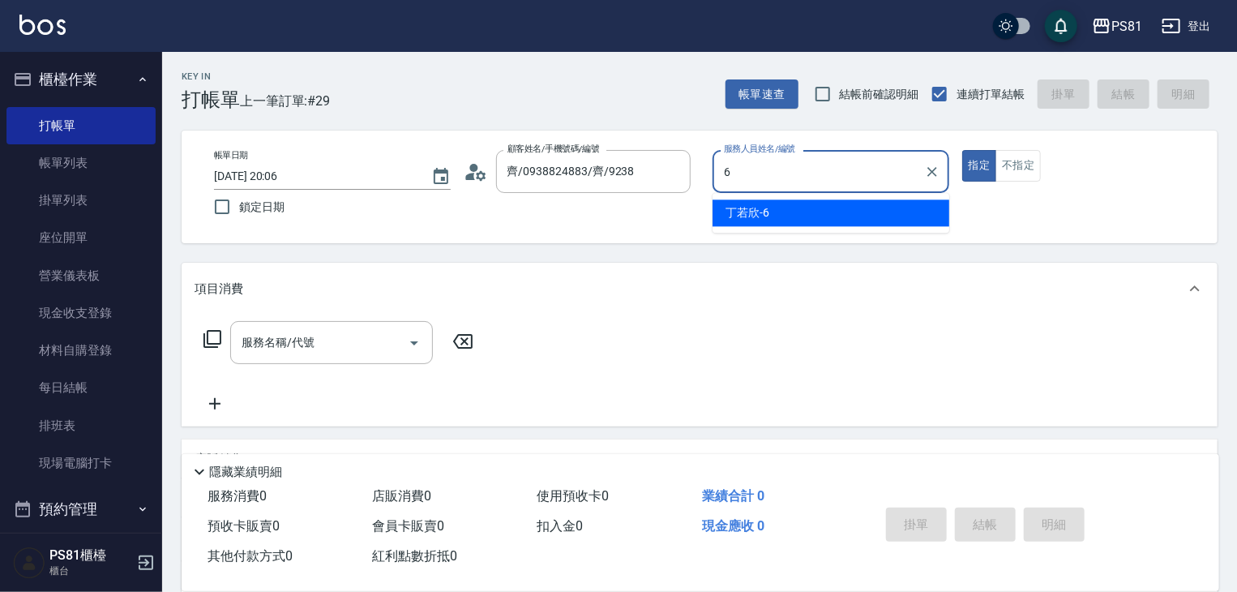
type input "[PERSON_NAME]-6"
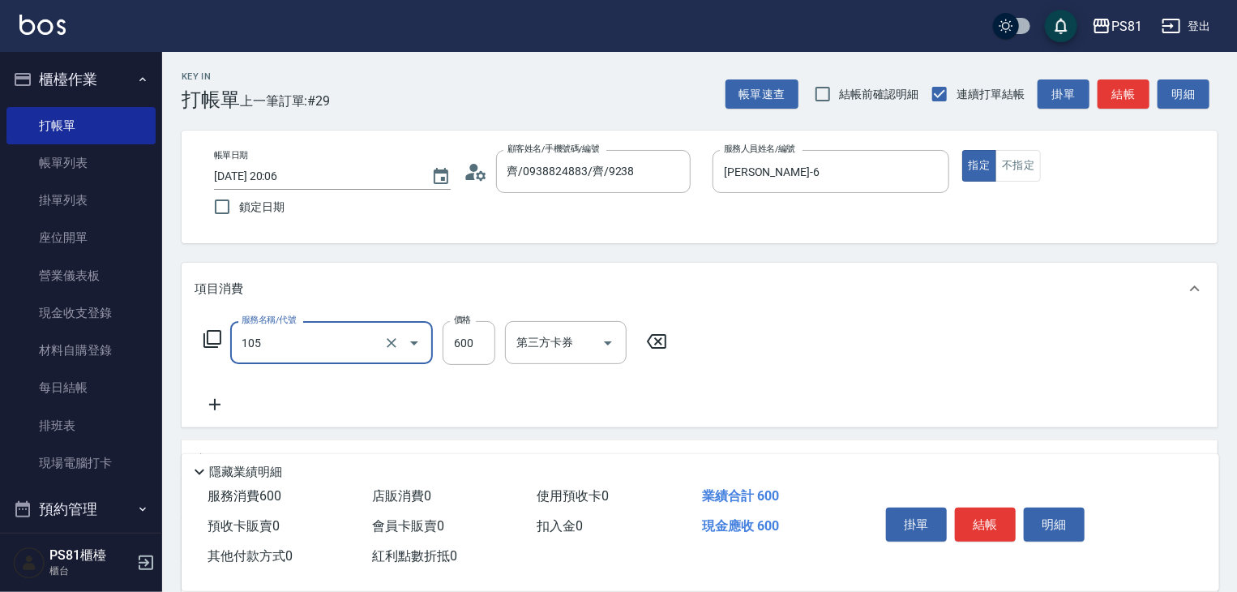
type input "A級洗剪600(105)"
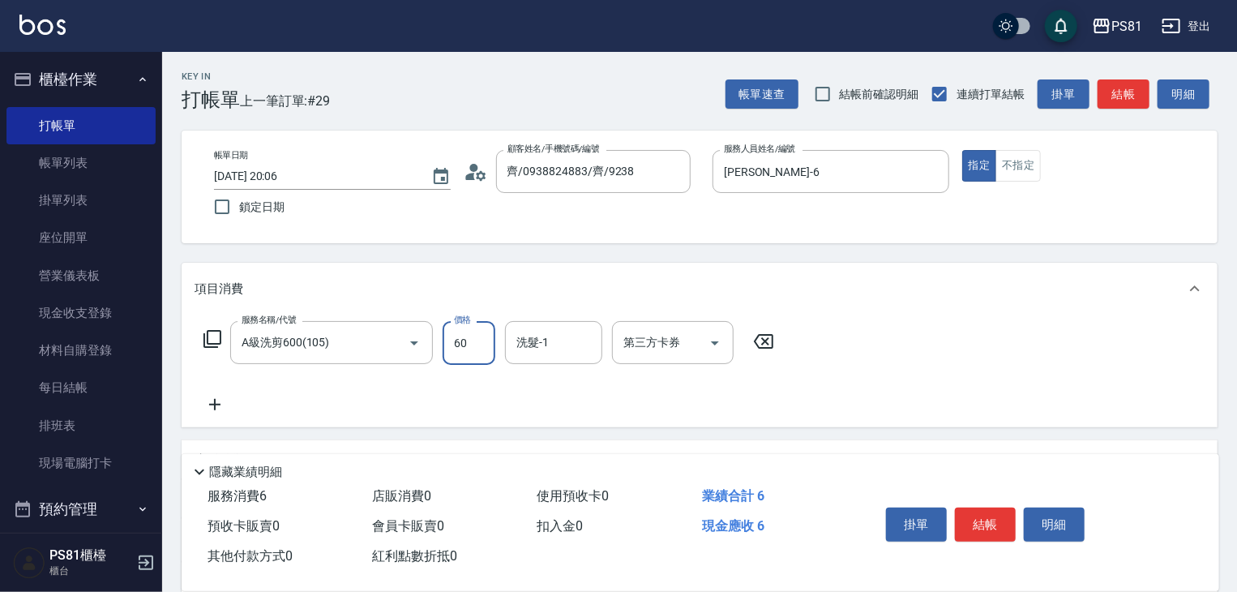
type input "600"
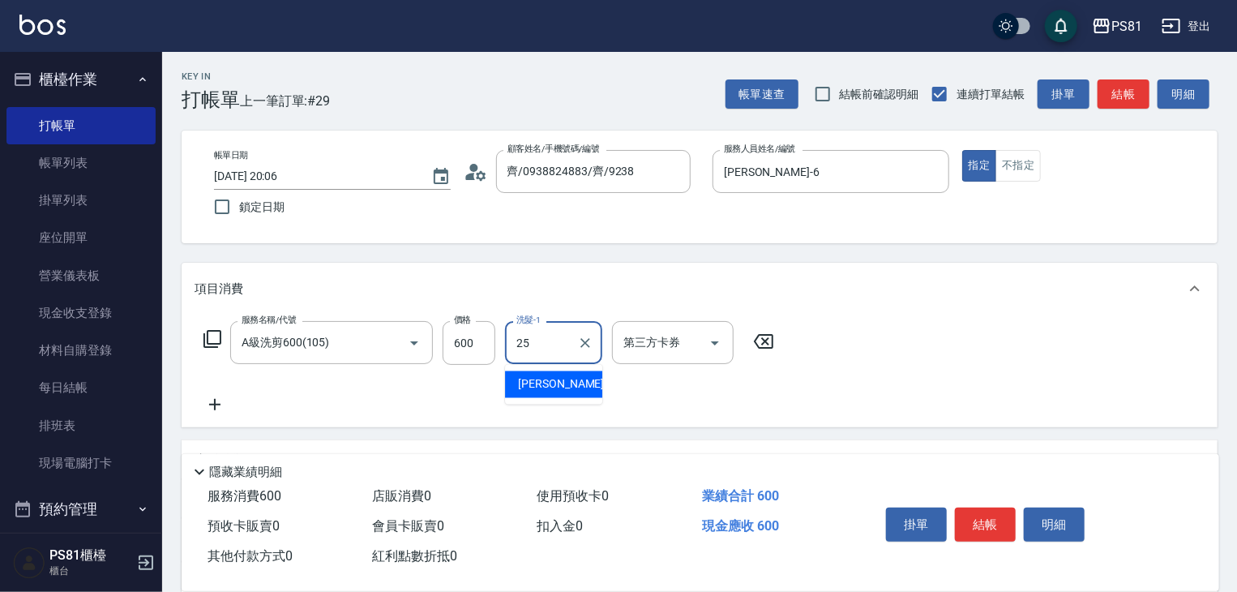
type input "妮可-25"
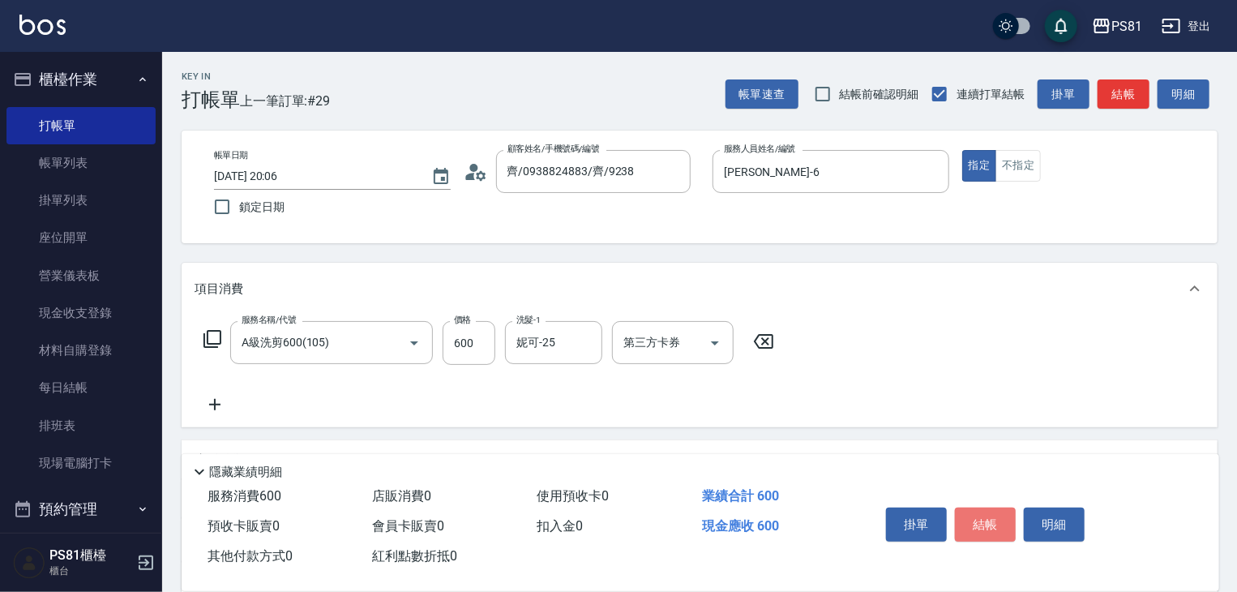
drag, startPoint x: 995, startPoint y: 516, endPoint x: 995, endPoint y: 537, distance: 21.1
click at [995, 516] on button "結帳" at bounding box center [985, 524] width 61 height 34
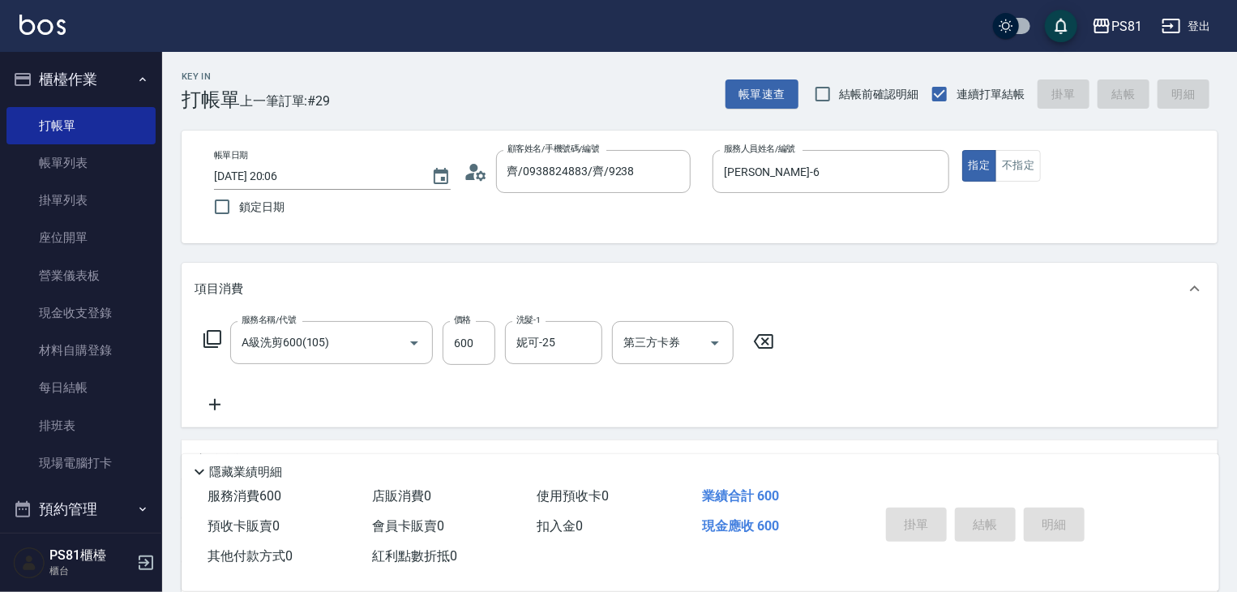
type input "[DATE] 20:07"
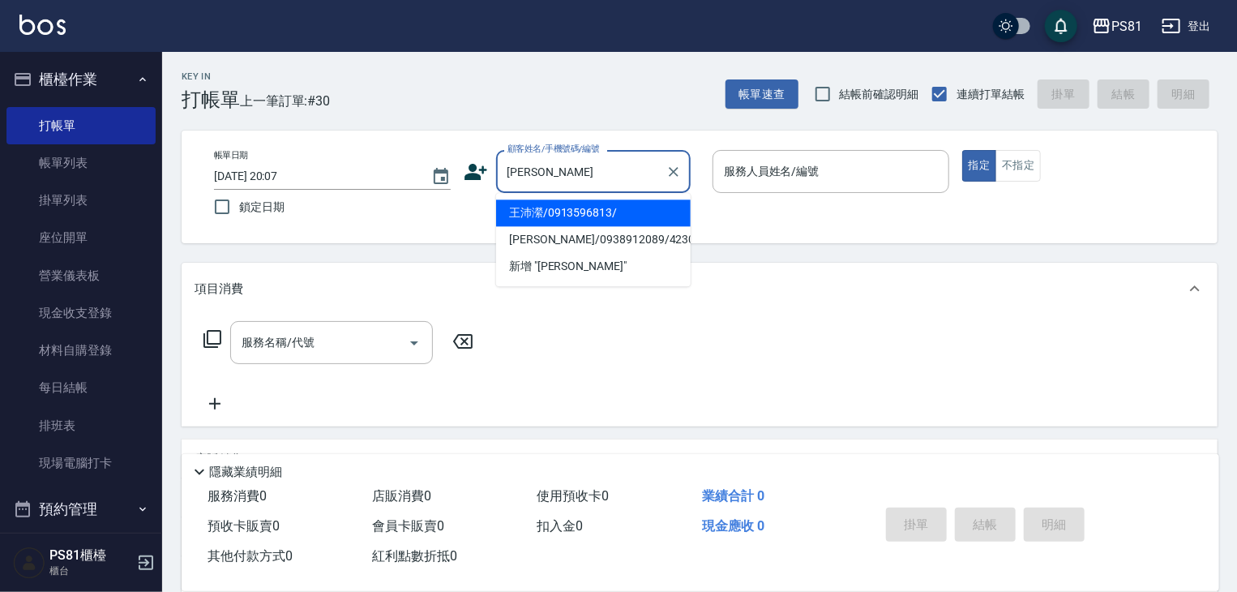
click at [586, 203] on li "王沛瀠/0913596813/" at bounding box center [593, 212] width 195 height 27
type input "王沛瀠/0913596813/"
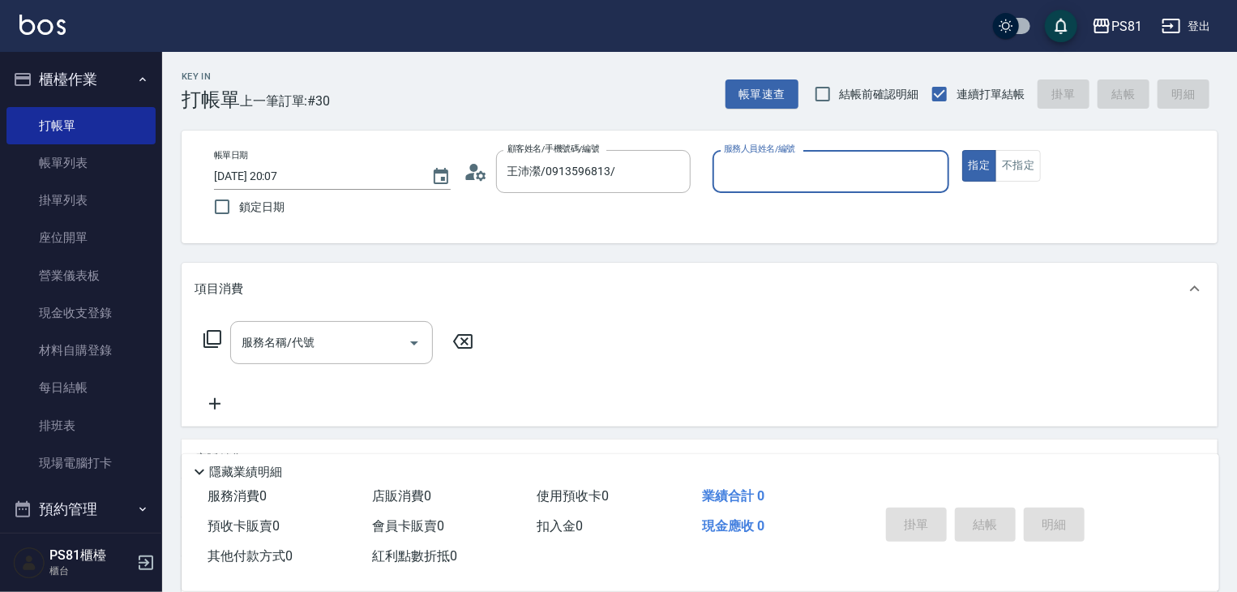
type input "[PERSON_NAME]-6"
click at [962, 150] on button "指定" at bounding box center [979, 166] width 35 height 32
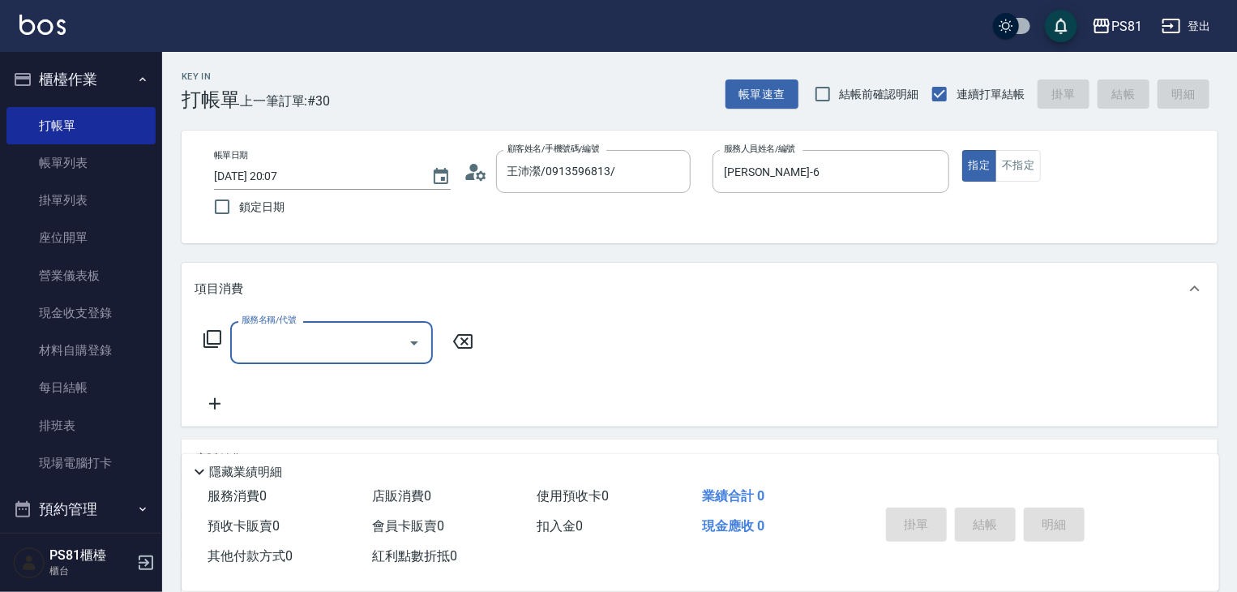
type input "1"
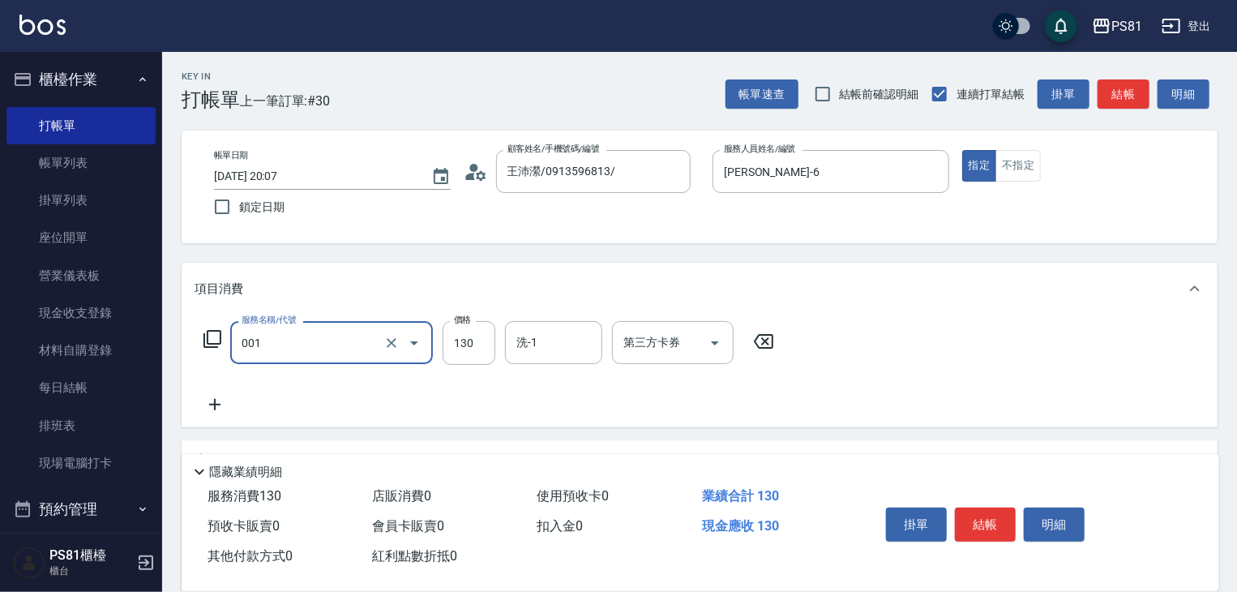
type input "洗髮卡(001)"
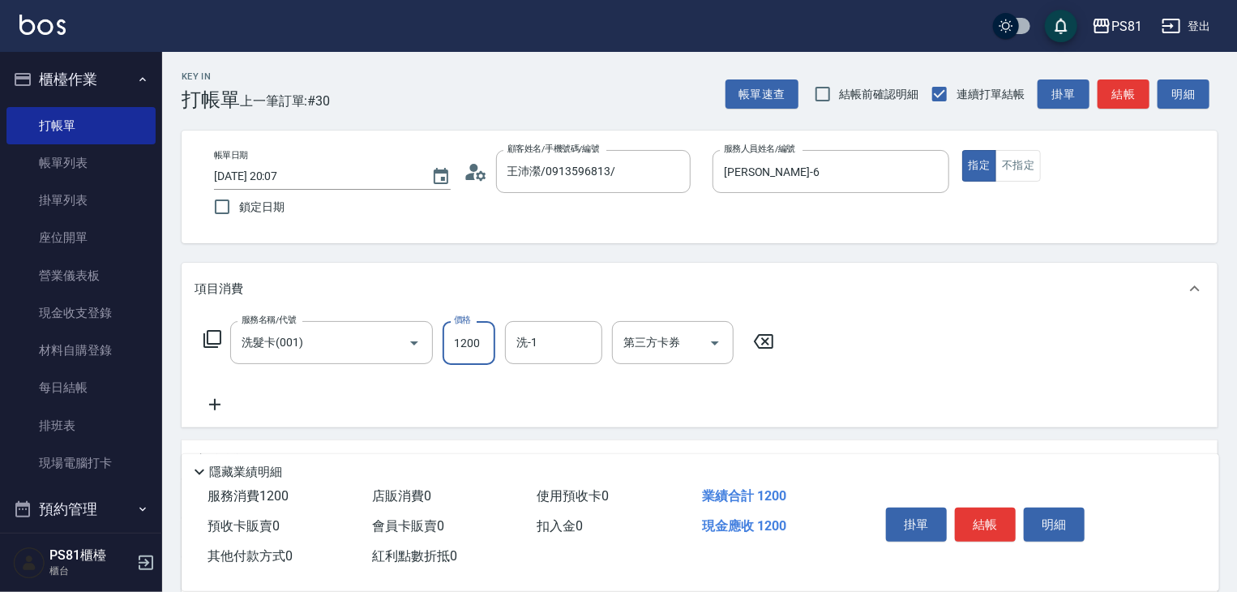
type input "1200"
type input "妮可-25"
click at [715, 343] on icon "Open" at bounding box center [715, 343] width 8 height 4
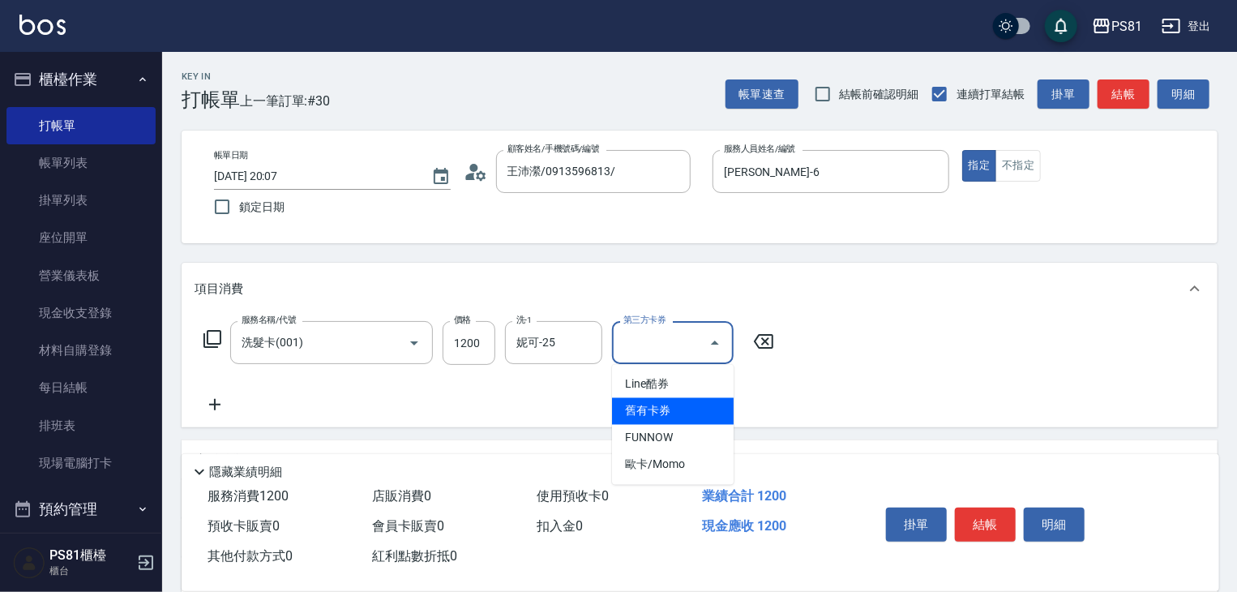
drag, startPoint x: 674, startPoint y: 413, endPoint x: 644, endPoint y: 391, distance: 37.1
click at [674, 413] on span "舊有卡券" at bounding box center [673, 411] width 122 height 27
type input "舊有卡券"
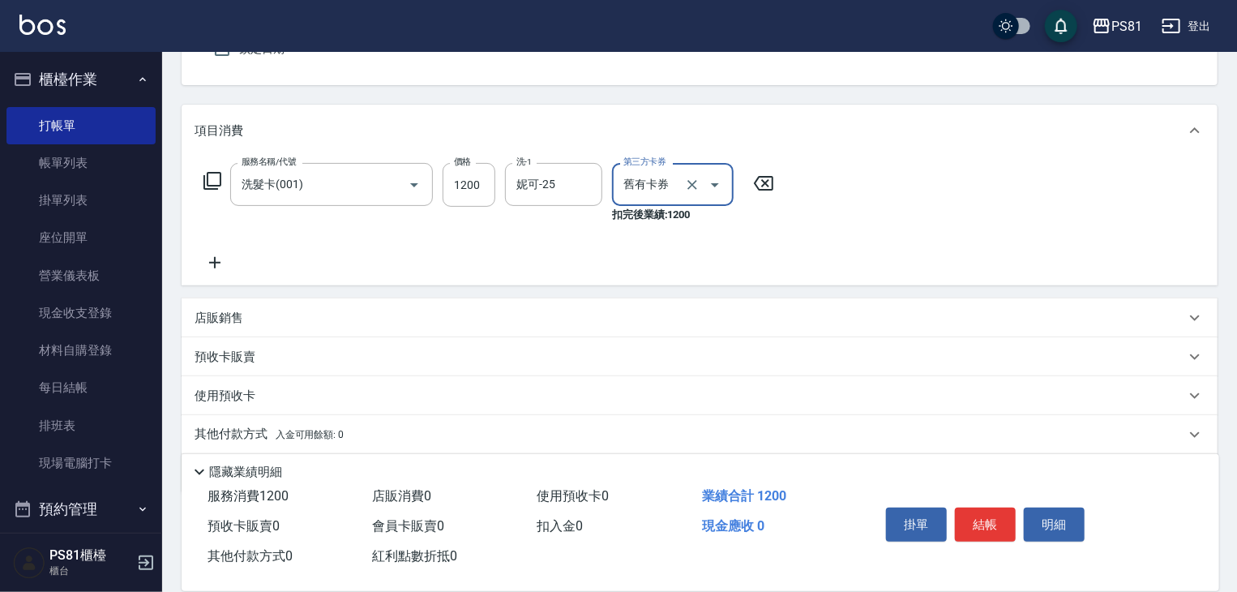
scroll to position [162, 0]
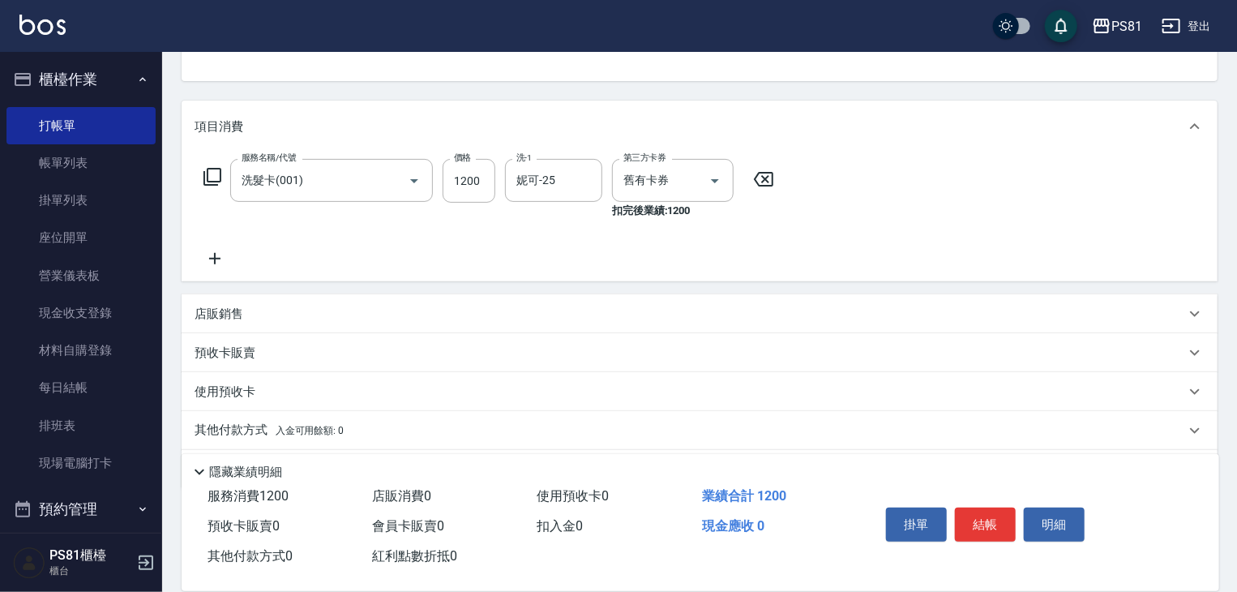
click at [214, 260] on icon at bounding box center [214, 258] width 11 height 11
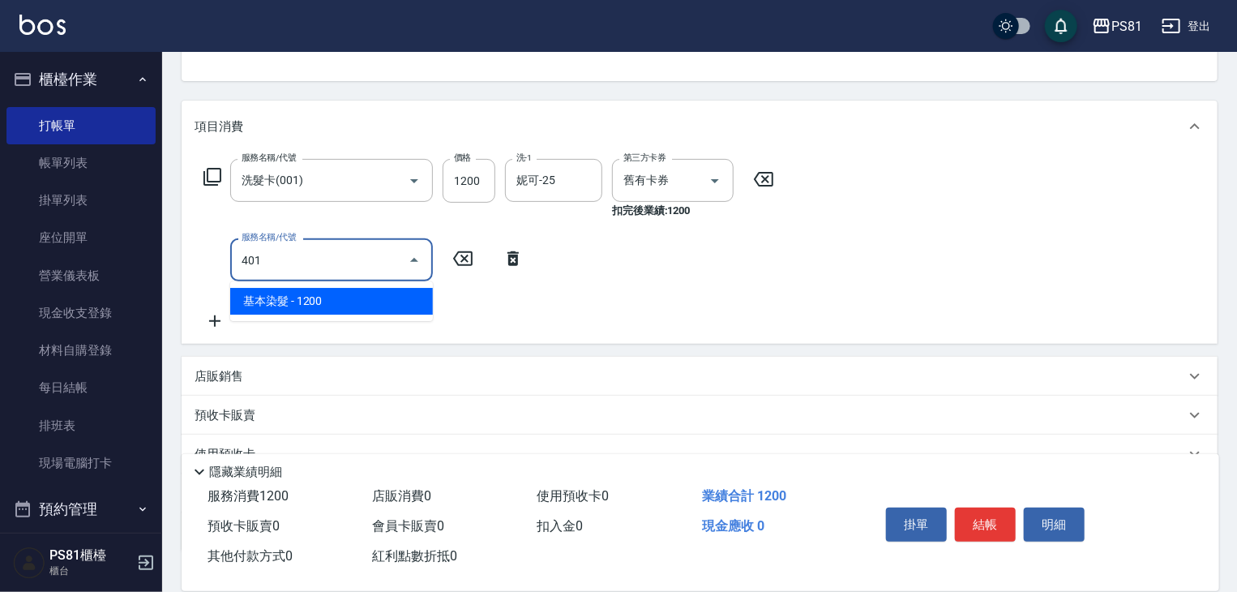
type input "基本染髮(401)"
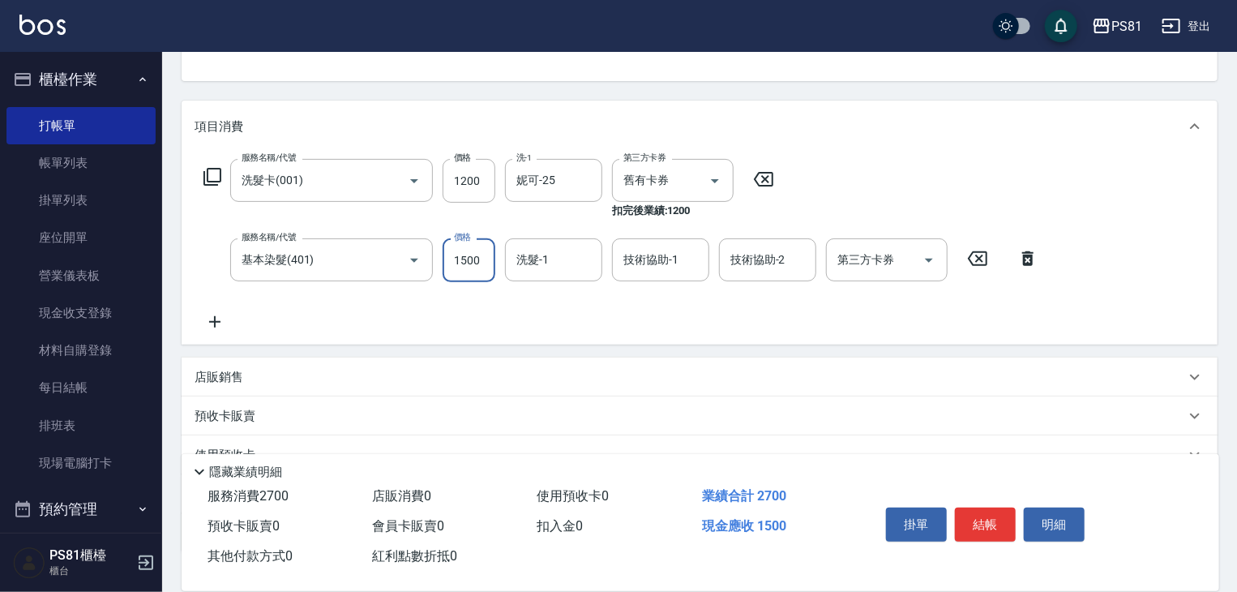
type input "1500"
type input "35"
click at [538, 249] on input "洗髮-1" at bounding box center [553, 260] width 83 height 28
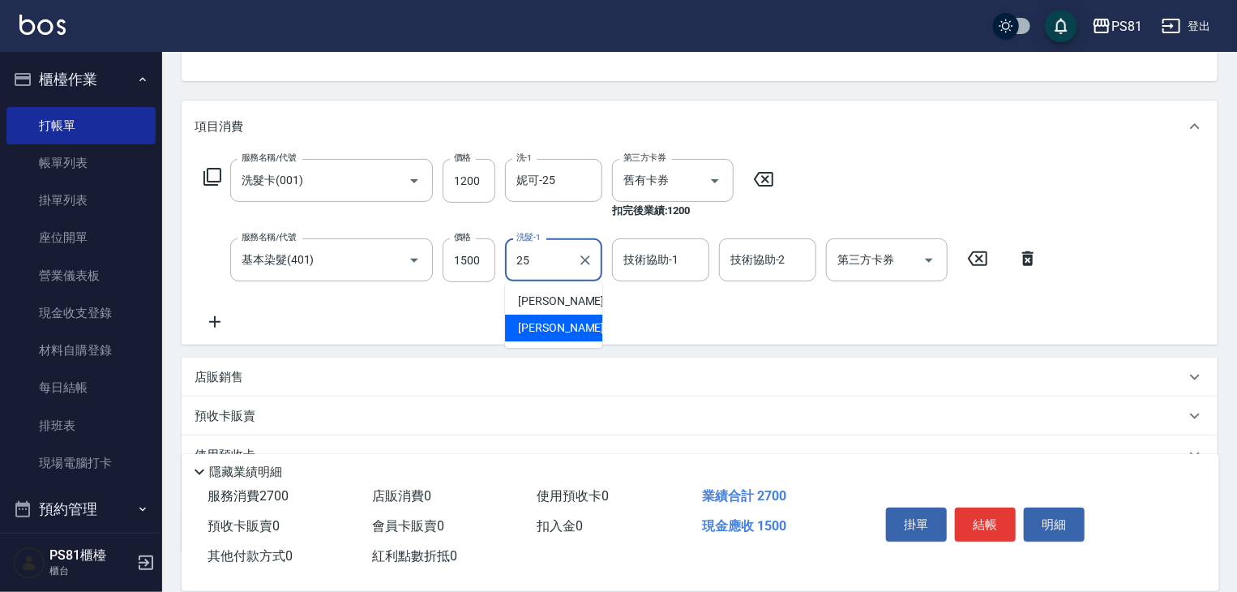
type input "妮可-25"
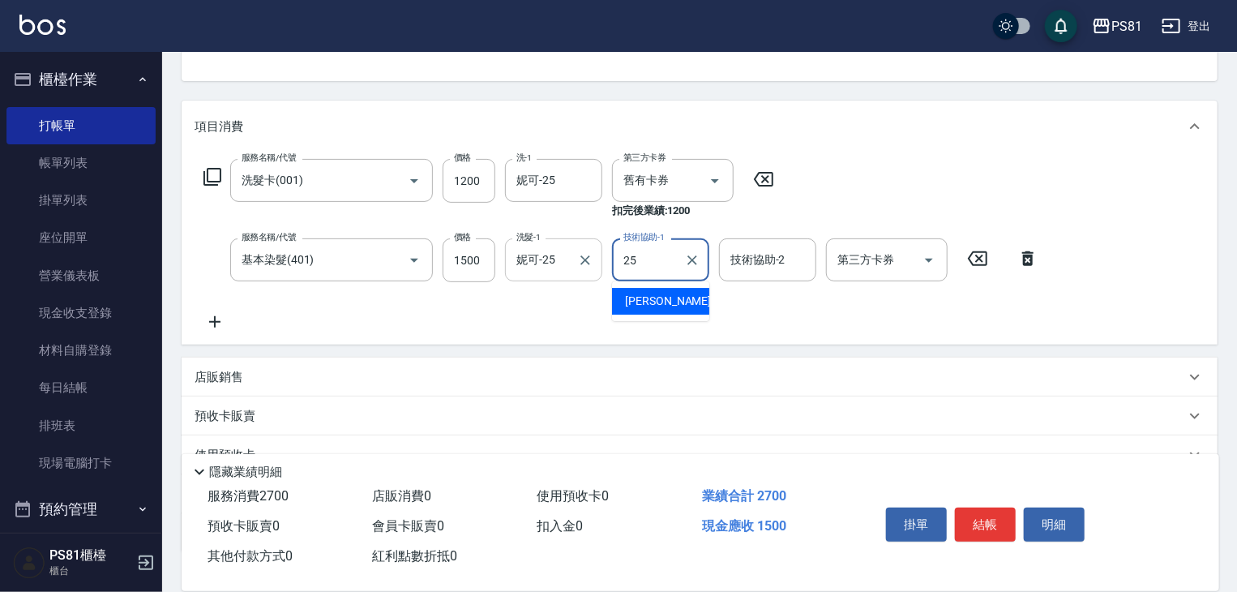
type input "妮可-25"
click at [233, 328] on icon at bounding box center [215, 321] width 41 height 19
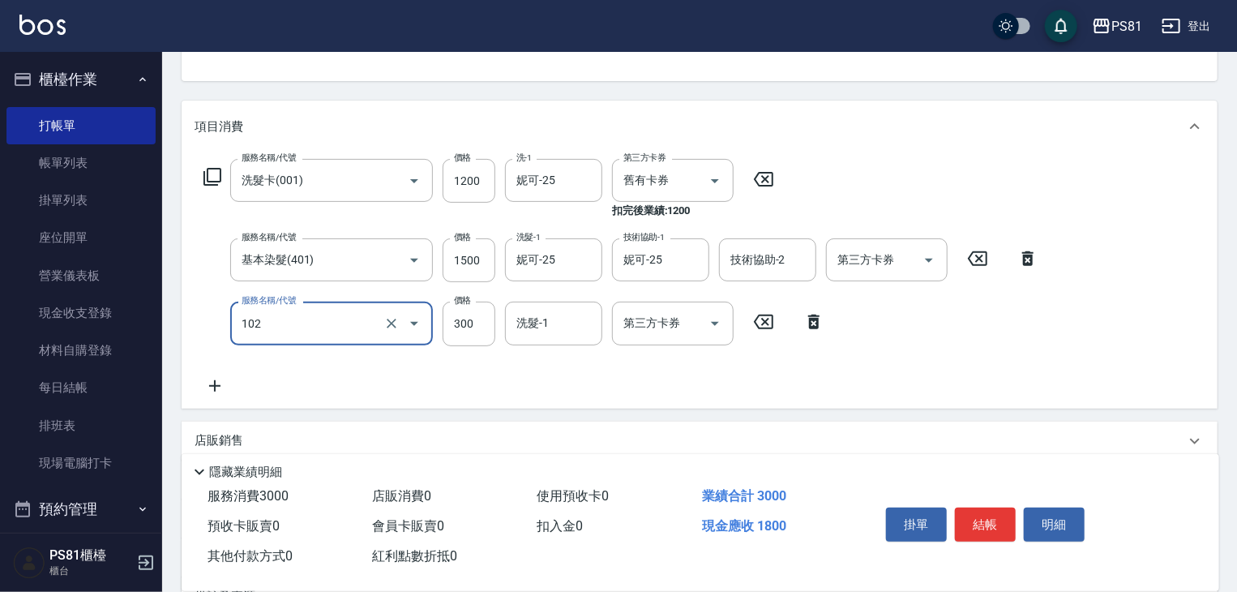
type input "保濕洗(102)"
type input "0"
click at [250, 328] on input "保濕洗(102)" at bounding box center [309, 323] width 143 height 28
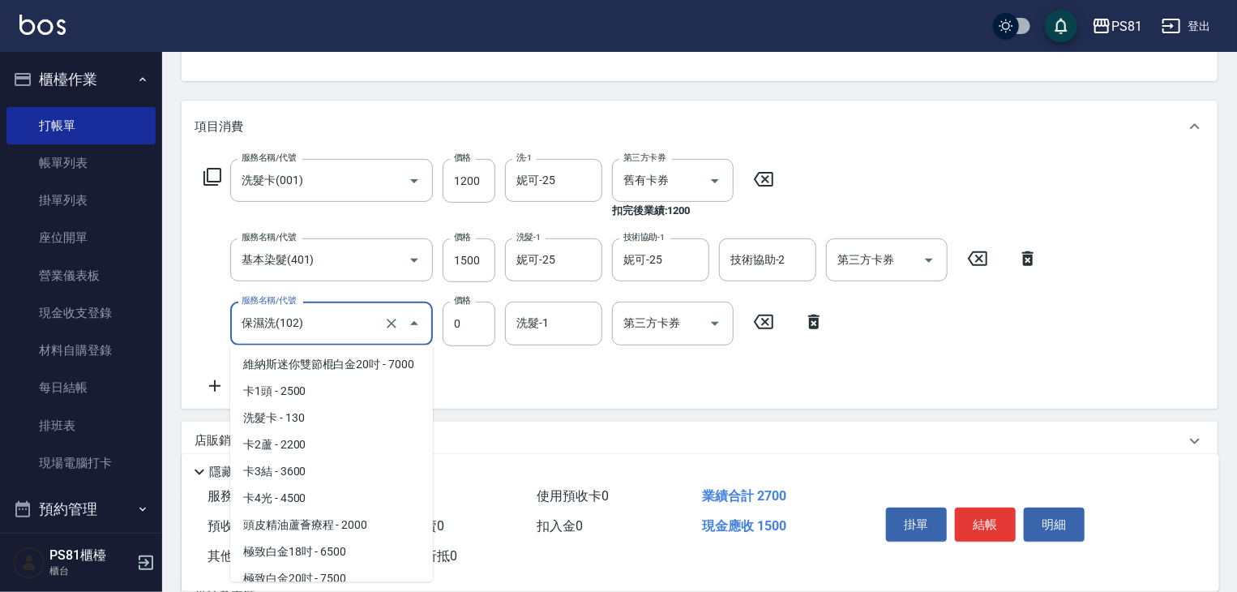
drag, startPoint x: 233, startPoint y: 328, endPoint x: 250, endPoint y: 328, distance: 17.8
click at [250, 328] on input "保濕洗(102)" at bounding box center [309, 323] width 143 height 28
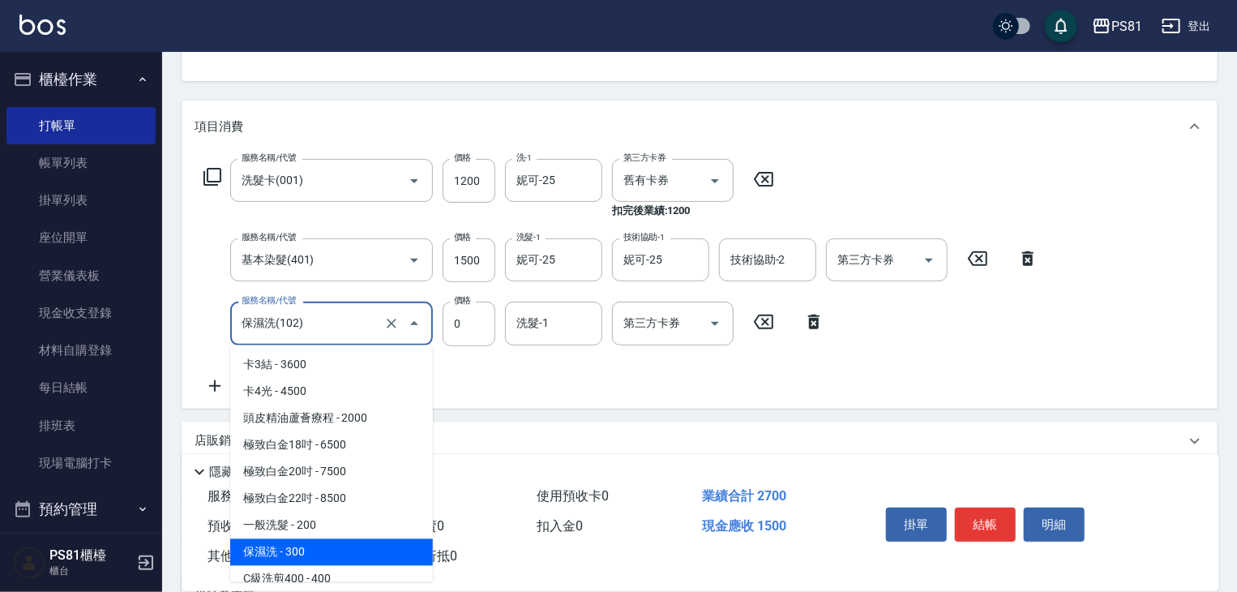
click at [250, 328] on input "保濕洗(102)" at bounding box center [309, 323] width 143 height 28
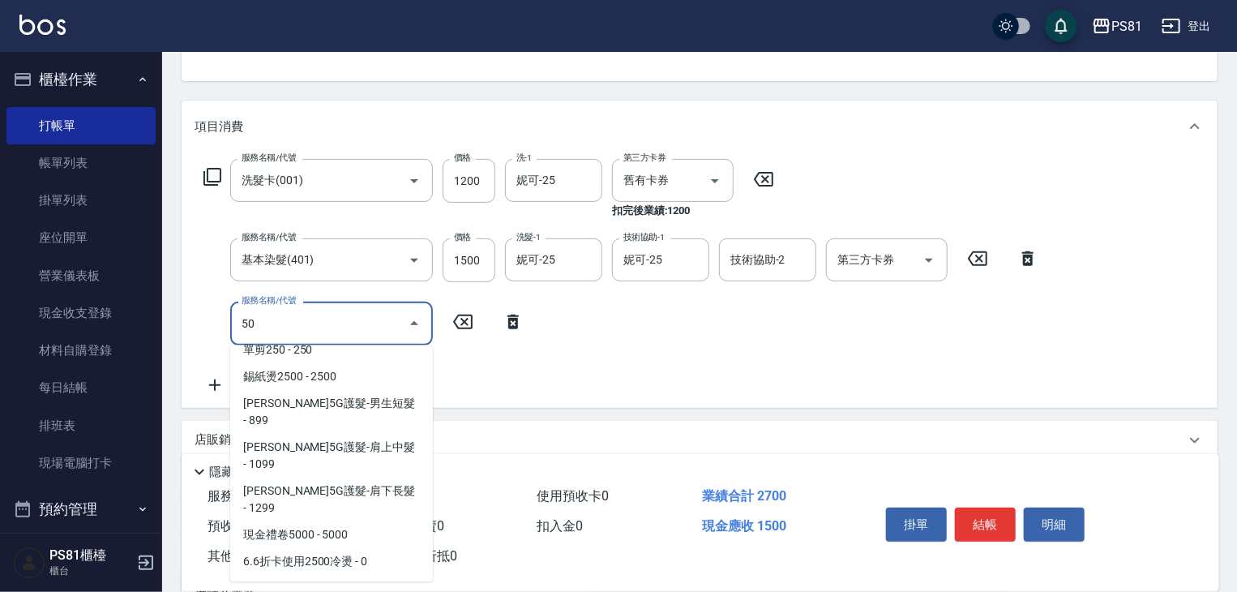
scroll to position [0, 0]
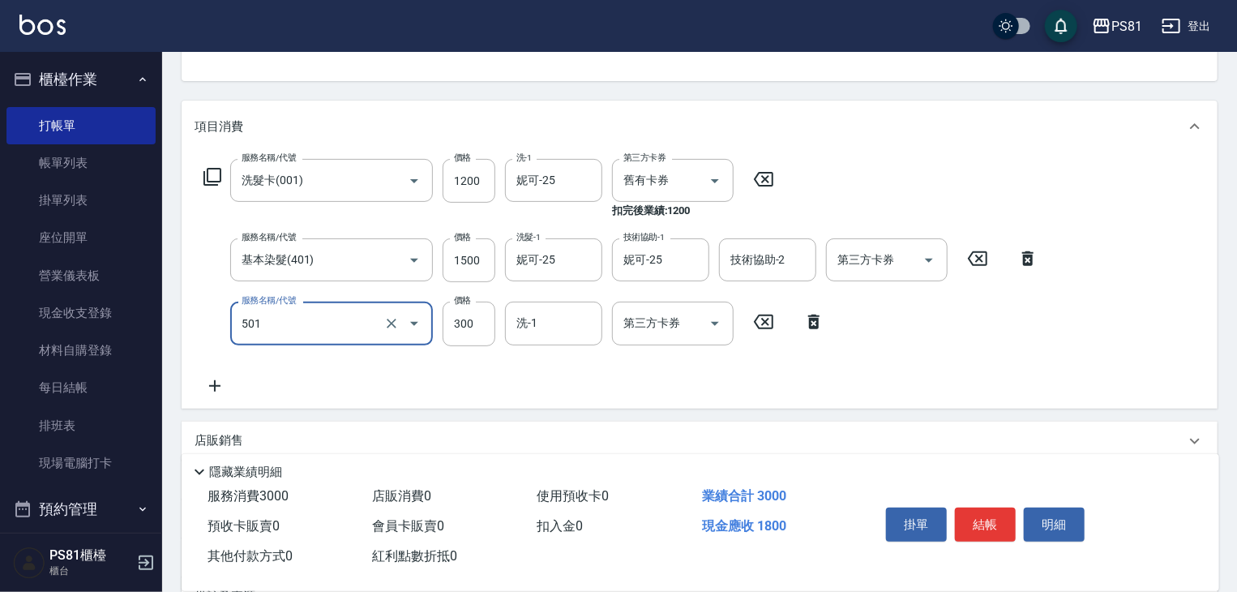
type input "自備護髮(501)"
type input "0"
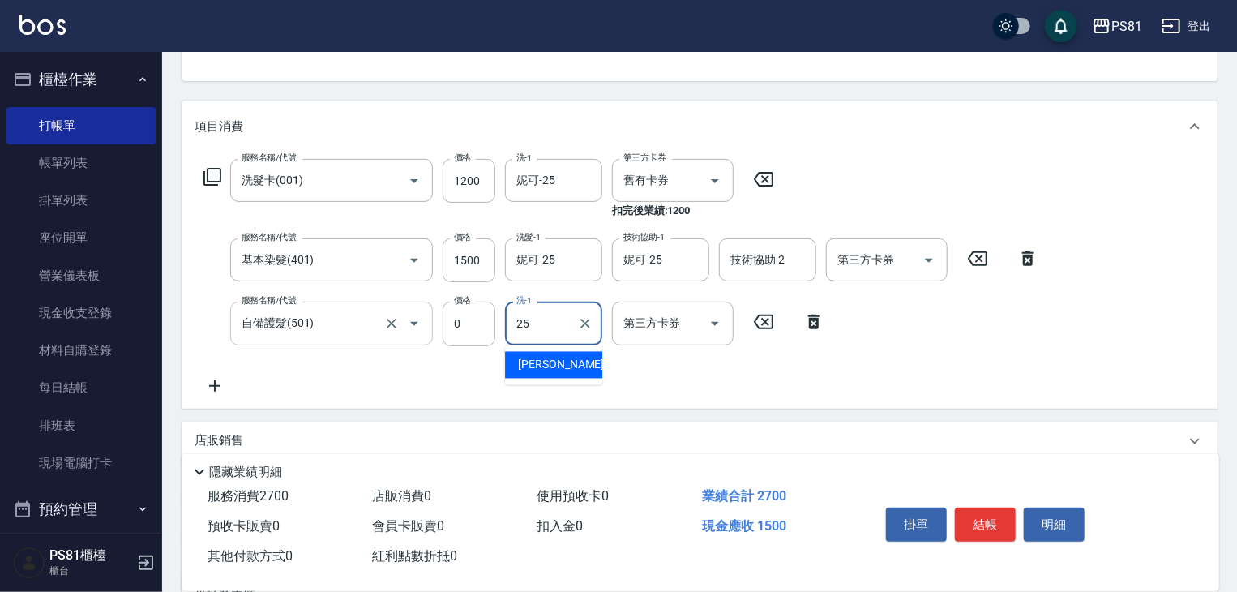
type input "妮可-25"
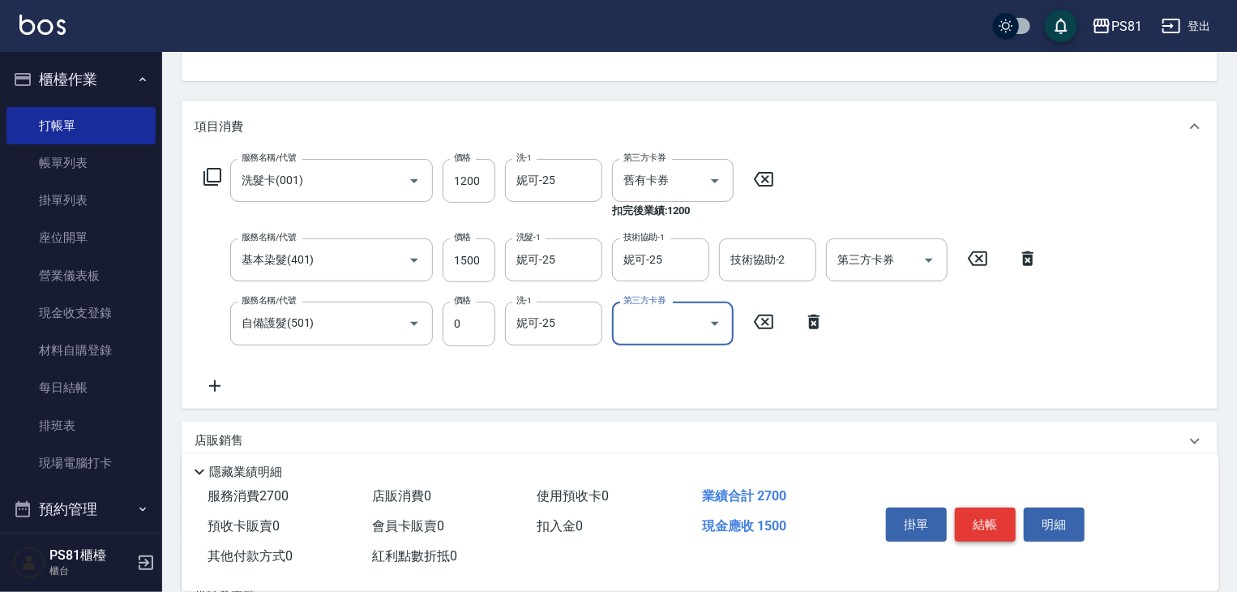
click at [986, 526] on button "結帳" at bounding box center [985, 524] width 61 height 34
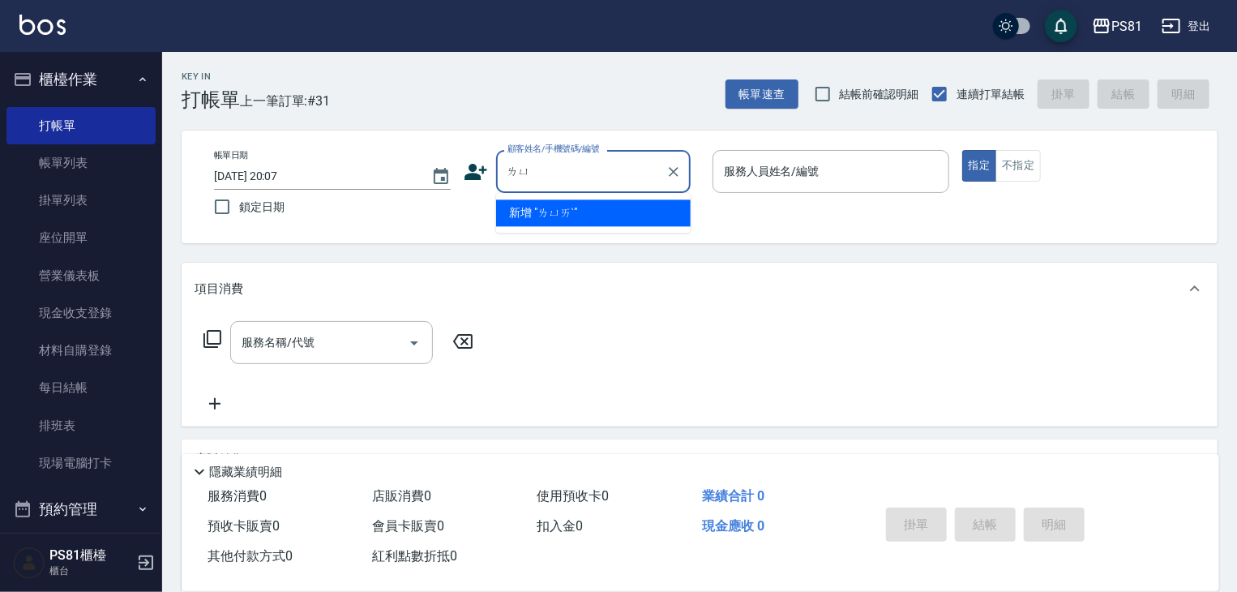
type input "ㄌ"
click at [589, 225] on li "賴郁元/0928722890/9020" at bounding box center [593, 212] width 195 height 27
type input "賴郁元/0928722890/9020"
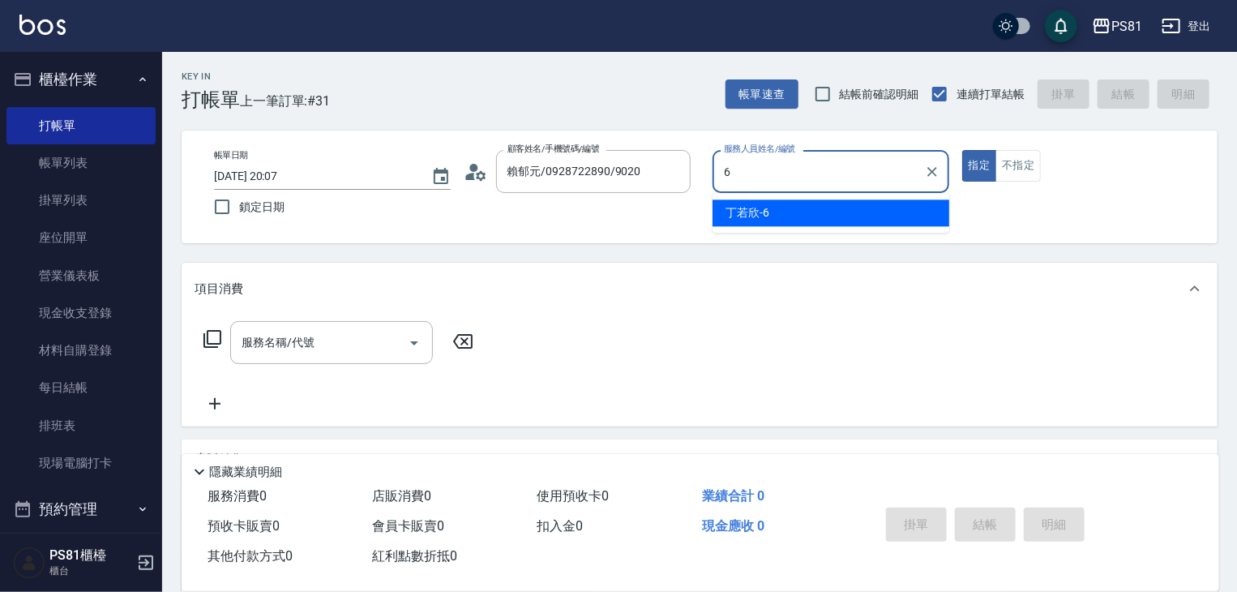
type input "[PERSON_NAME]-6"
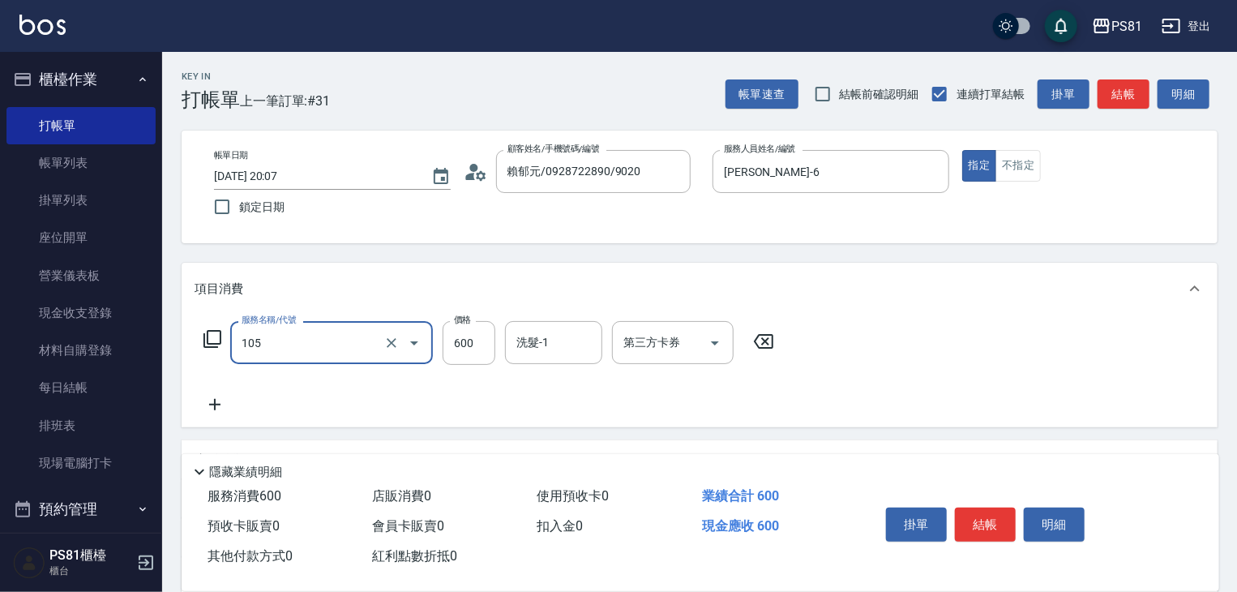
type input "A級洗剪600(105)"
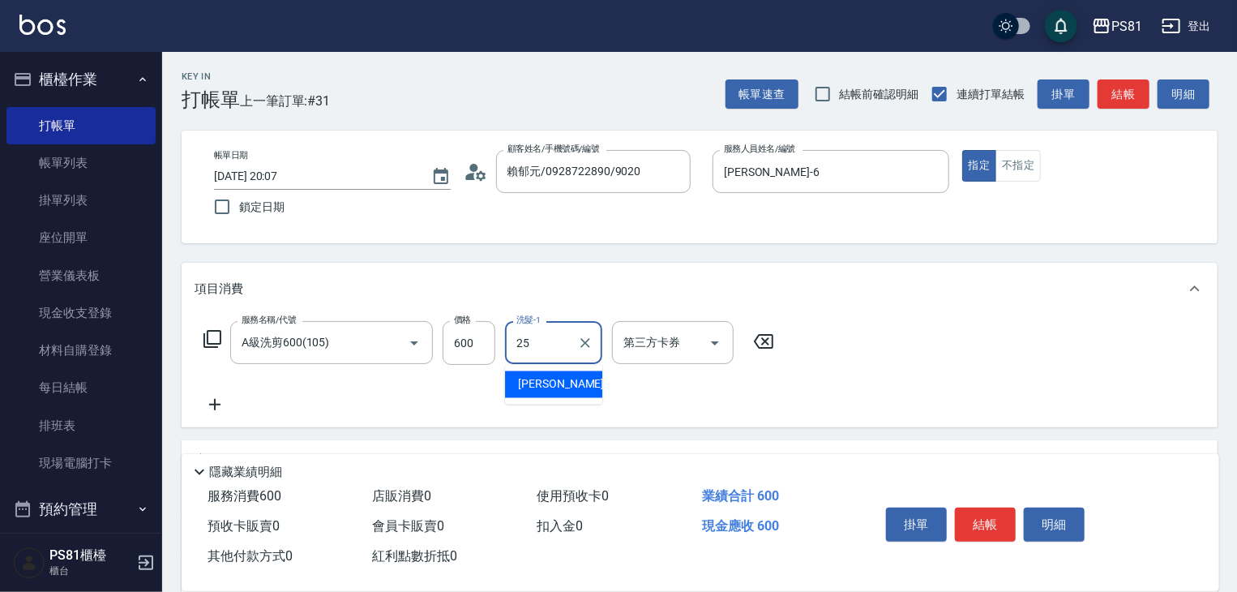
type input "妮可-25"
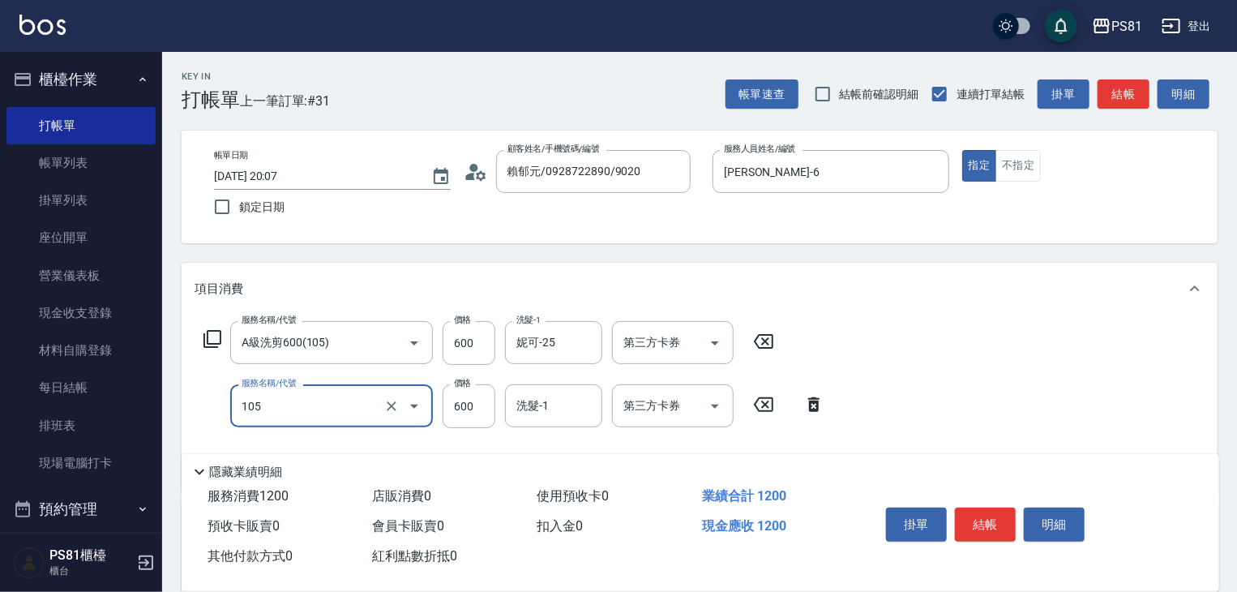
type input "A級洗剪600(105)"
type input "650"
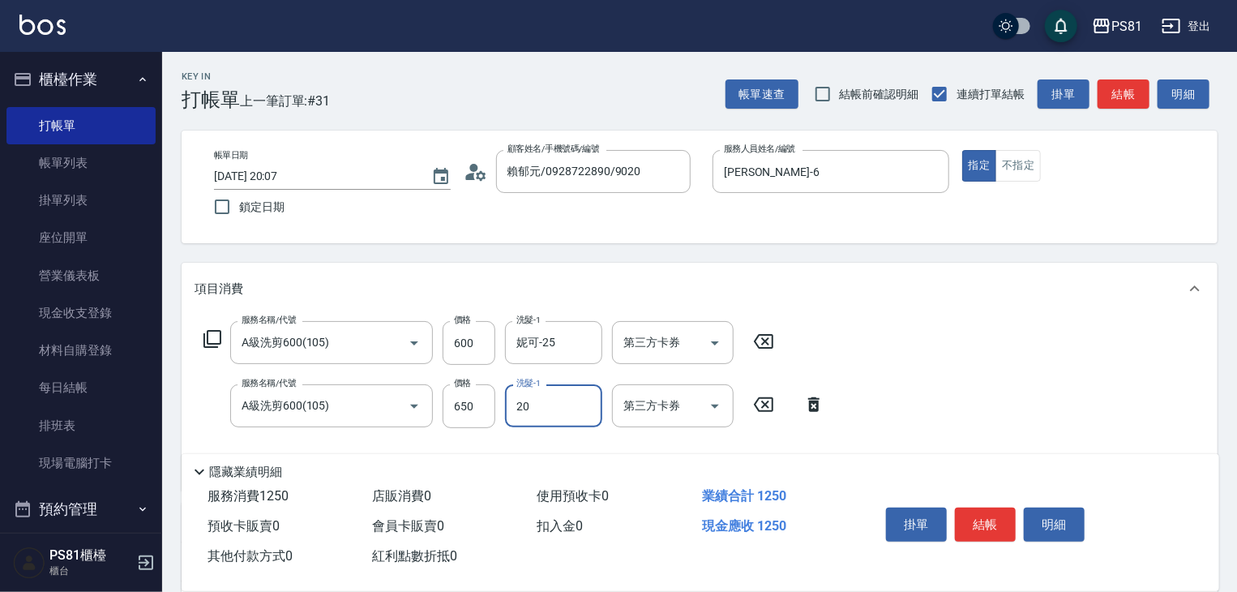
type input "[PERSON_NAME]-20"
click at [992, 515] on button "結帳" at bounding box center [985, 524] width 61 height 34
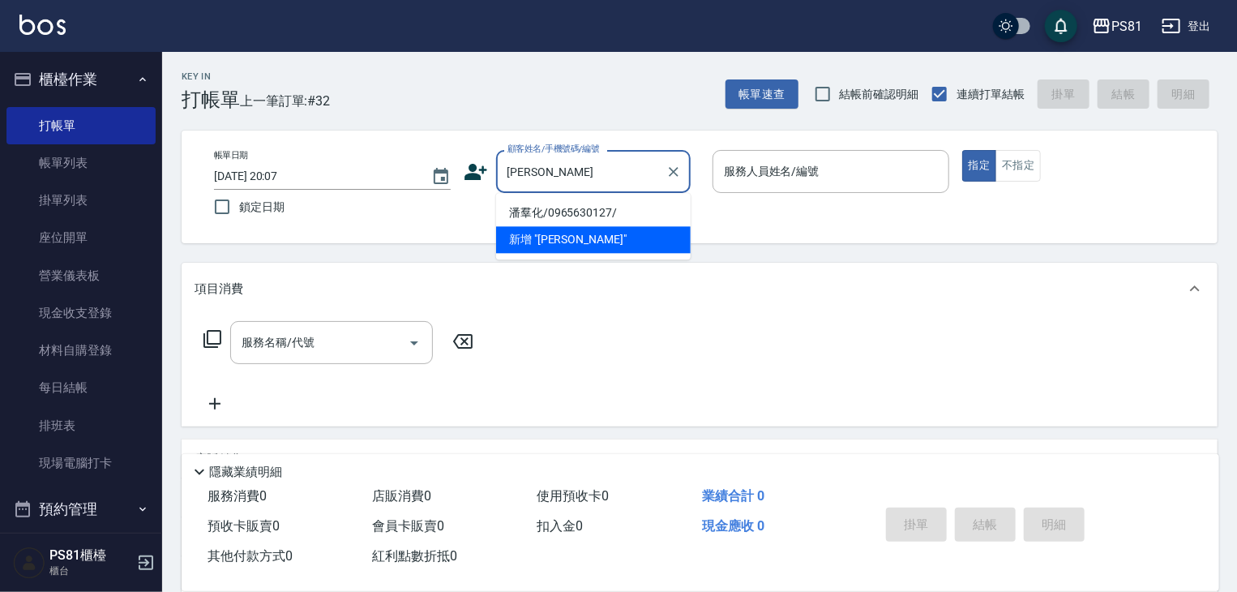
click at [596, 211] on li "潘羣化/0965630127/" at bounding box center [593, 212] width 195 height 27
type input "潘羣化/0965630127/"
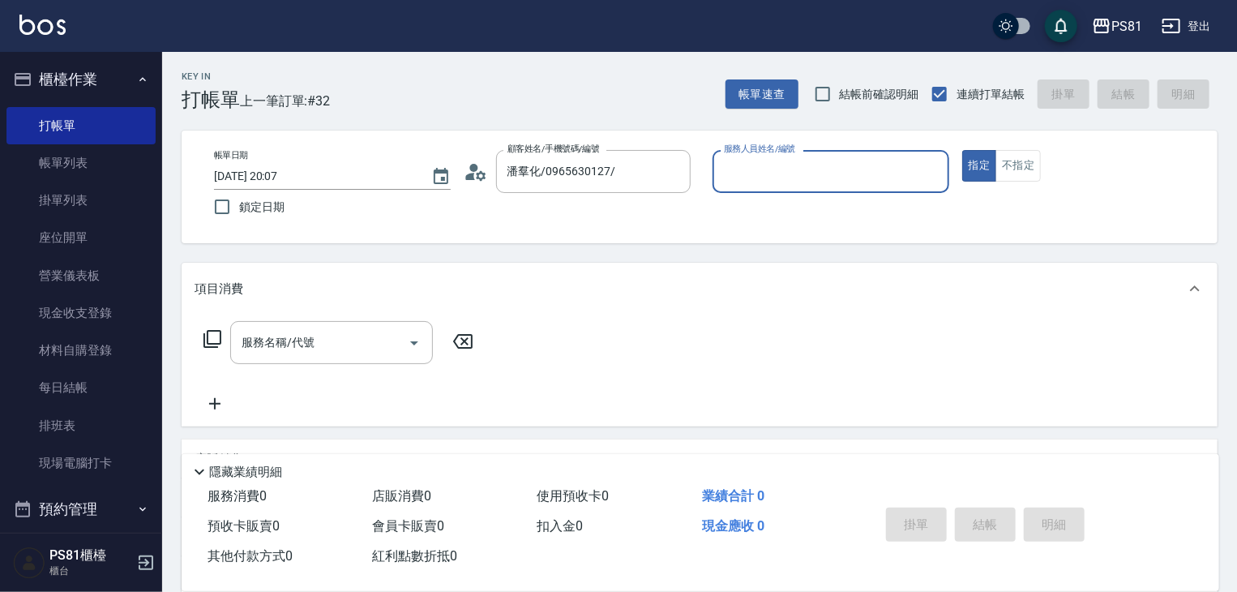
type input "[PERSON_NAME]-6"
click at [962, 150] on button "指定" at bounding box center [979, 166] width 35 height 32
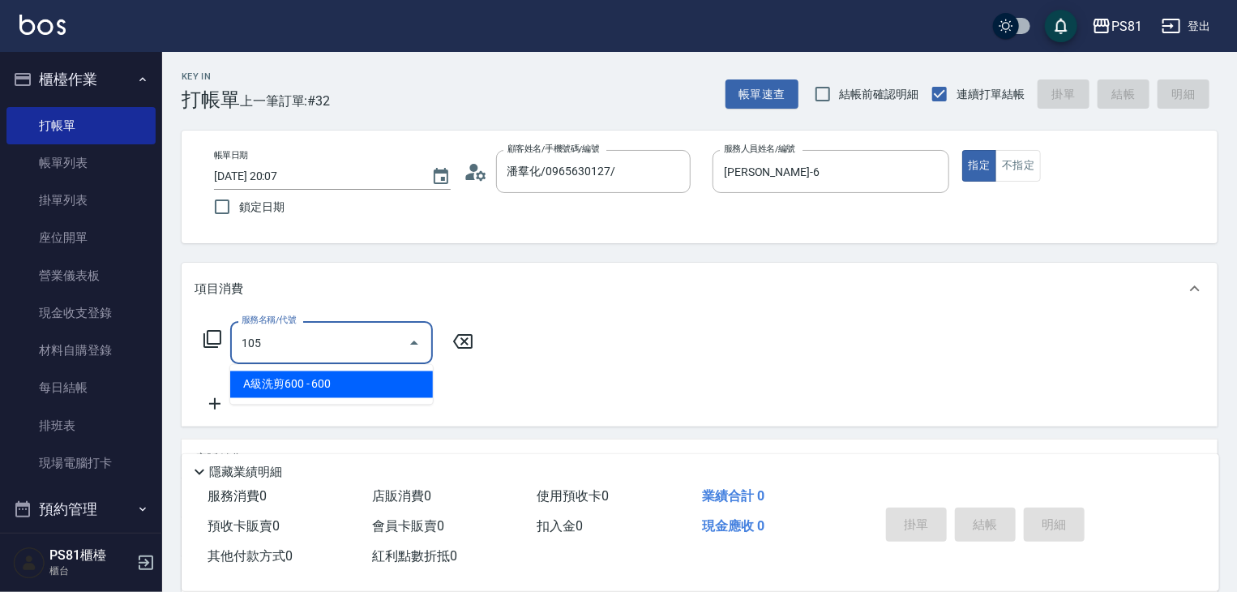
type input "A級洗剪600(105)"
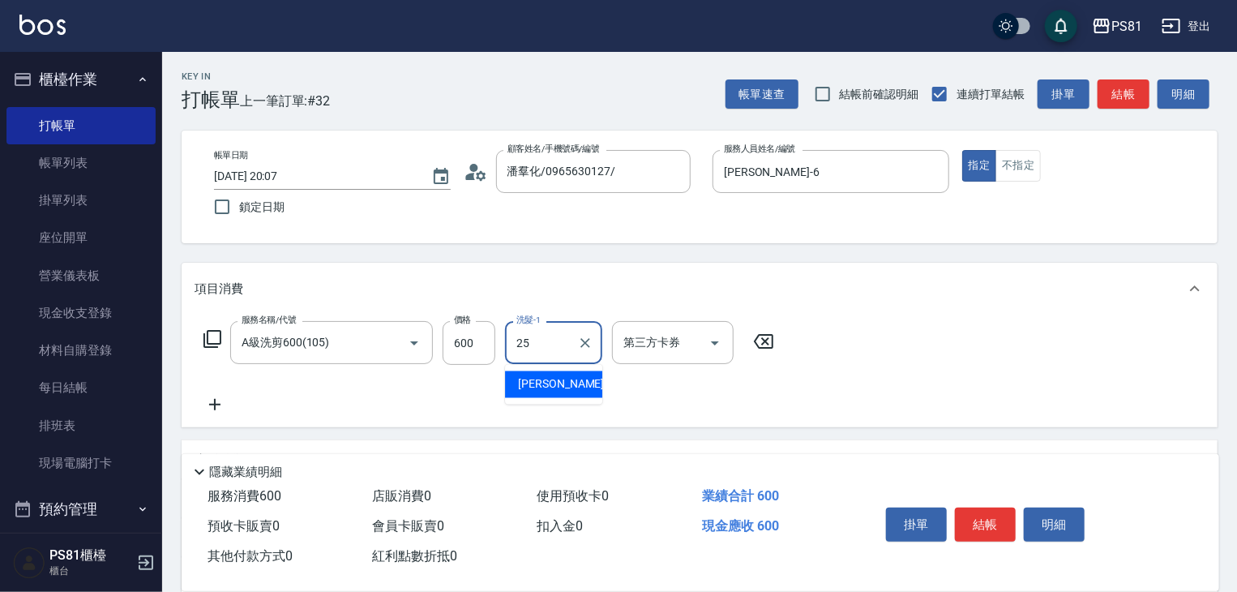
type input "妮可-25"
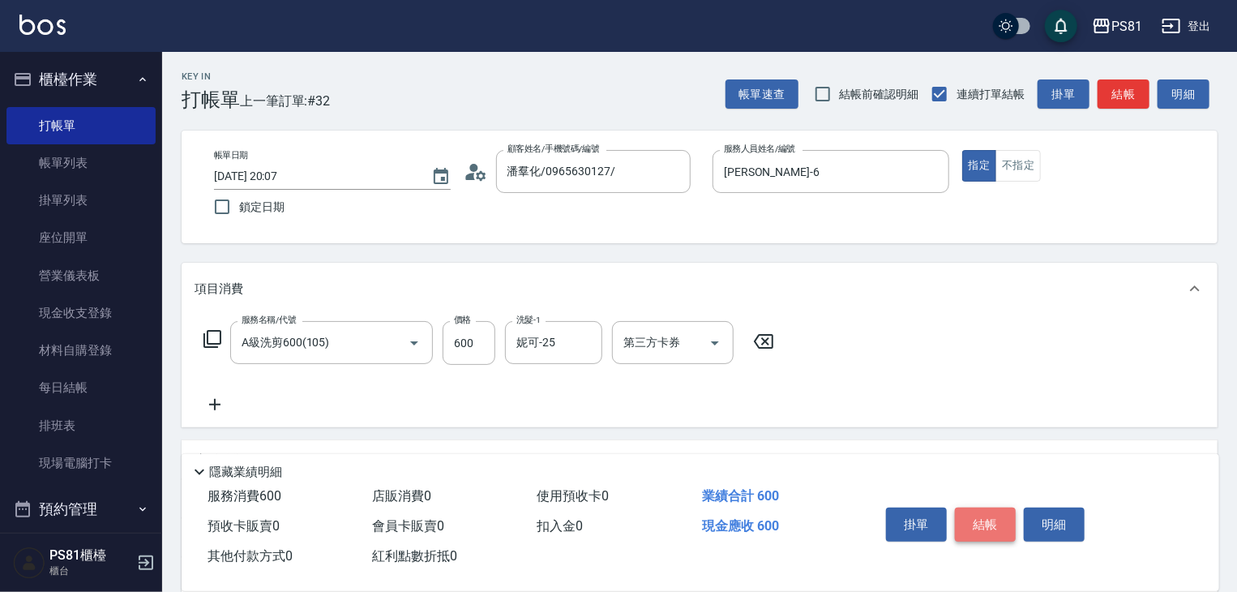
click at [971, 513] on button "結帳" at bounding box center [985, 524] width 61 height 34
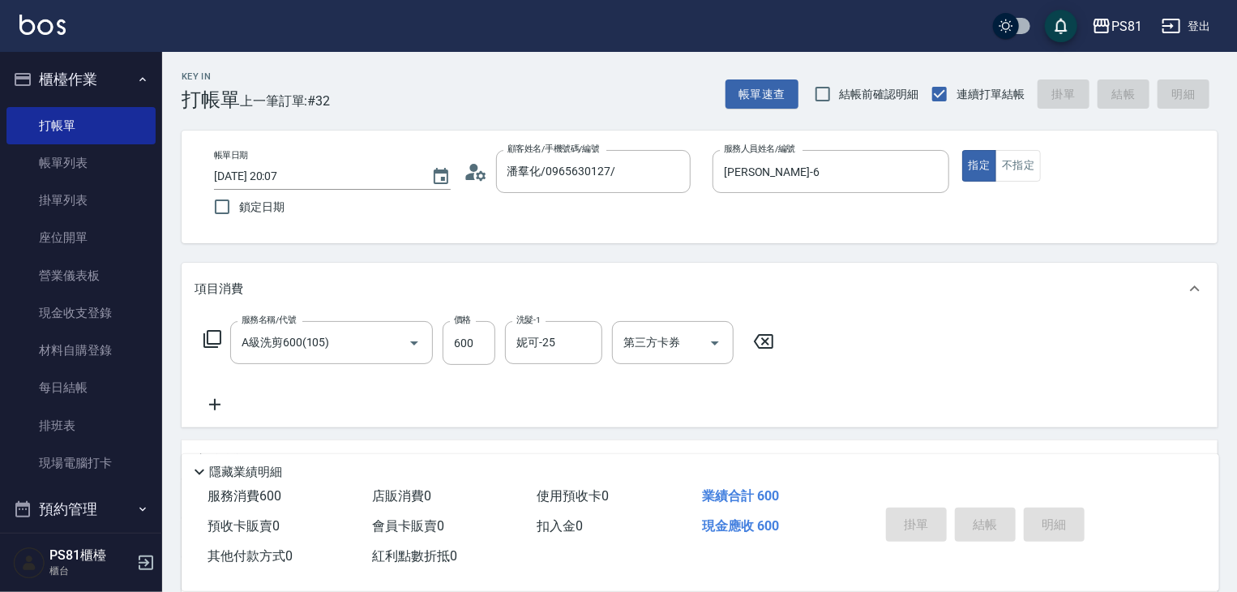
type input "[DATE] 20:08"
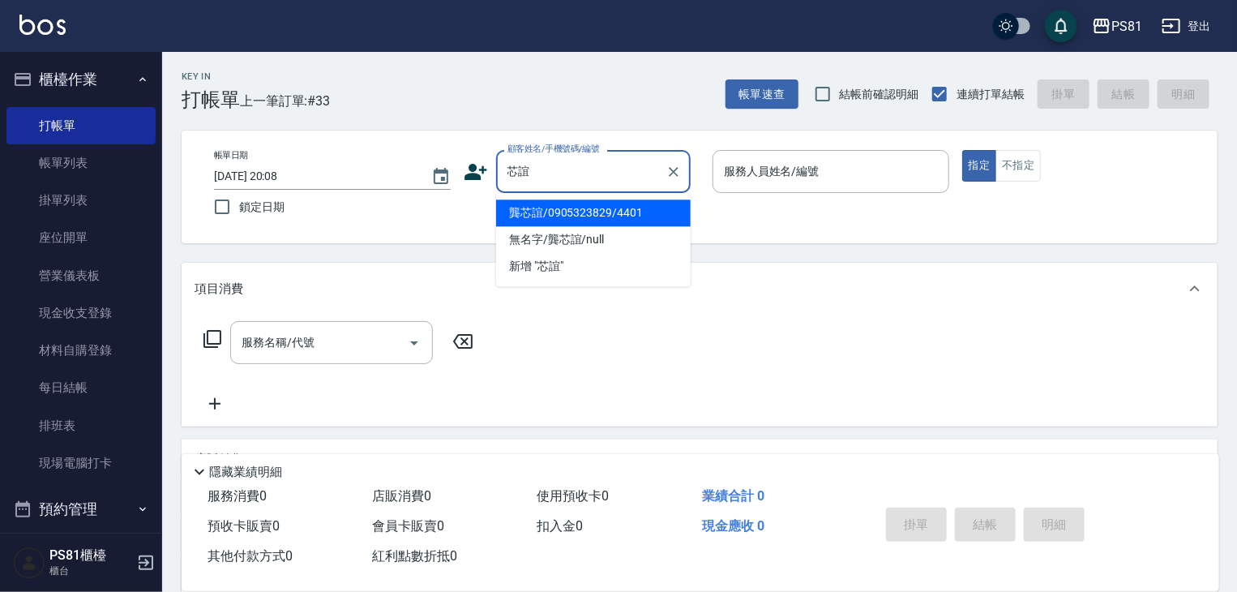
drag, startPoint x: 554, startPoint y: 209, endPoint x: 544, endPoint y: 208, distance: 9.9
click at [556, 205] on li "龔芯誼/0905323829/4401" at bounding box center [593, 212] width 195 height 27
type input "龔芯誼/0905323829/4401"
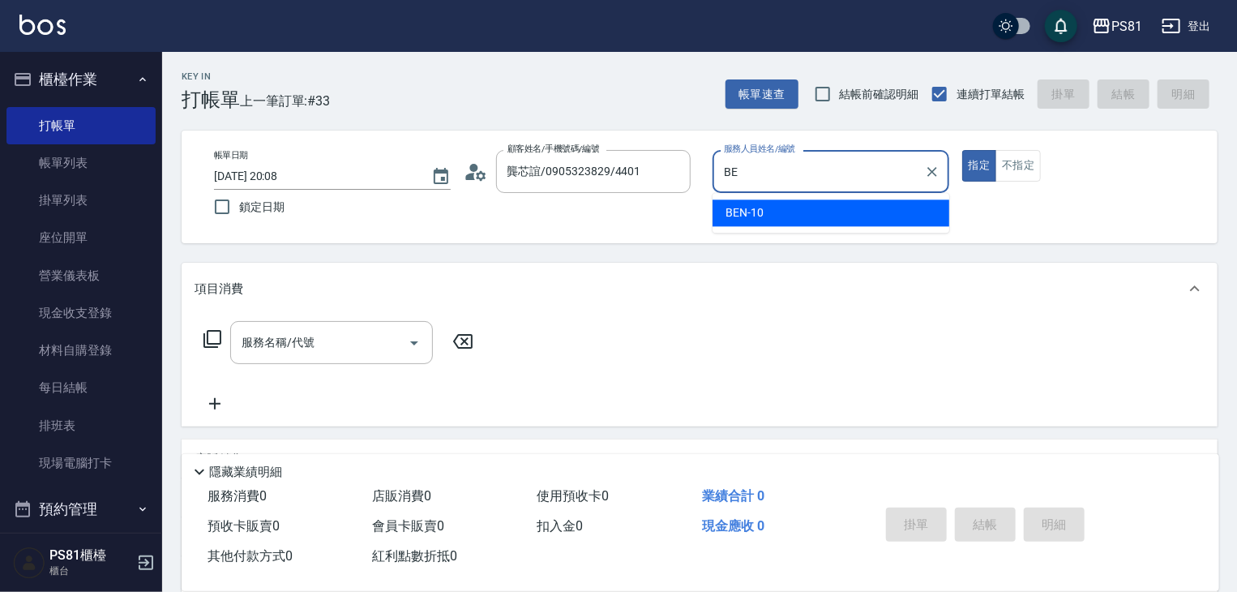
type input "B"
type input "[PERSON_NAME]-6"
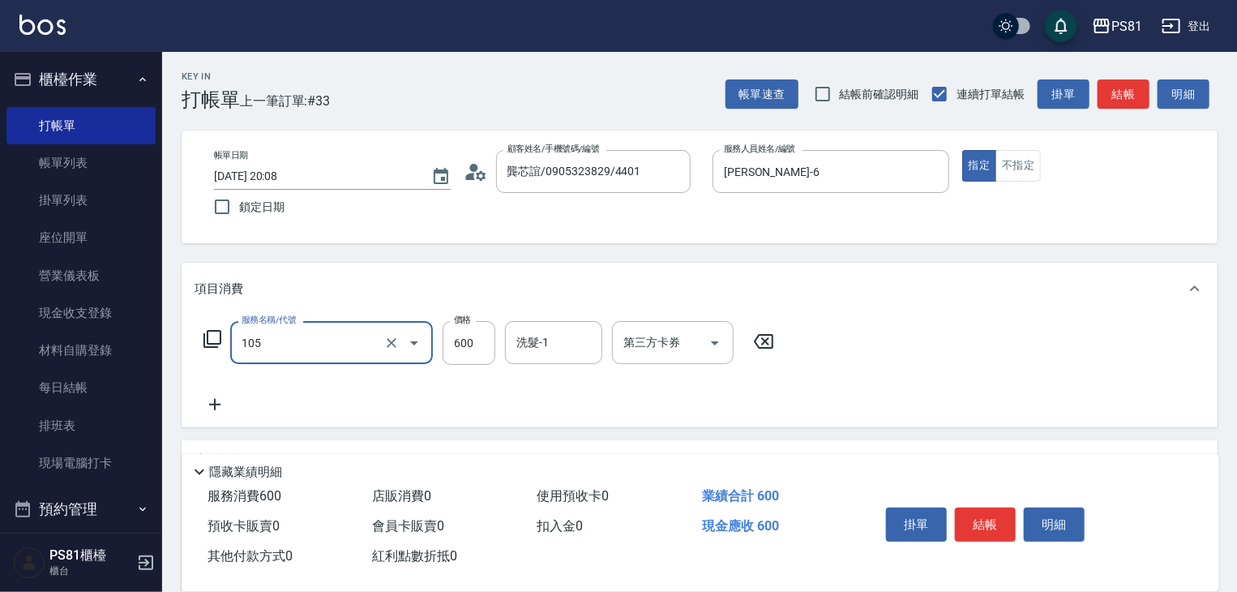
type input "A級洗剪600(105)"
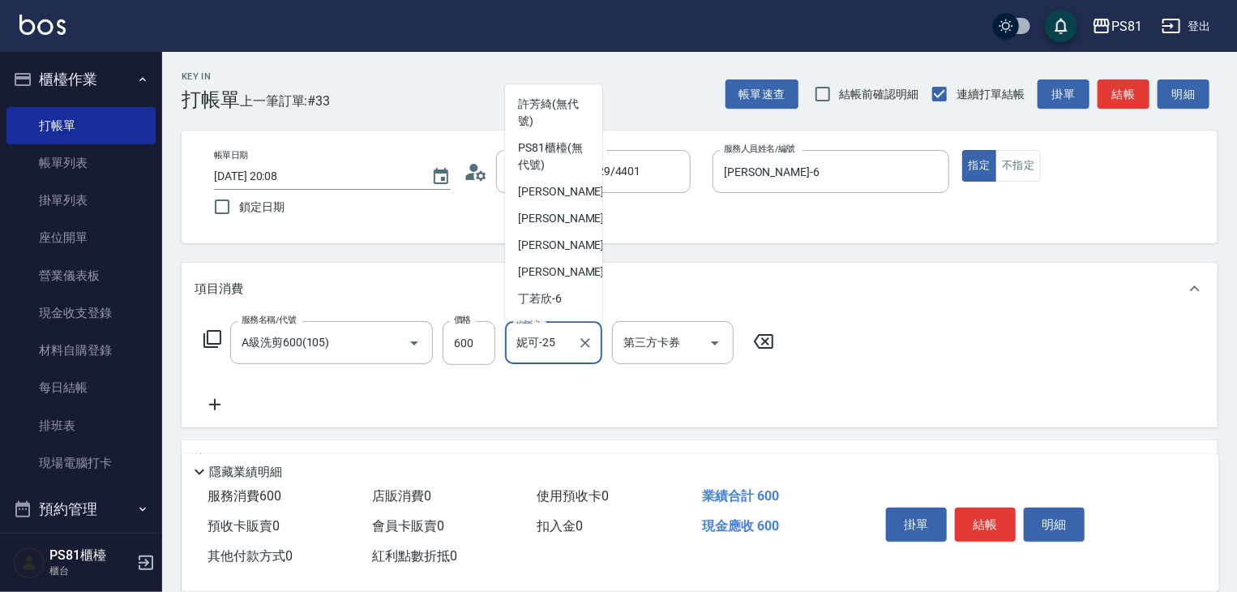
scroll to position [232, 0]
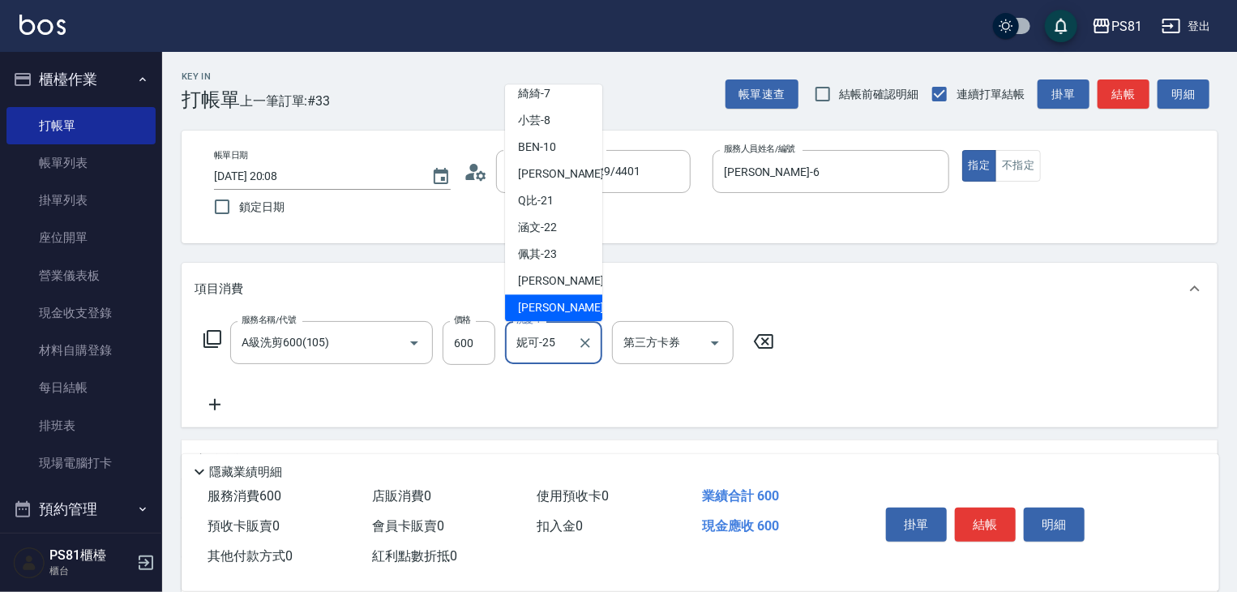
click at [550, 345] on input "妮可-25" at bounding box center [541, 342] width 58 height 28
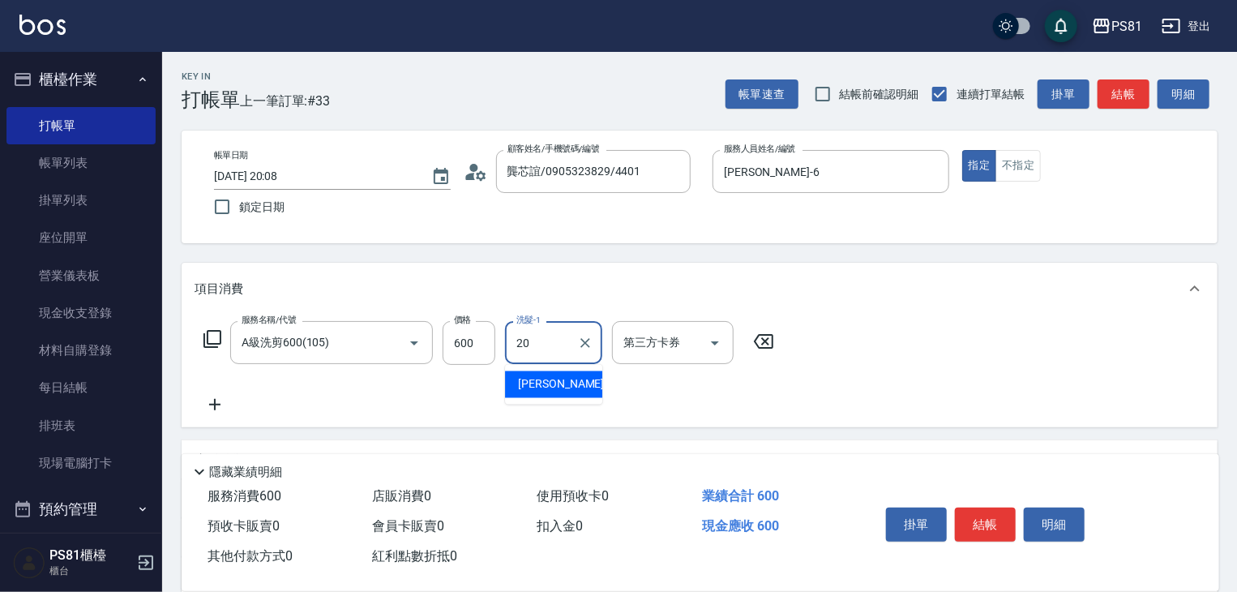
click at [556, 383] on span "[PERSON_NAME] -20" at bounding box center [569, 384] width 102 height 17
type input "[PERSON_NAME]-20"
drag, startPoint x: 1001, startPoint y: 523, endPoint x: 993, endPoint y: 530, distance: 10.9
click at [996, 523] on button "結帳" at bounding box center [985, 524] width 61 height 34
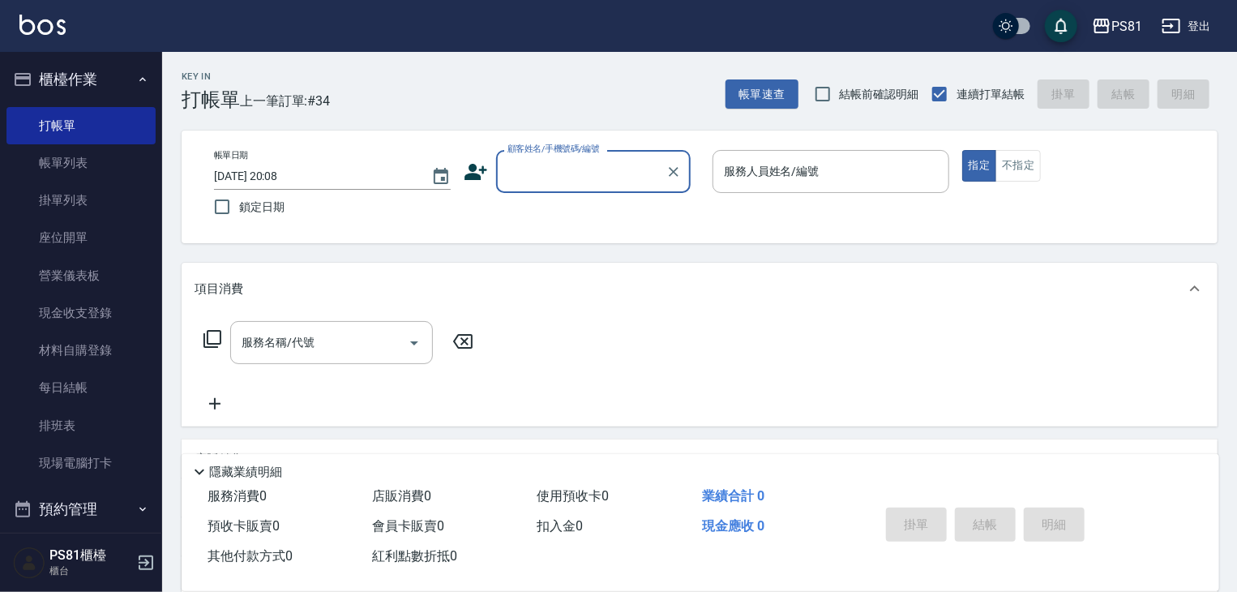
type input "ㄧ"
type input "["
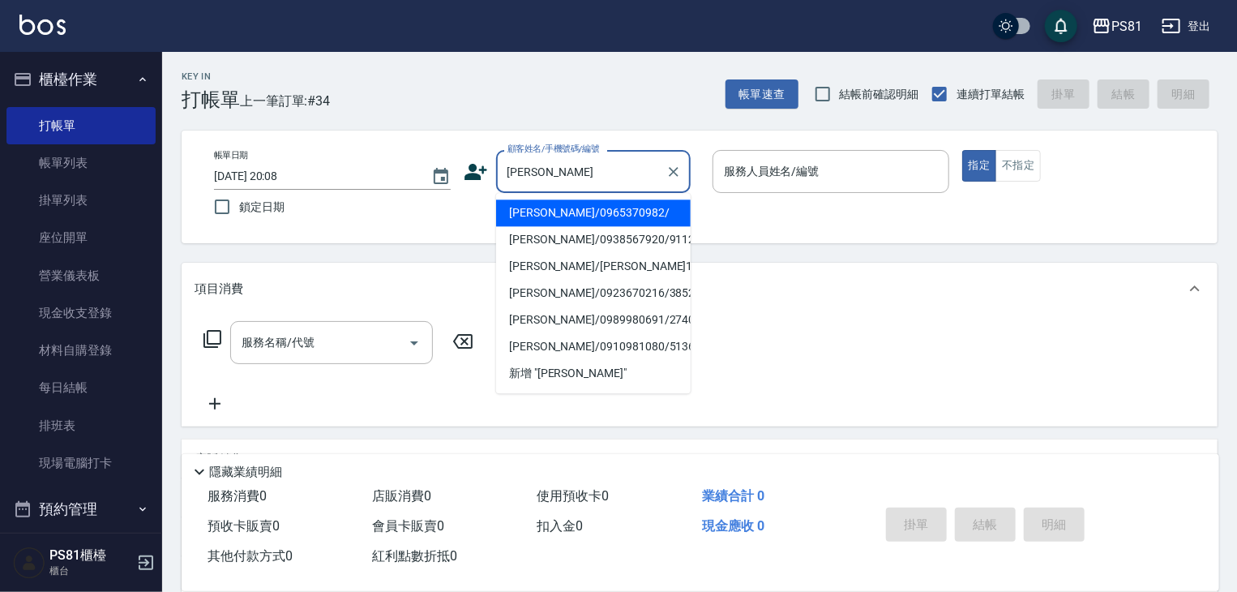
click at [550, 176] on input "[PERSON_NAME]" at bounding box center [581, 171] width 156 height 28
click at [546, 176] on input "[PERSON_NAME]" at bounding box center [581, 171] width 156 height 28
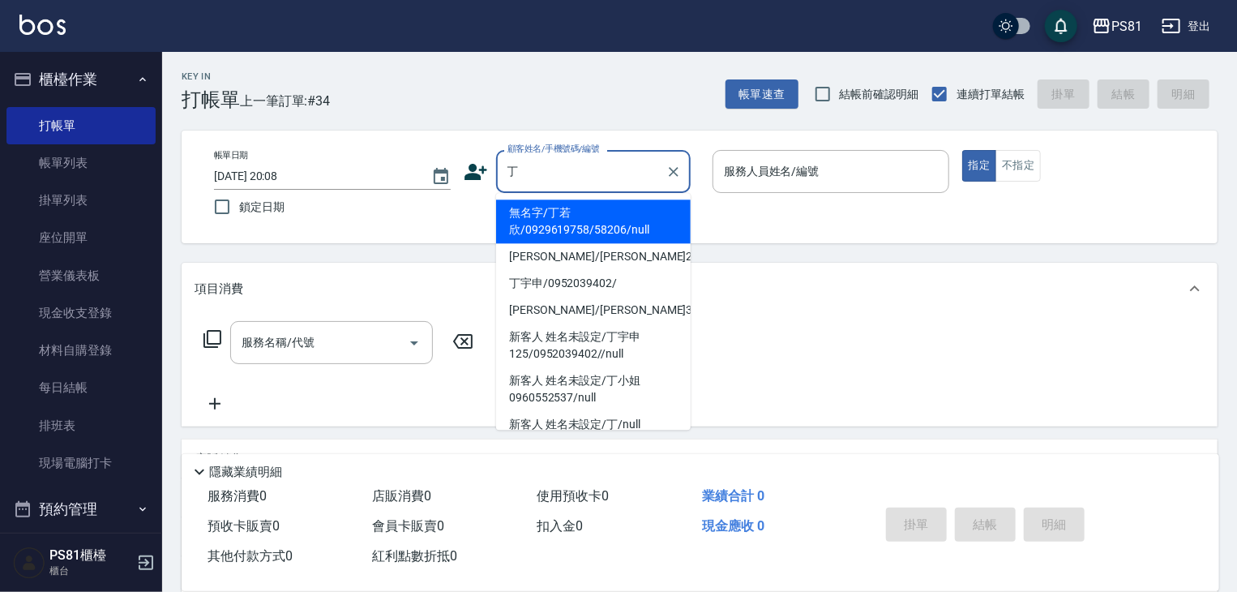
click at [587, 223] on li "無名字/丁若欣/0929619758/58206/null" at bounding box center [593, 221] width 195 height 44
type input "無名字/丁若欣/0929619758/58206/null"
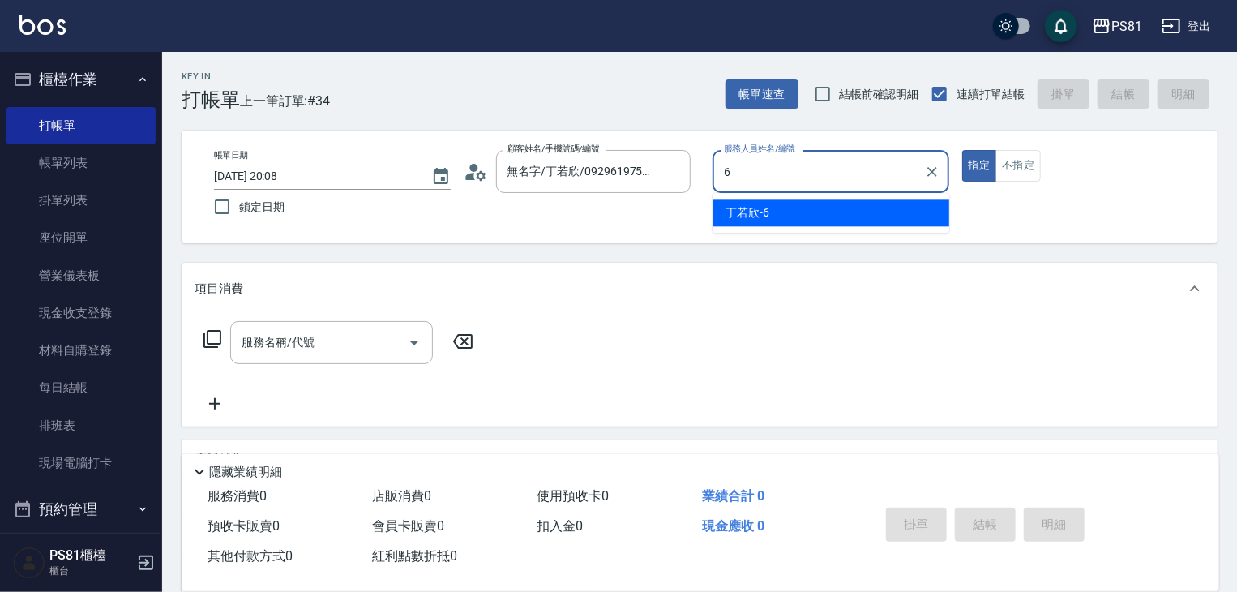
type input "[PERSON_NAME]-6"
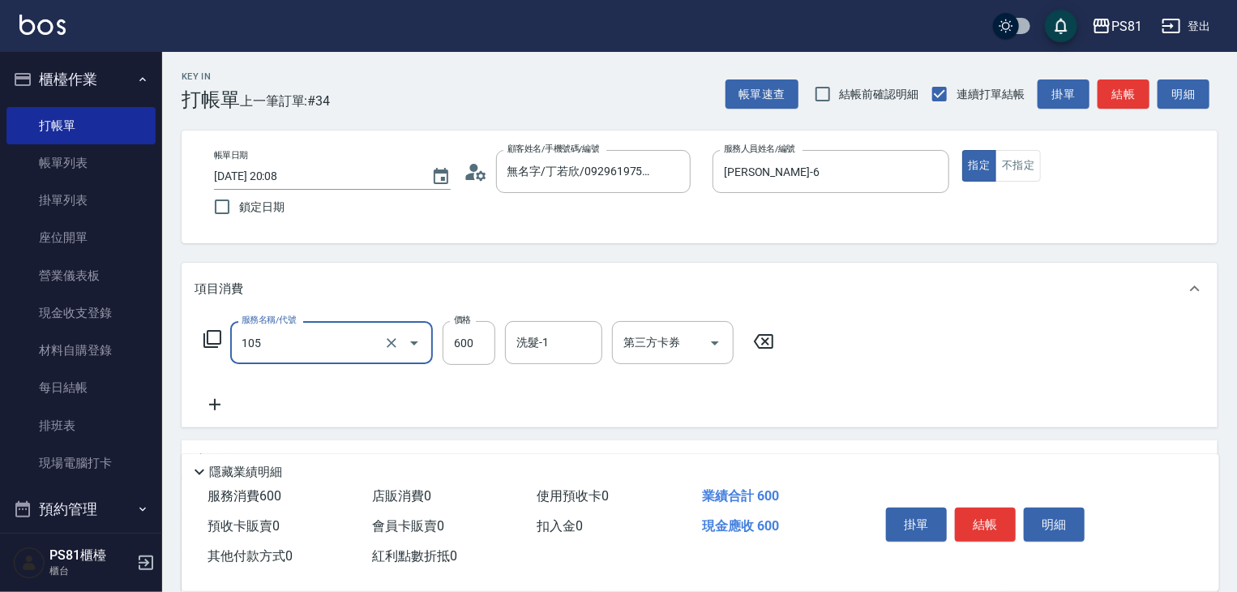
type input "A級洗剪600(105)"
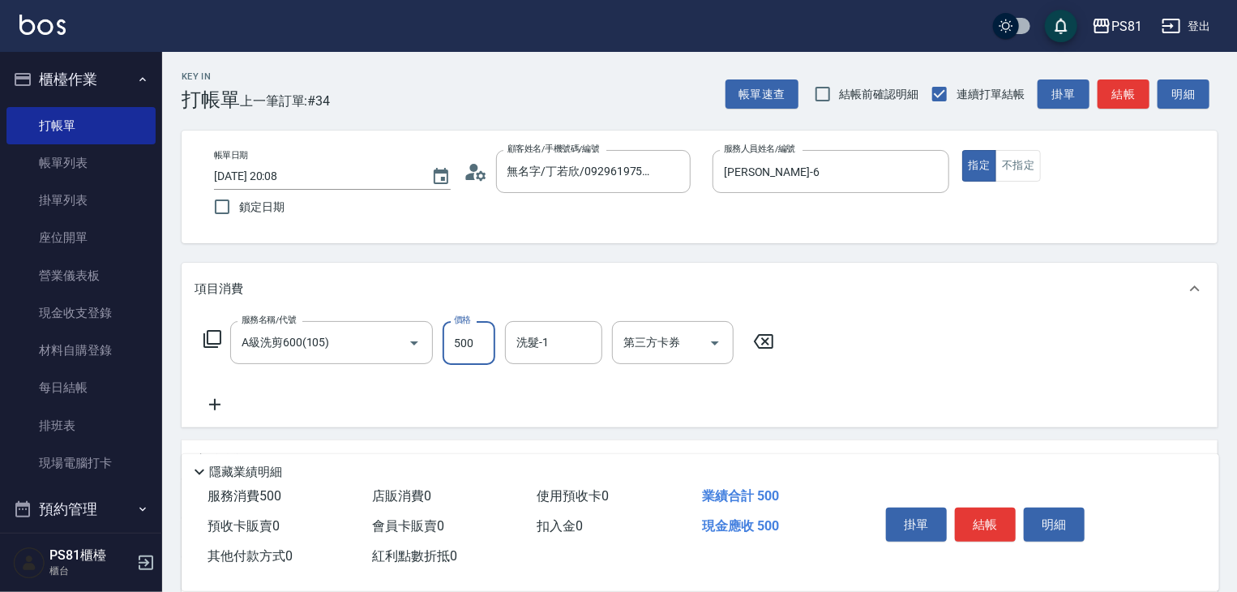
type input "500"
type input "妮可-25"
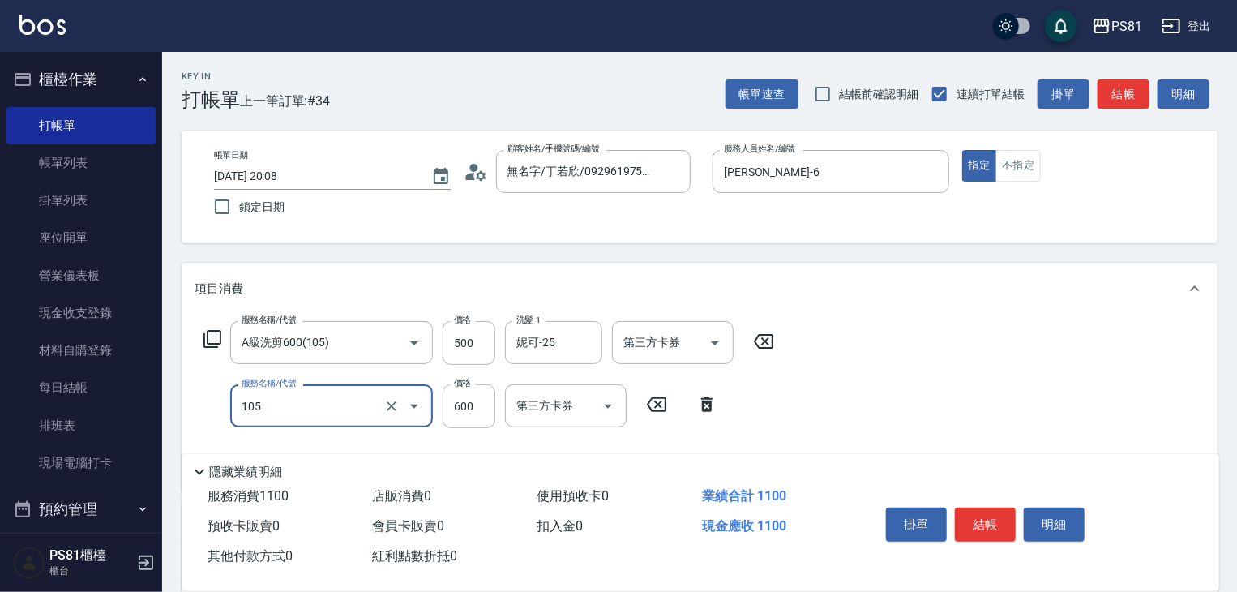
type input "A級洗剪600(105)"
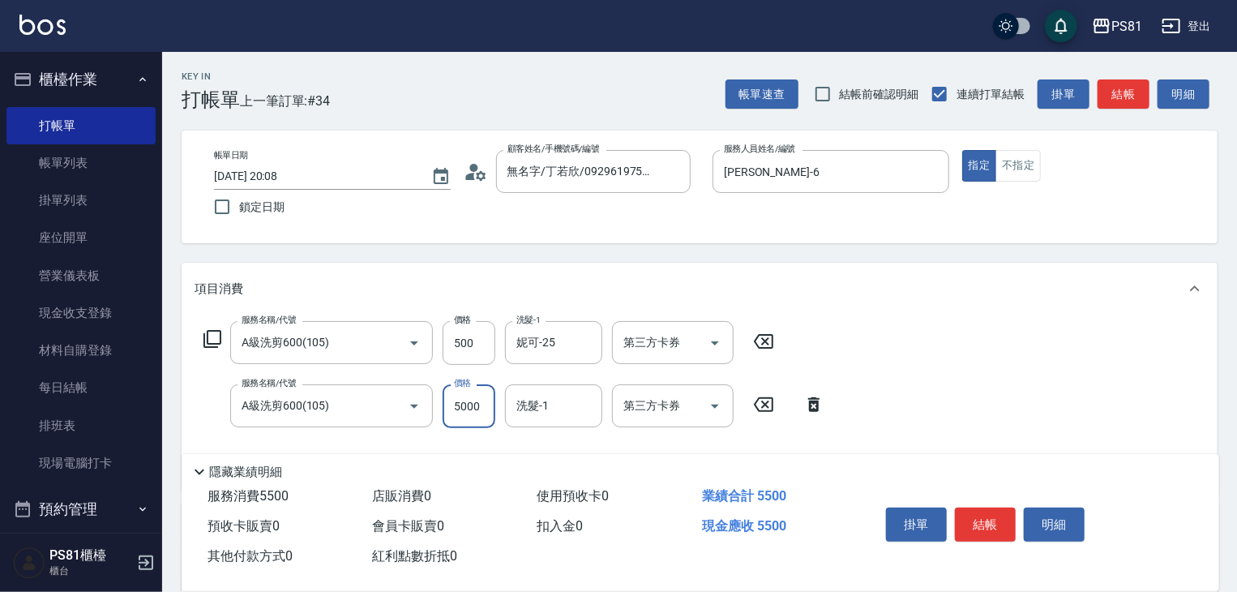
click at [488, 413] on input "5000" at bounding box center [469, 406] width 53 height 44
type input "200"
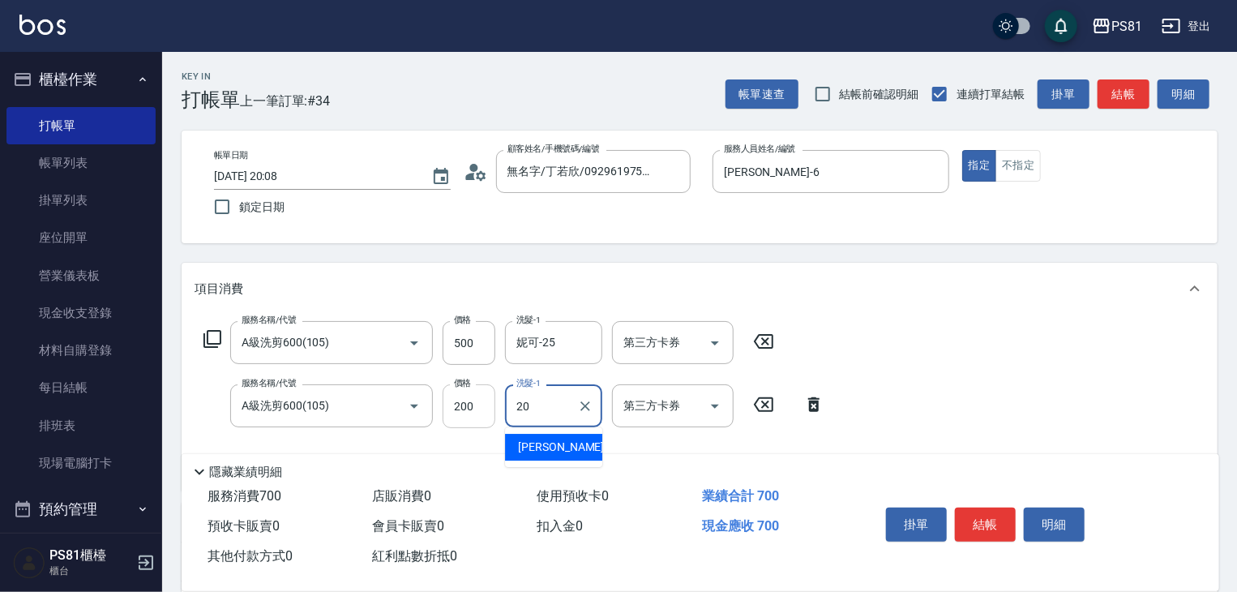
type input "[PERSON_NAME]-20"
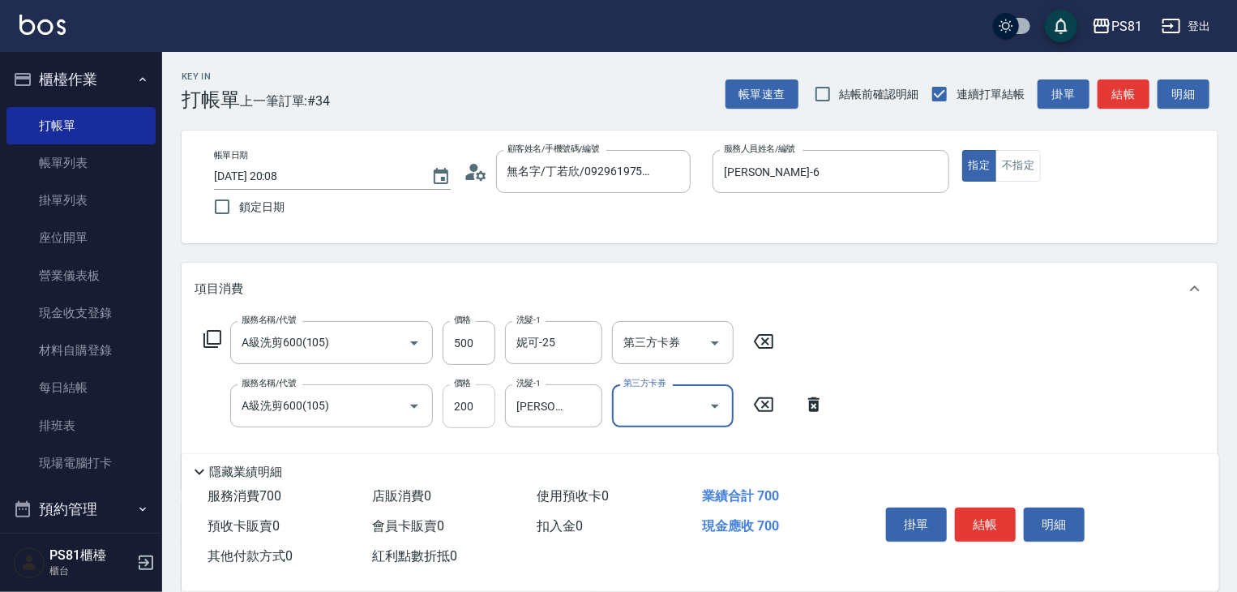
click at [476, 388] on input "200" at bounding box center [469, 406] width 53 height 44
type input "500"
click at [982, 524] on button "結帳" at bounding box center [985, 524] width 61 height 34
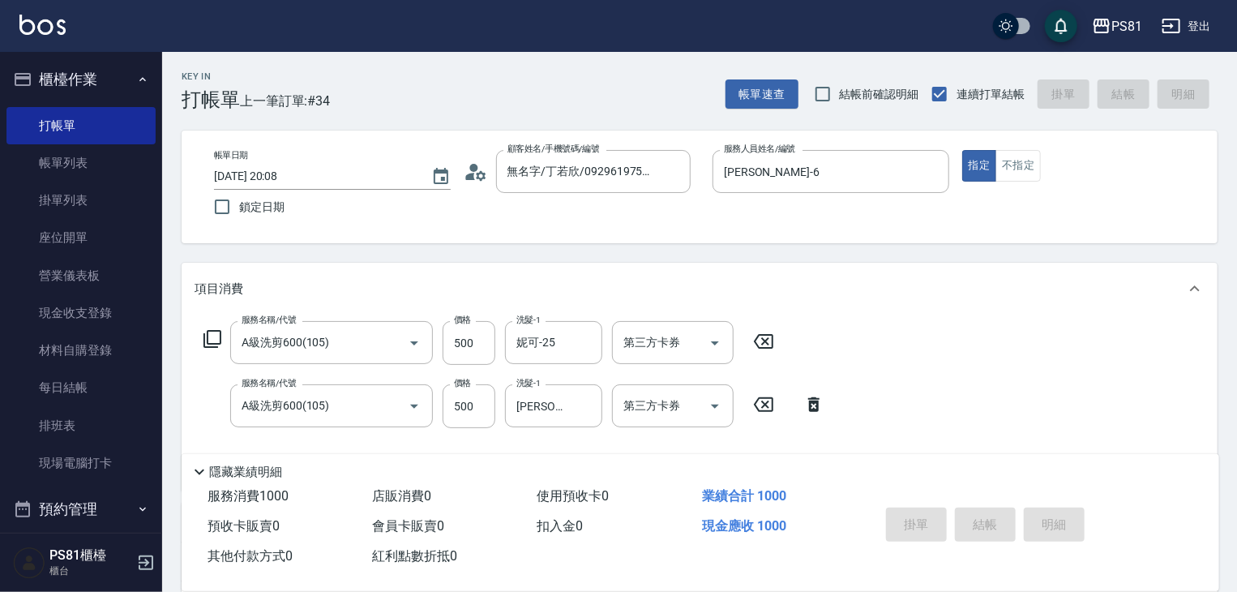
type input "[DATE] 20:09"
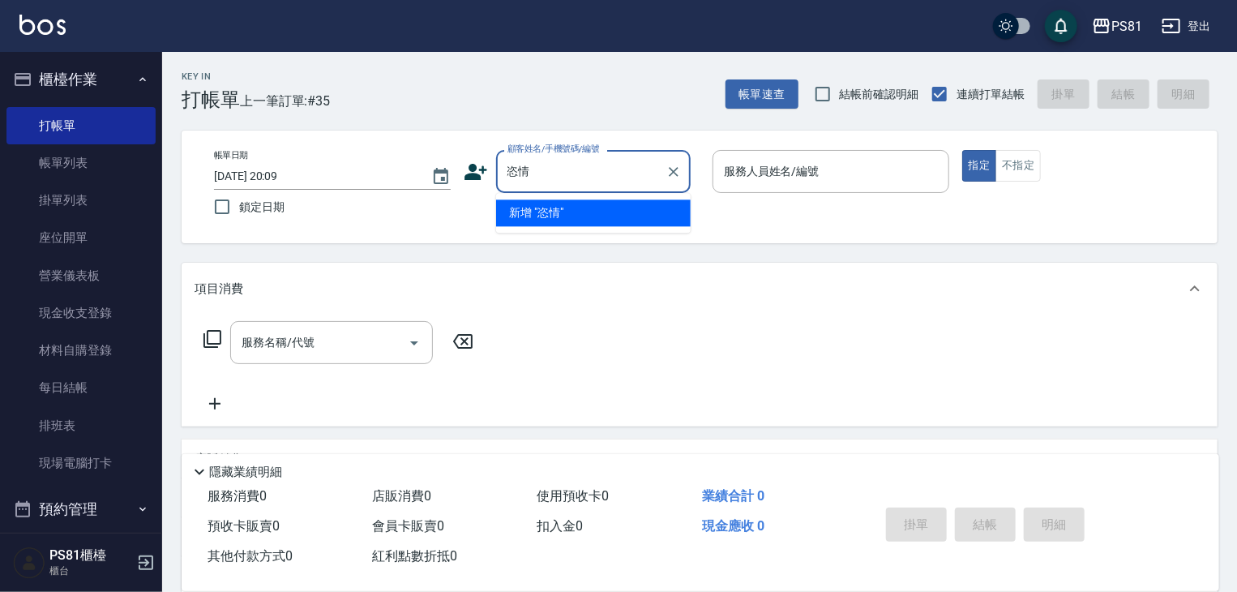
type input "自"
click at [651, 202] on li "新增 "[PERSON_NAME]"" at bounding box center [593, 212] width 195 height 27
drag, startPoint x: 609, startPoint y: 164, endPoint x: 594, endPoint y: 161, distance: 14.8
click at [607, 164] on input "[PERSON_NAME]" at bounding box center [581, 171] width 156 height 28
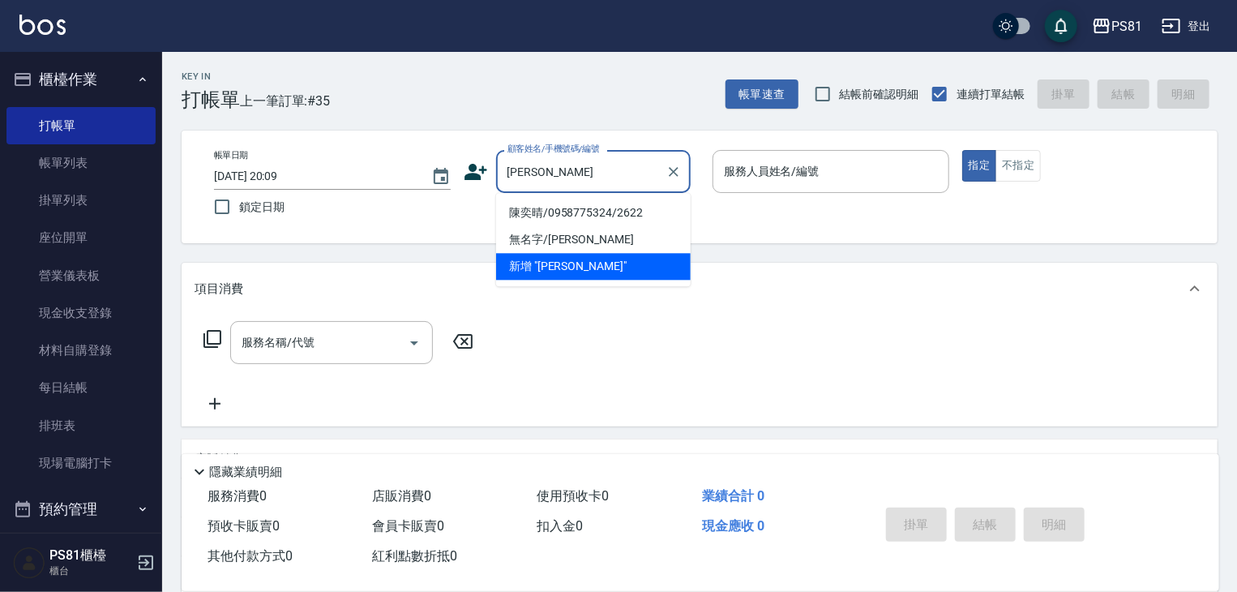
click at [608, 218] on li "陳奕晴/0958775324/2622" at bounding box center [593, 212] width 195 height 27
type input "陳奕晴/0958775324/2622"
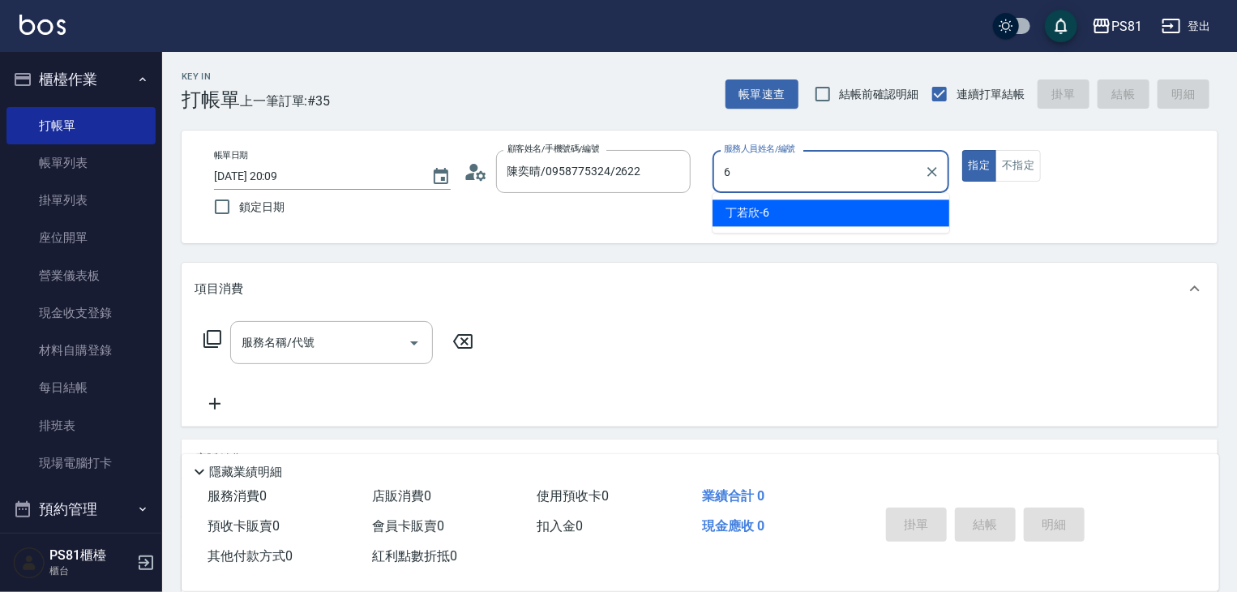
type input "[PERSON_NAME]-6"
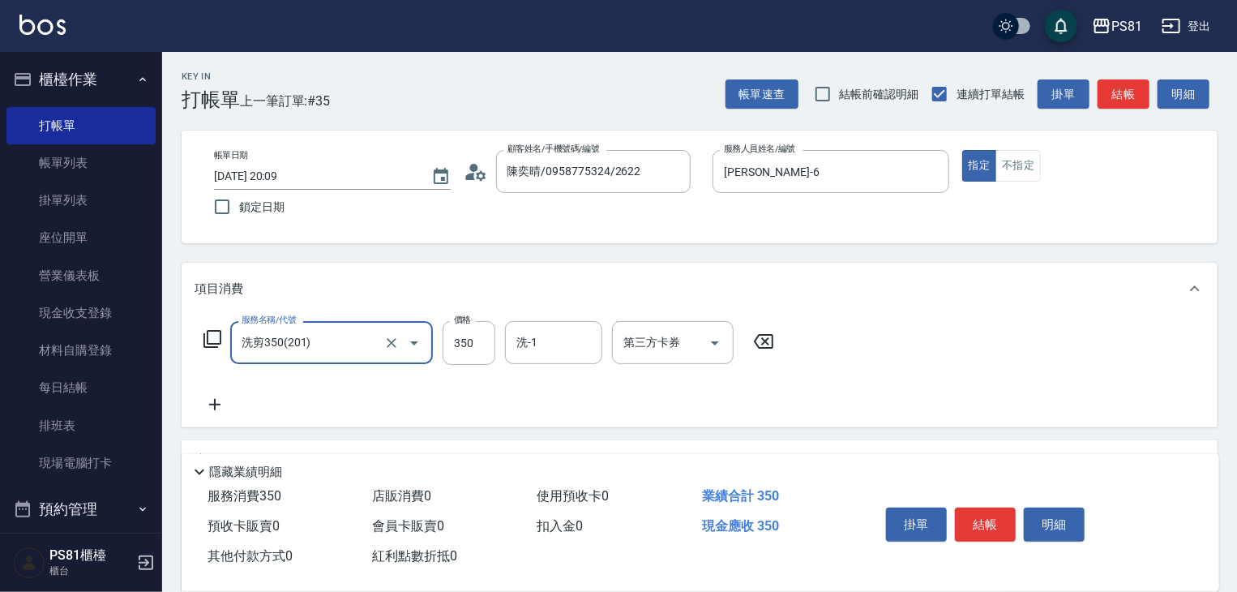
click at [608, 218] on div "帳單日期 [DATE] 20:09 鎖定日期 顧客姓名/手機號碼/編號 [PERSON_NAME]/0958775324/2622 顧客姓名/手機號碼/編號 …" at bounding box center [699, 187] width 997 height 74
click at [321, 336] on input "洗剪350(201)" at bounding box center [309, 342] width 143 height 28
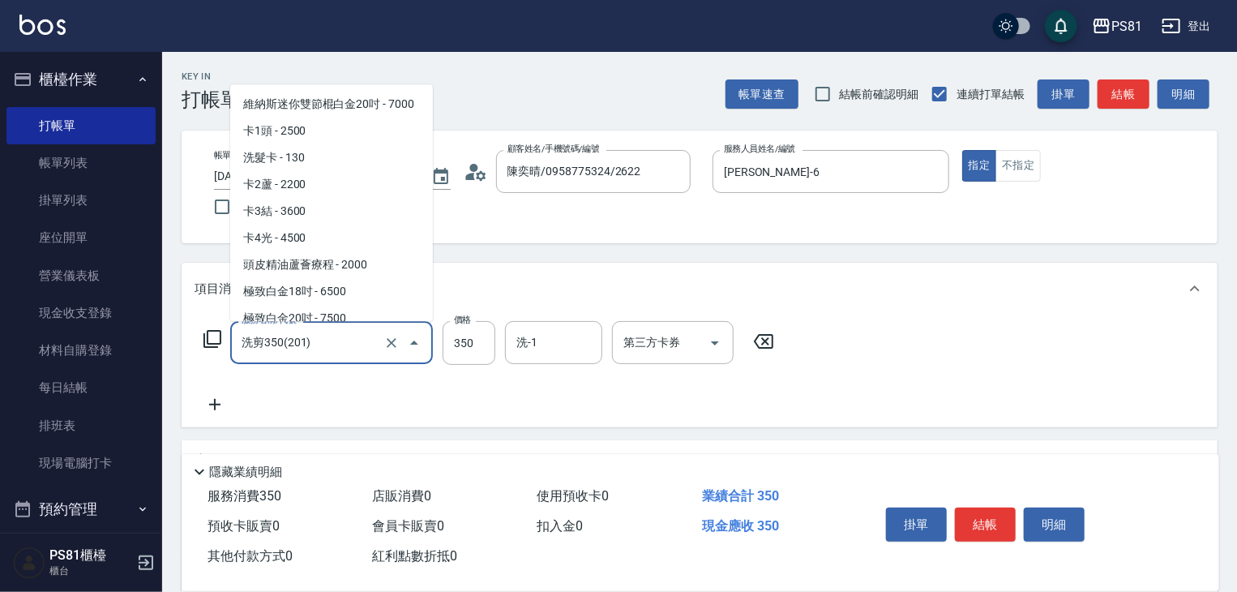
scroll to position [1467, 0]
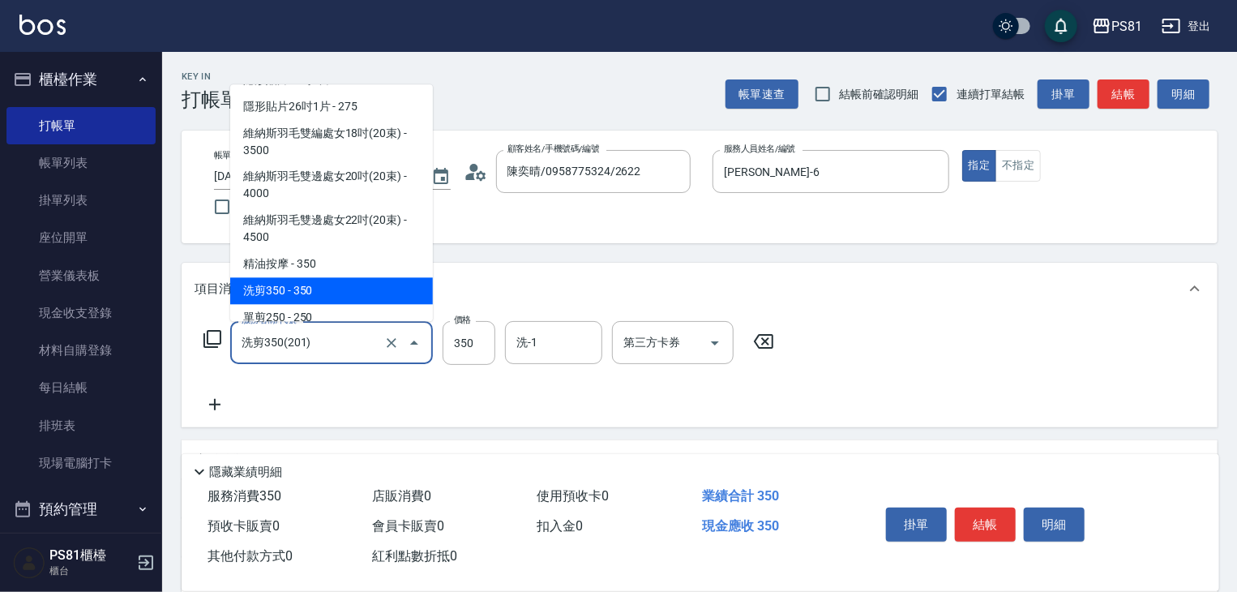
click at [321, 336] on input "洗剪350(201)" at bounding box center [309, 342] width 143 height 28
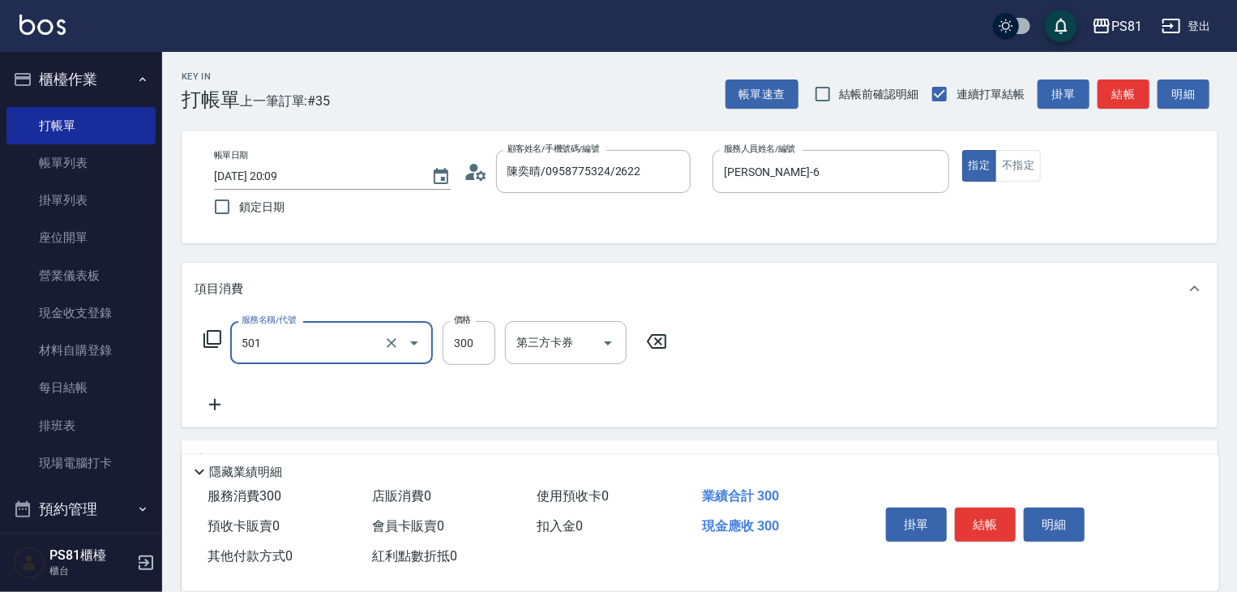
type input "自備護髮(501)"
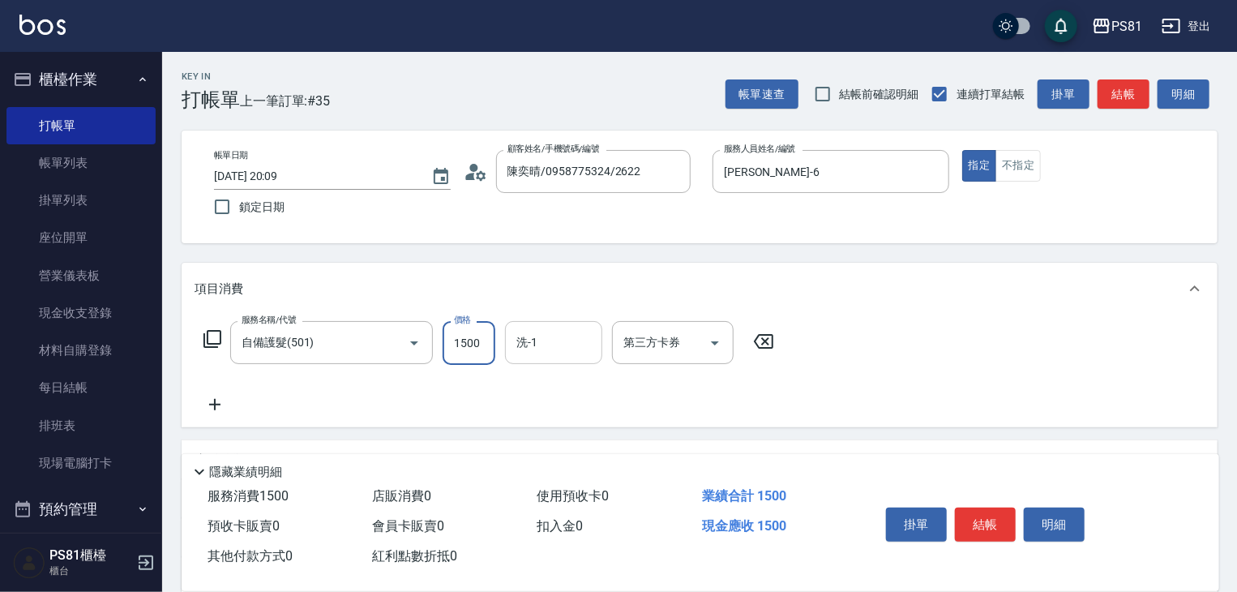
type input "1500"
type input "妮可-25"
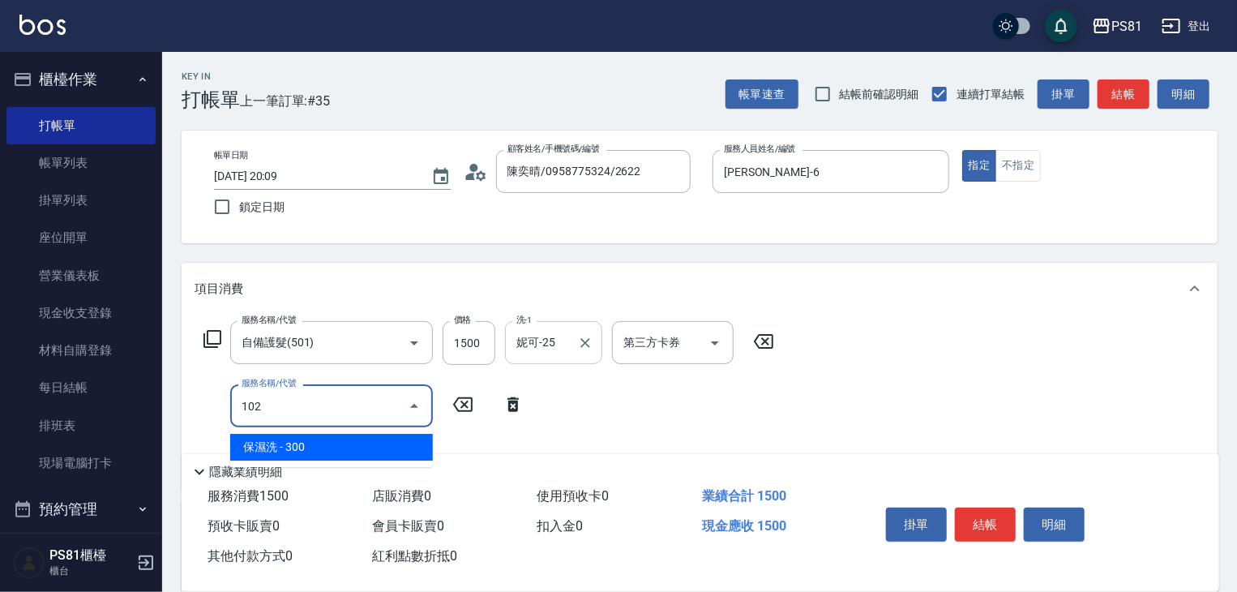
type input "保濕洗(102)"
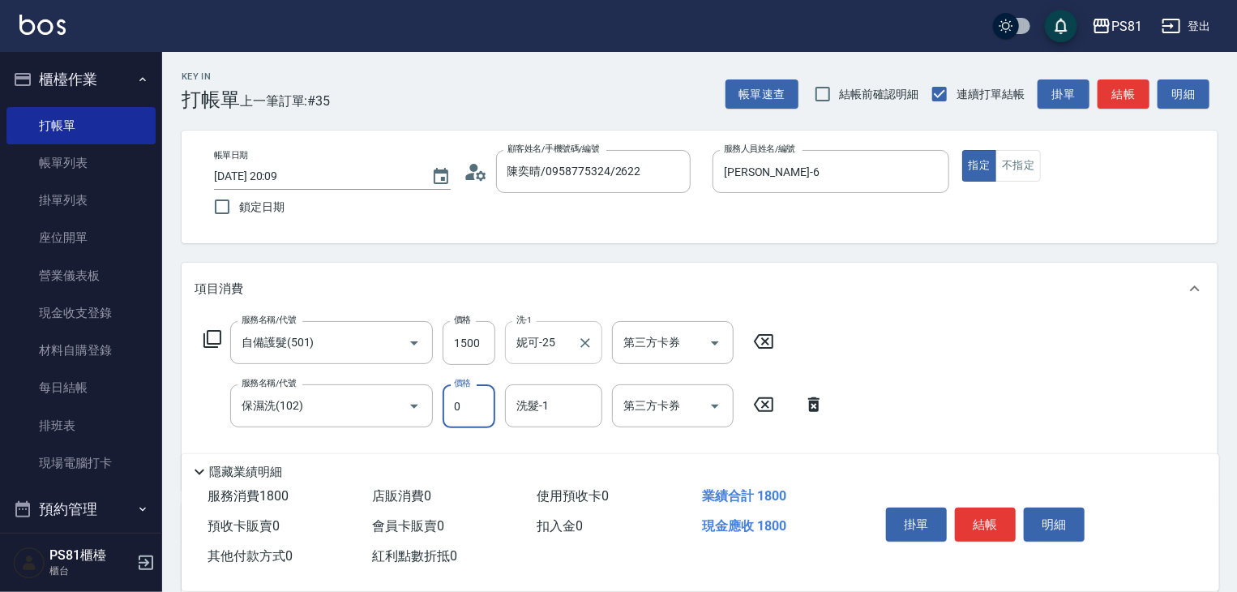
type input "0"
type input "妮可-25"
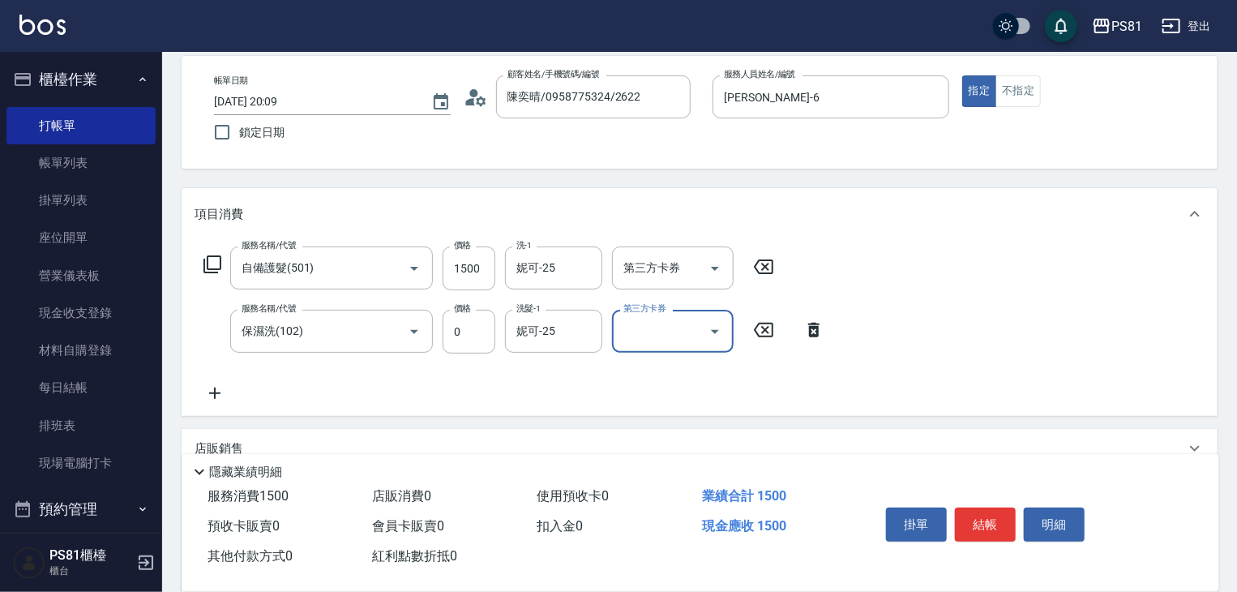
scroll to position [162, 0]
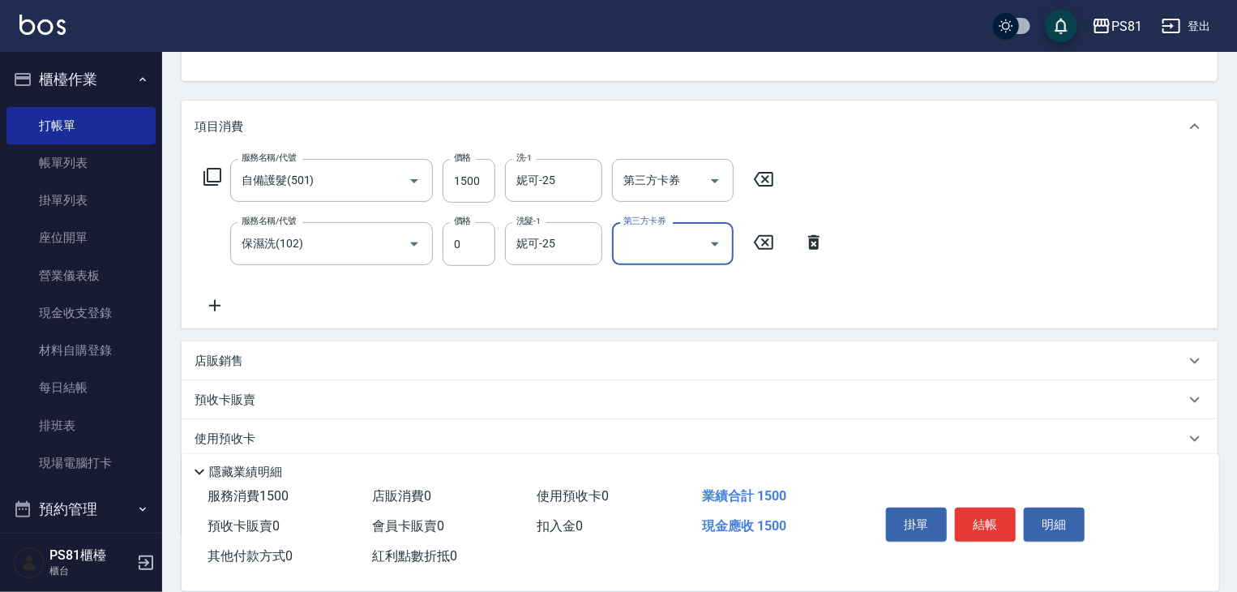
drag, startPoint x: 224, startPoint y: 315, endPoint x: 171, endPoint y: 312, distance: 52.7
click at [218, 310] on icon at bounding box center [215, 305] width 41 height 19
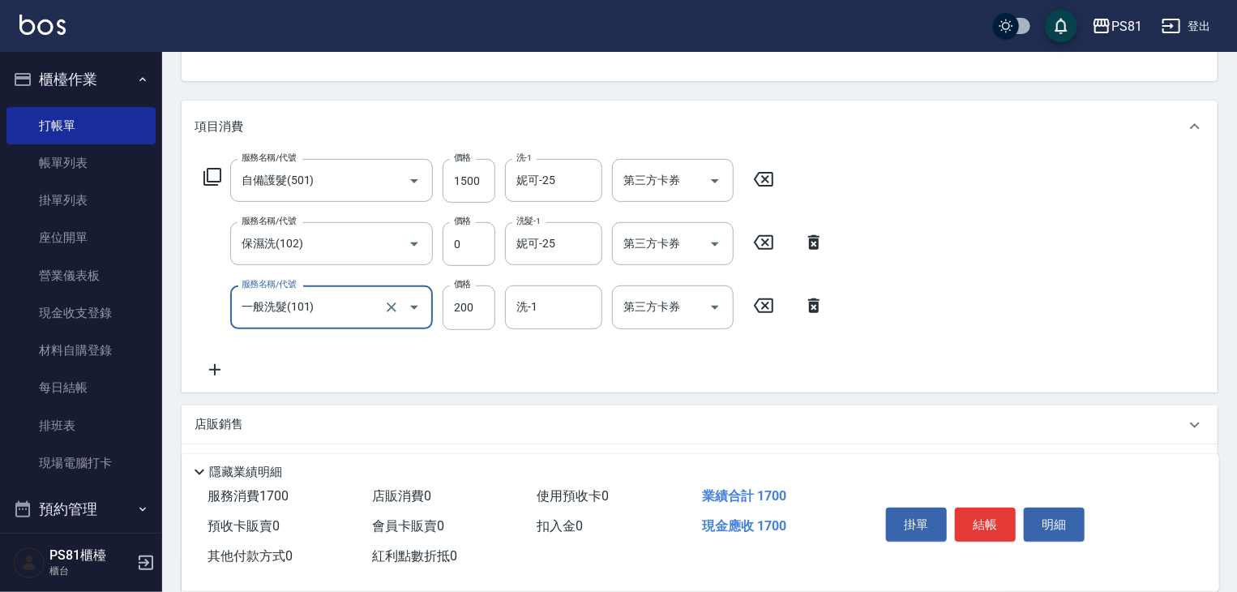
click at [331, 299] on input "一般洗髮(101)" at bounding box center [309, 307] width 143 height 28
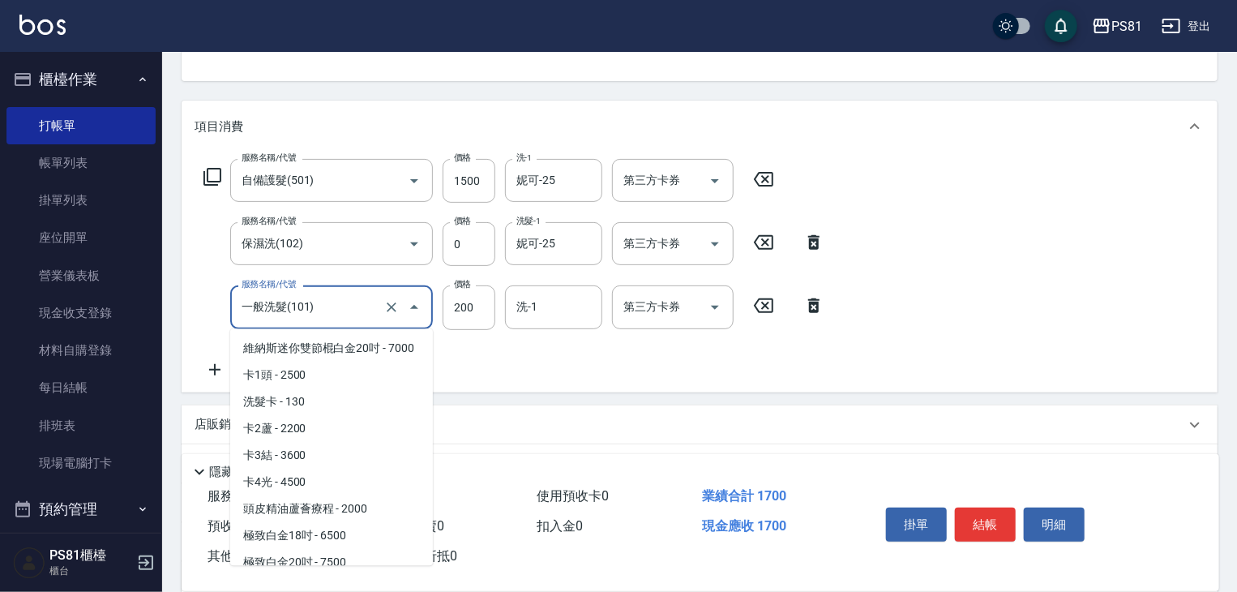
click at [333, 300] on input "一般洗髮(101)" at bounding box center [309, 307] width 143 height 28
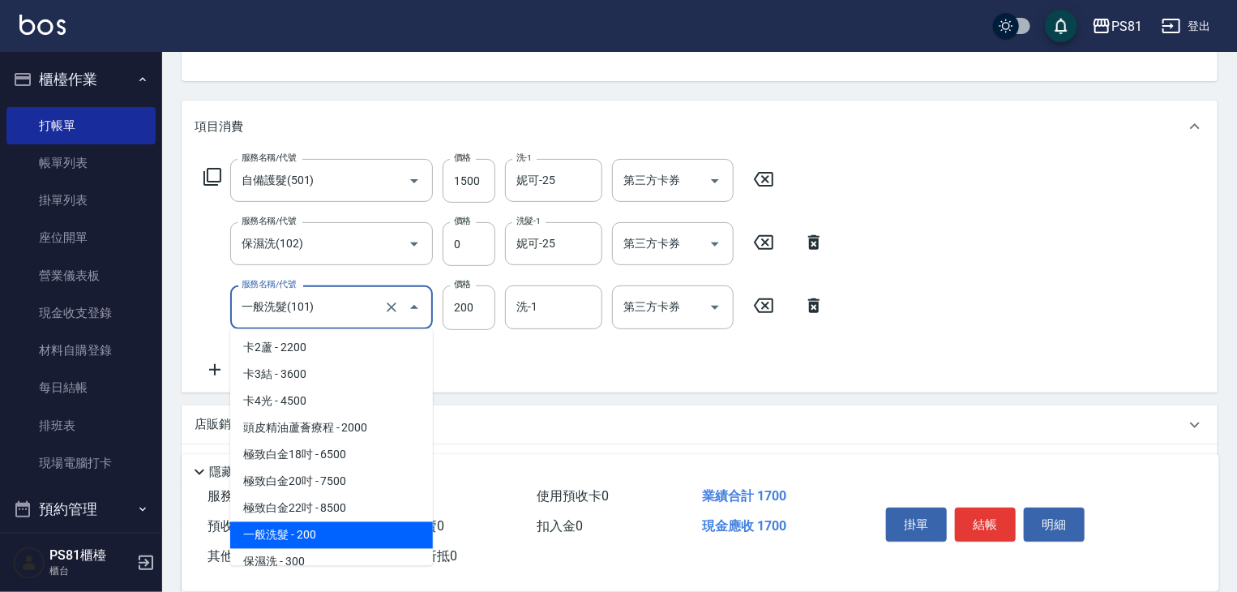
drag, startPoint x: 333, startPoint y: 300, endPoint x: 315, endPoint y: 302, distance: 18.0
click at [319, 302] on input "一般洗髮(101)" at bounding box center [309, 307] width 143 height 28
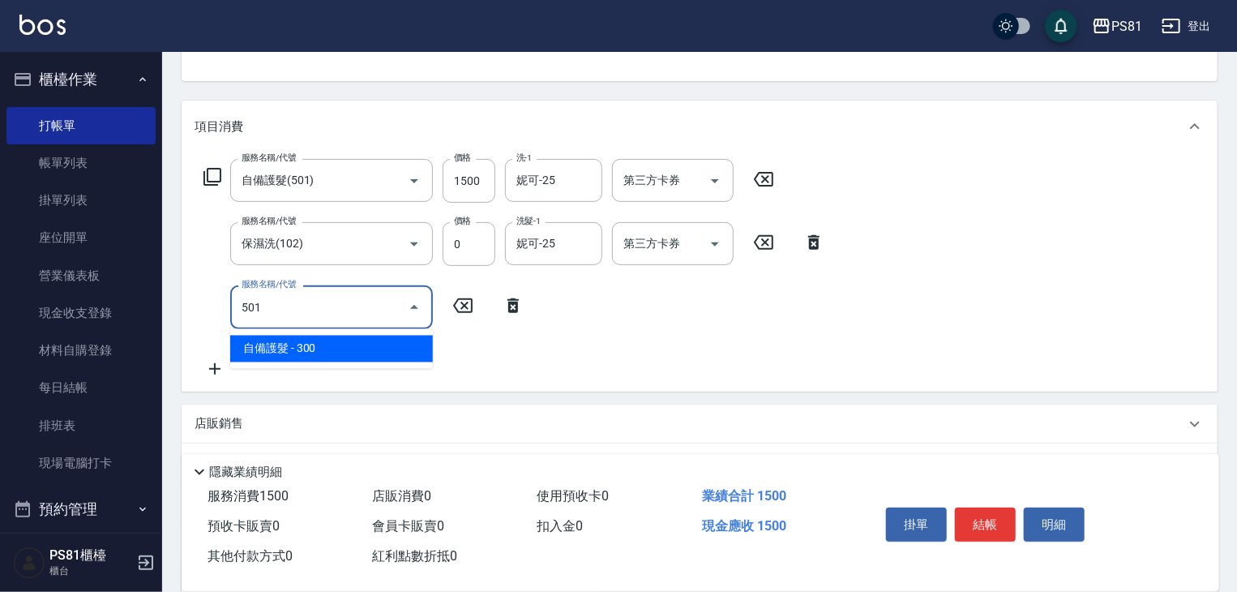
type input "自備護髮(501)"
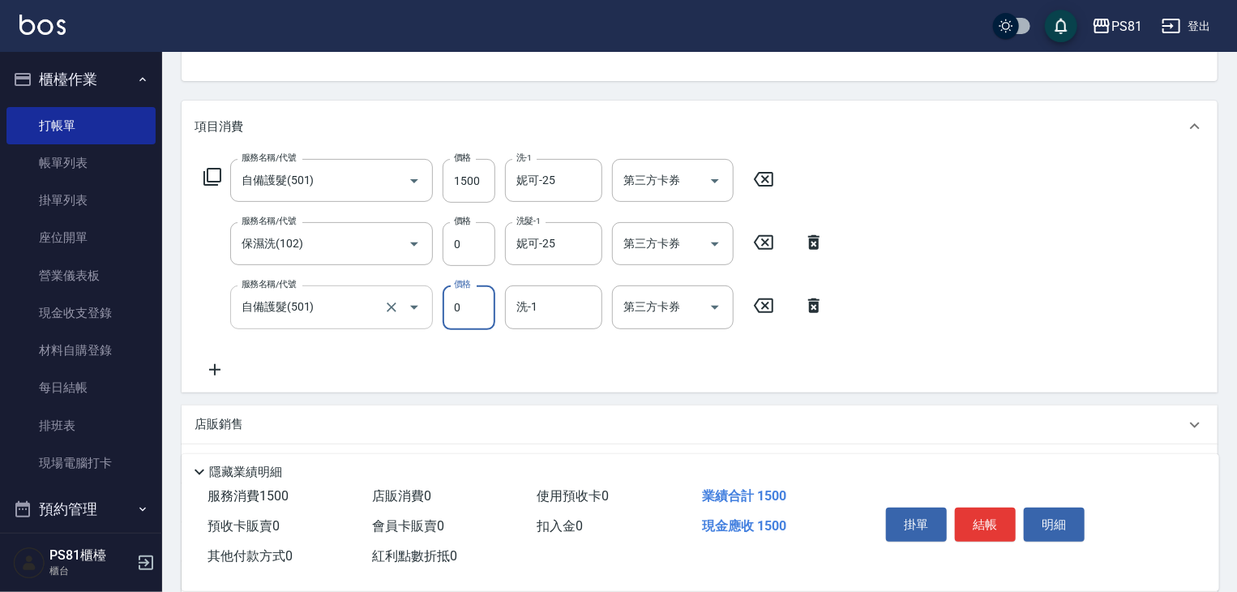
type input "0"
type input "25"
click at [1002, 517] on button "結帳" at bounding box center [985, 524] width 61 height 34
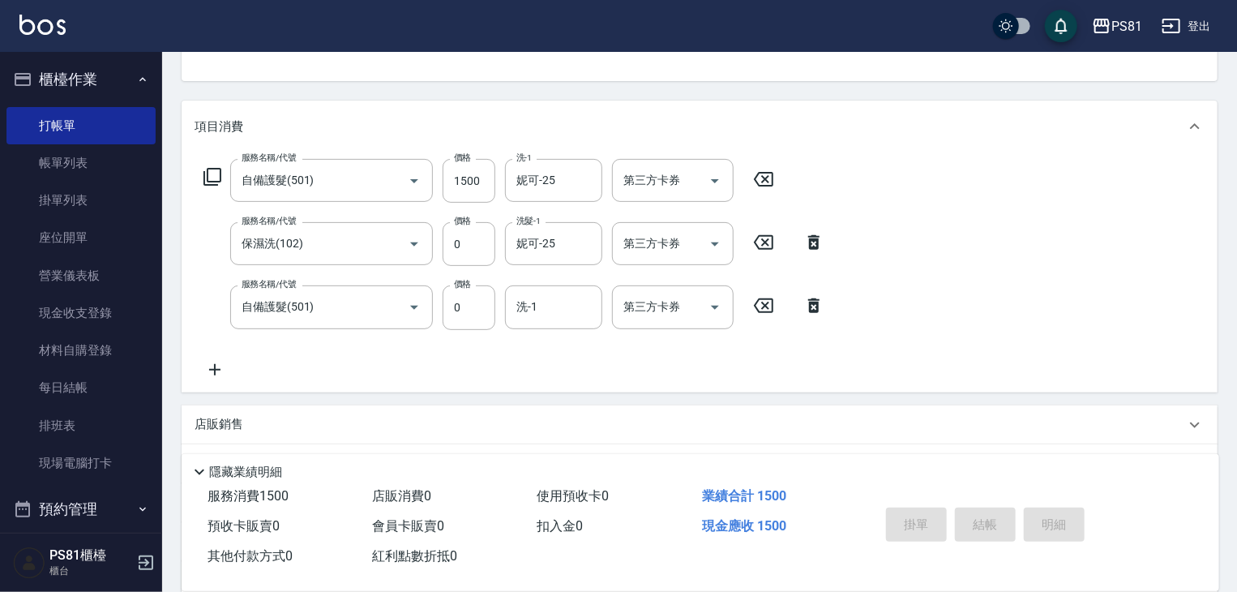
type input "[DATE] 20:10"
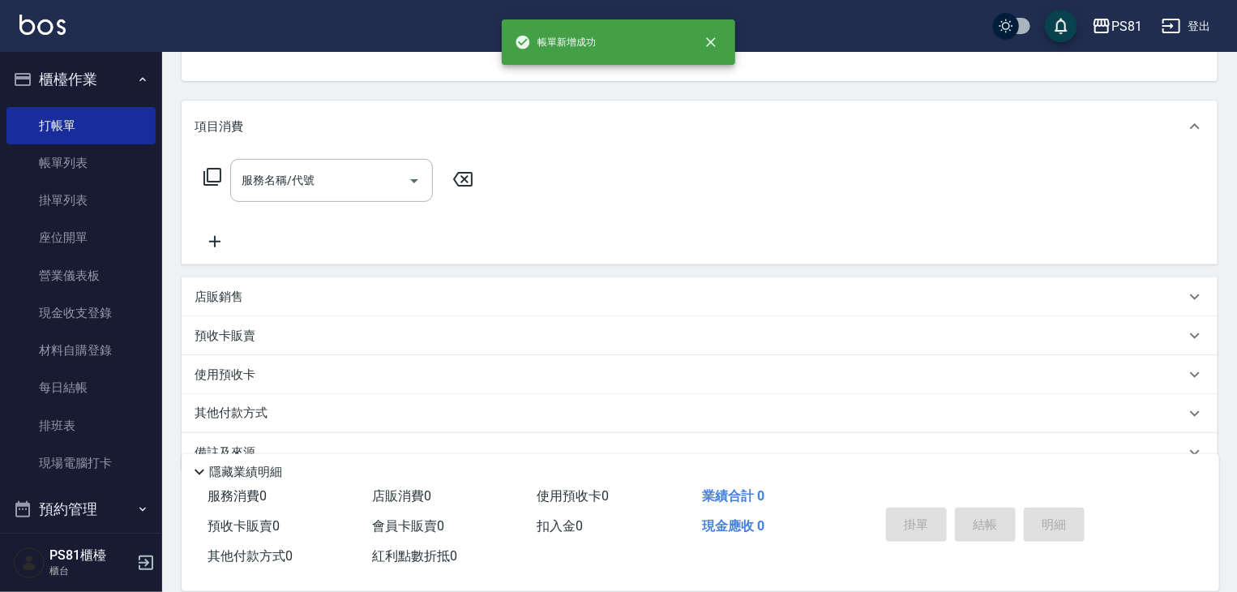
scroll to position [157, 0]
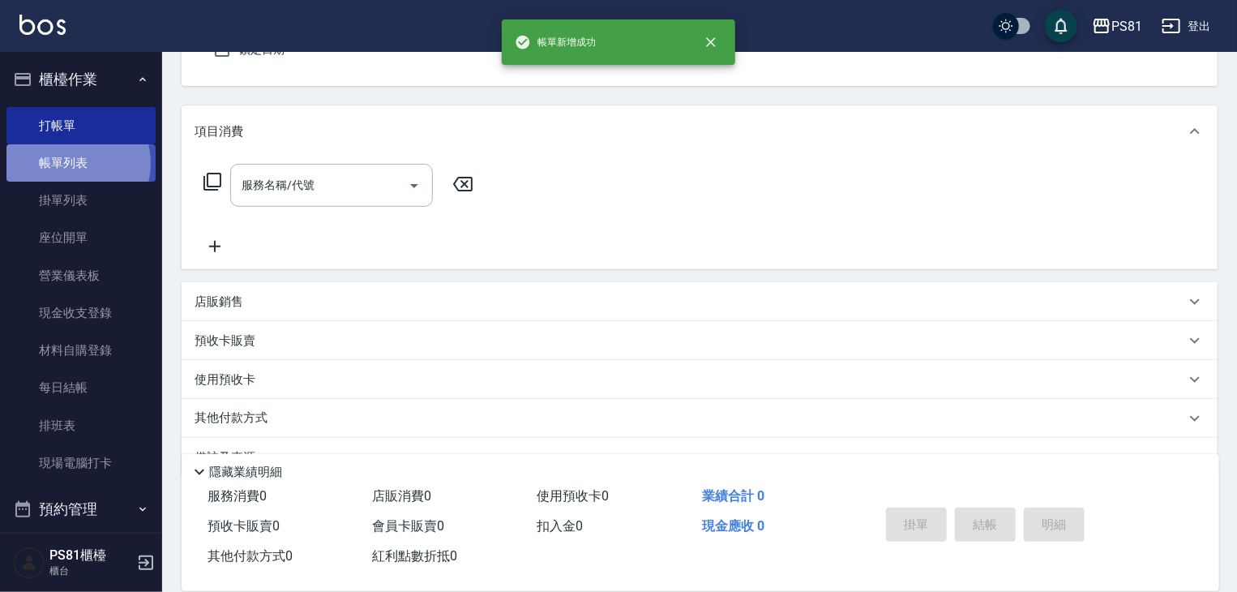
click at [75, 164] on link "帳單列表" at bounding box center [80, 162] width 149 height 37
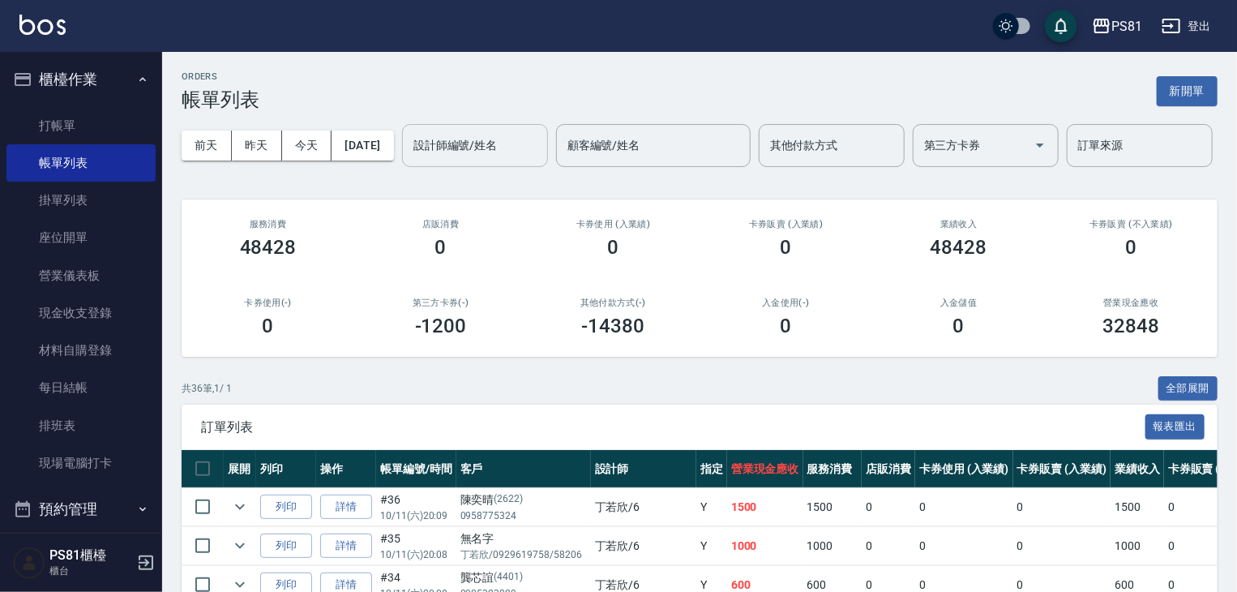
click at [409, 160] on input "設計師編號/姓名" at bounding box center [474, 145] width 131 height 28
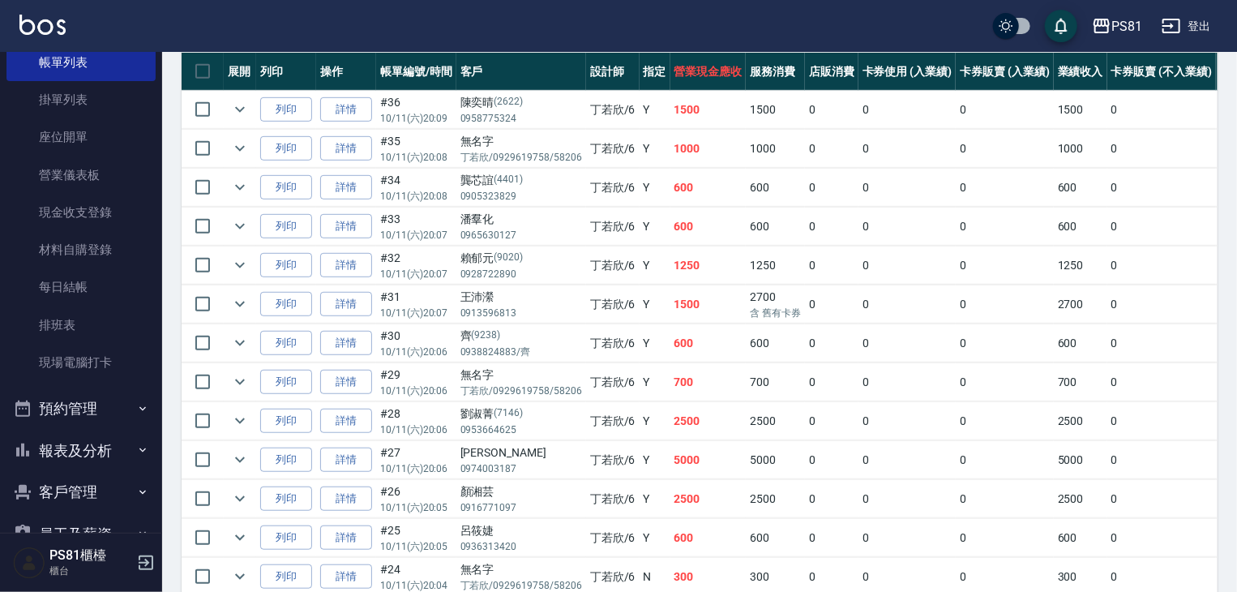
scroll to position [225, 0]
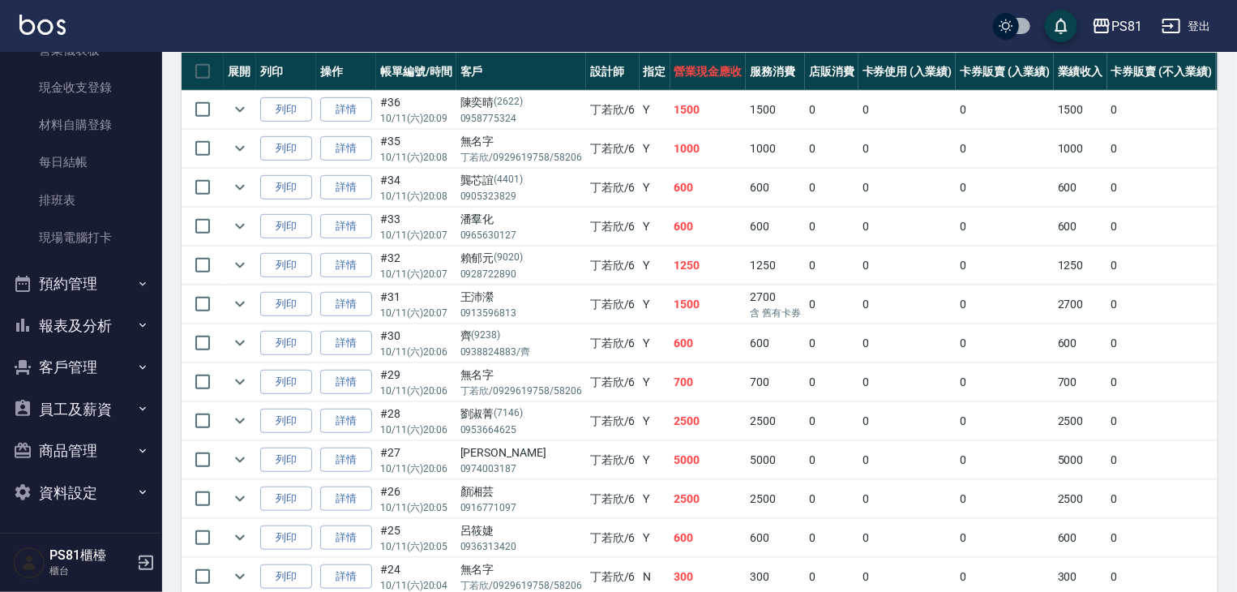
type input "[PERSON_NAME]-6"
drag, startPoint x: 113, startPoint y: 331, endPoint x: 118, endPoint y: 338, distance: 8.8
click at [115, 331] on button "報表及分析" at bounding box center [80, 326] width 149 height 42
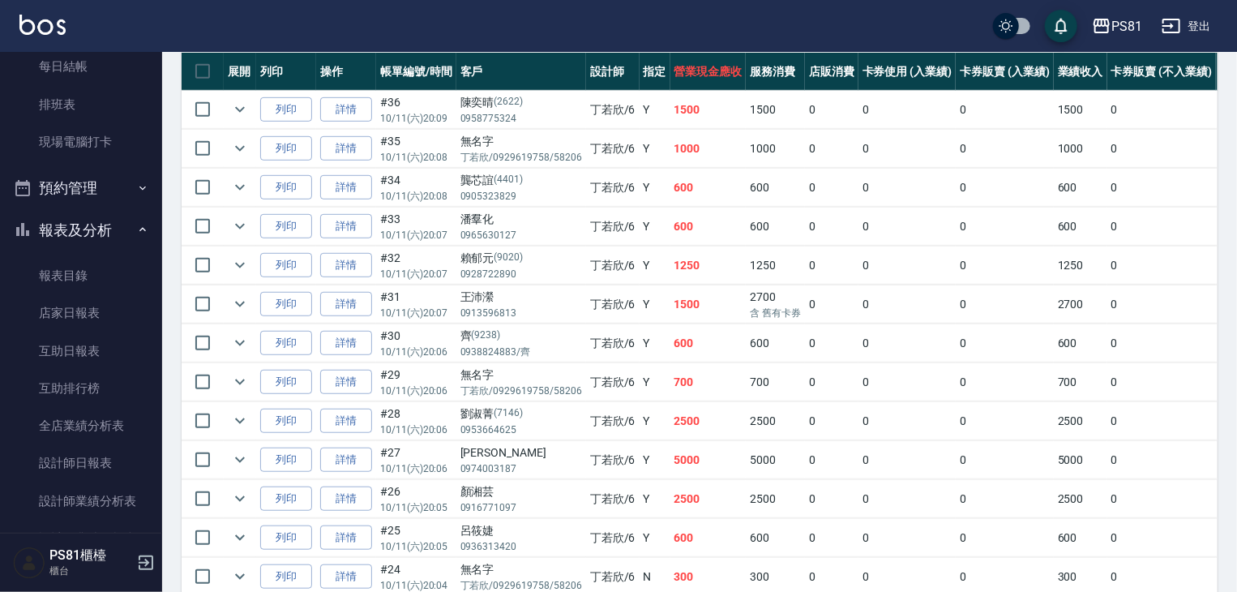
scroll to position [469, 0]
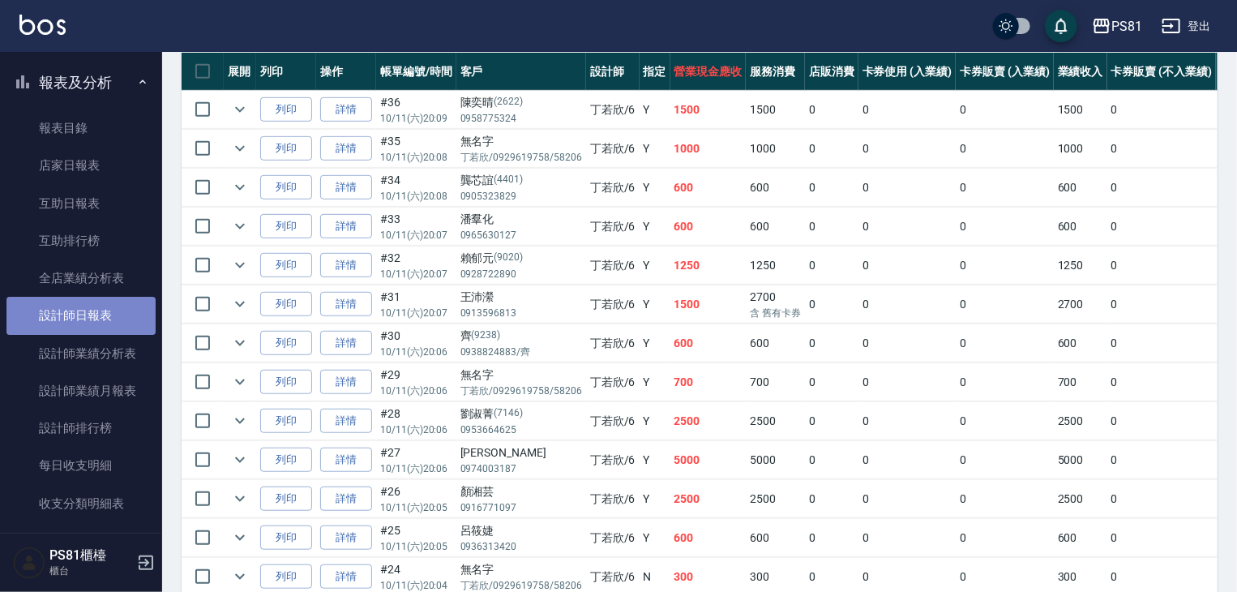
click at [109, 315] on link "設計師日報表" at bounding box center [80, 315] width 149 height 37
